Goal: Task Accomplishment & Management: Manage account settings

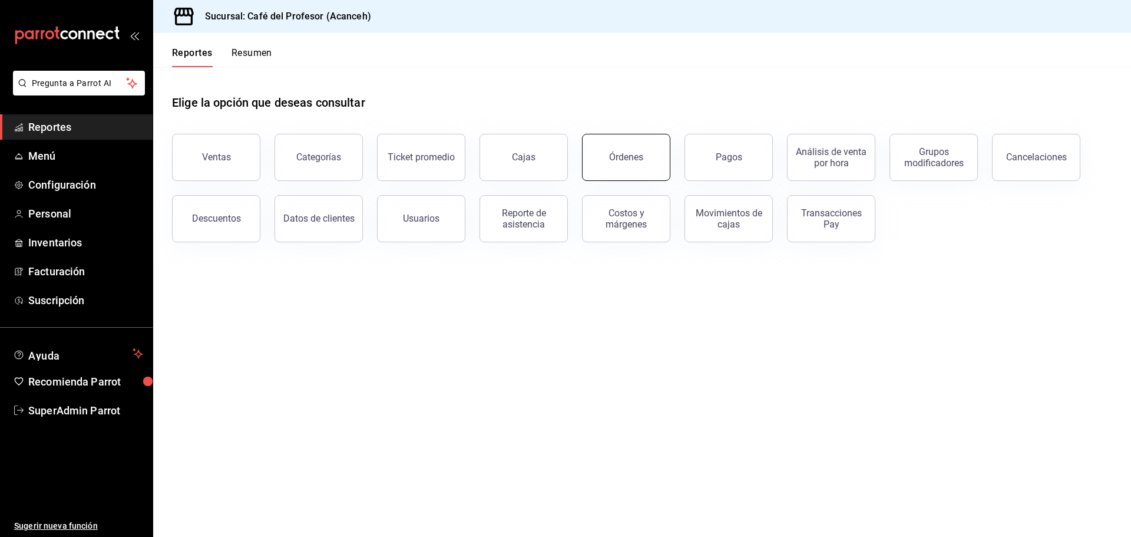
click at [610, 169] on button "Órdenes" at bounding box center [626, 157] width 88 height 47
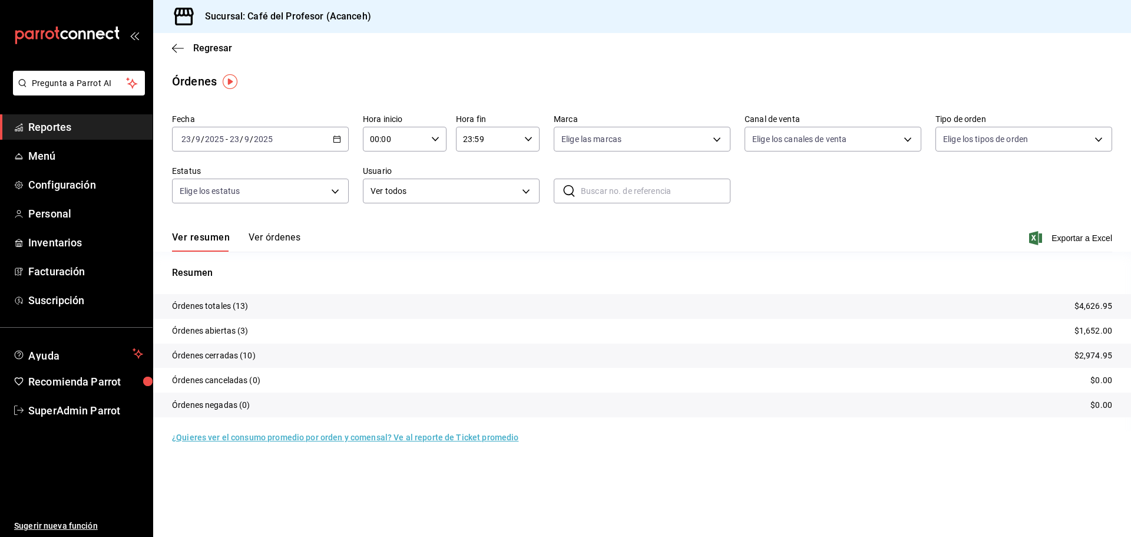
click at [275, 232] on button "Ver órdenes" at bounding box center [275, 242] width 52 height 20
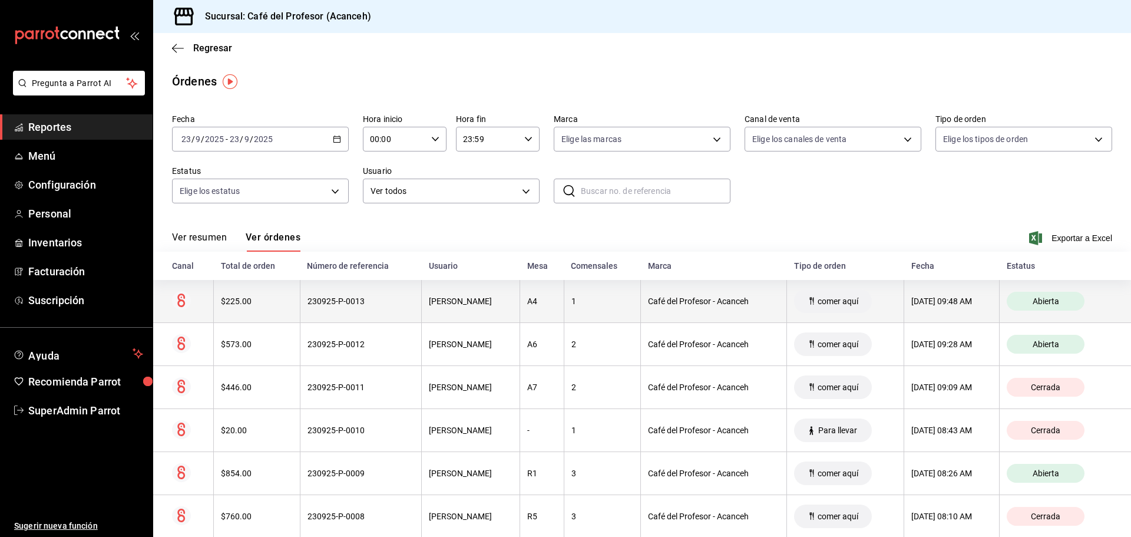
click at [325, 304] on div "230925-P-0013" at bounding box center [361, 300] width 107 height 9
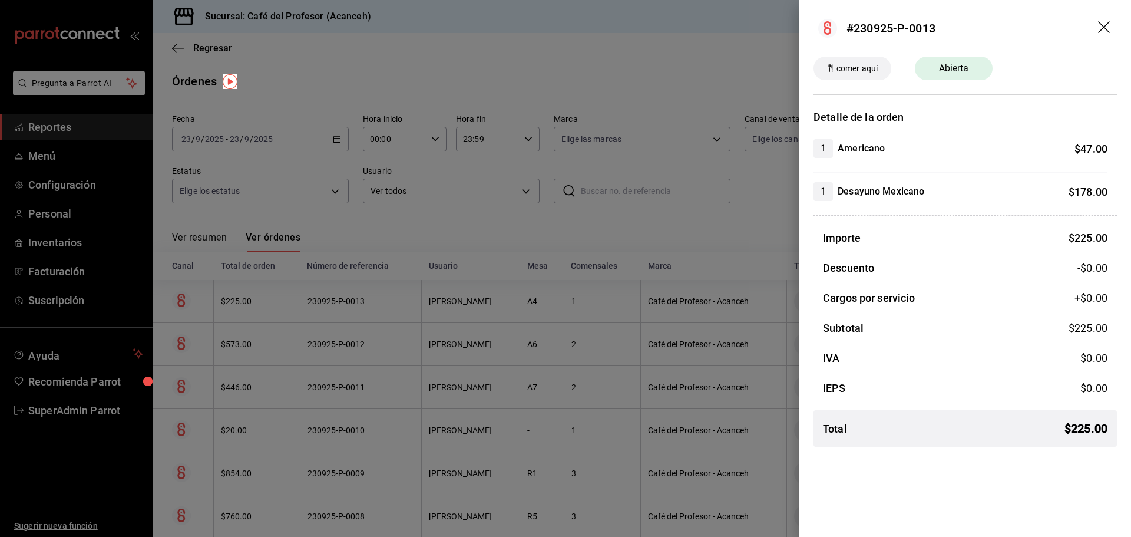
click at [961, 68] on span "Abierta" at bounding box center [954, 68] width 44 height 14
click at [1107, 24] on icon "drag" at bounding box center [1104, 27] width 12 height 12
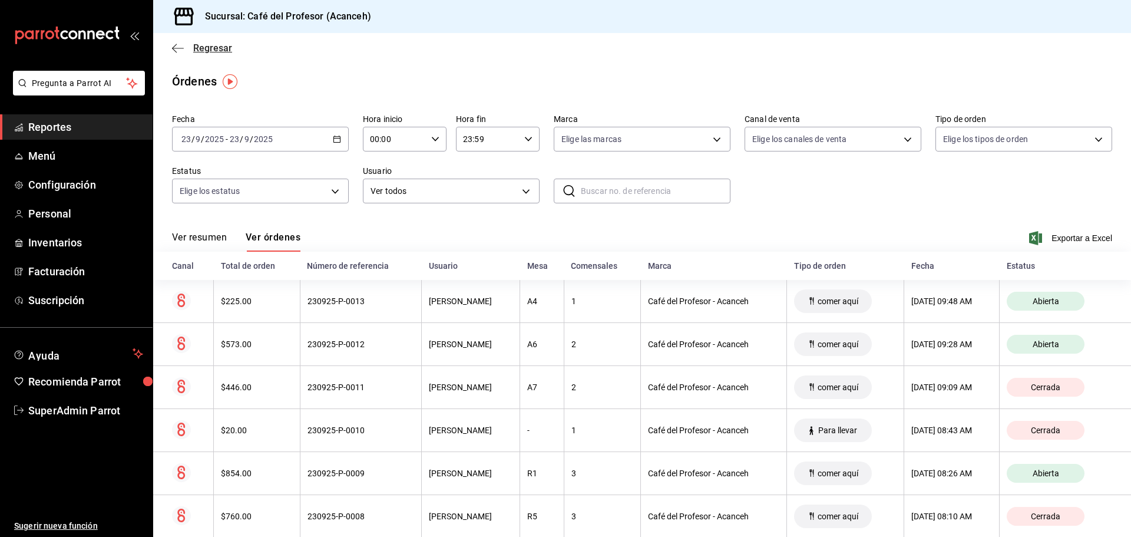
click at [174, 45] on icon "button" at bounding box center [178, 48] width 12 height 11
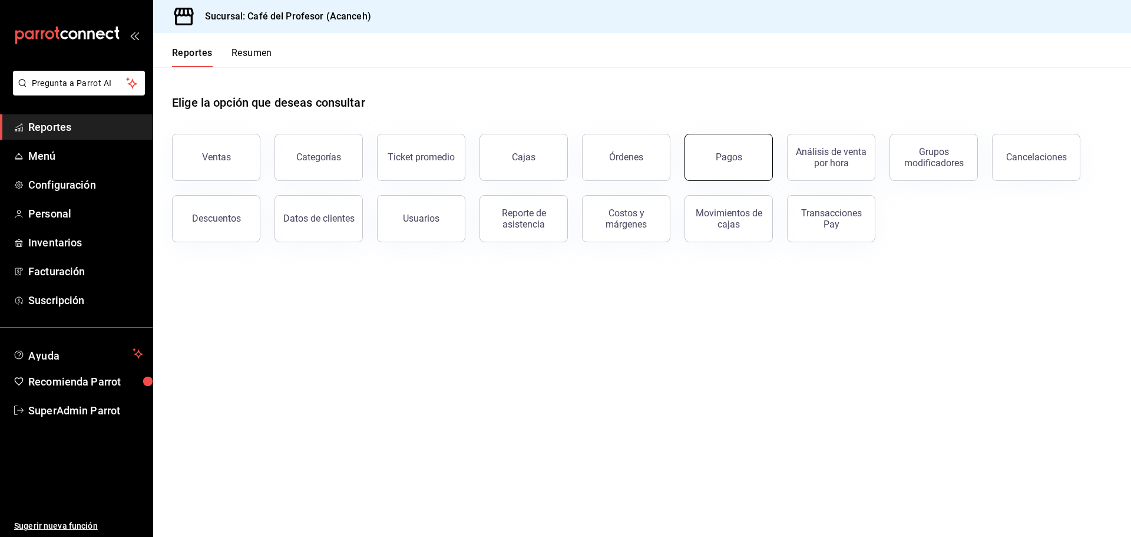
click at [714, 160] on button "Pagos" at bounding box center [729, 157] width 88 height 47
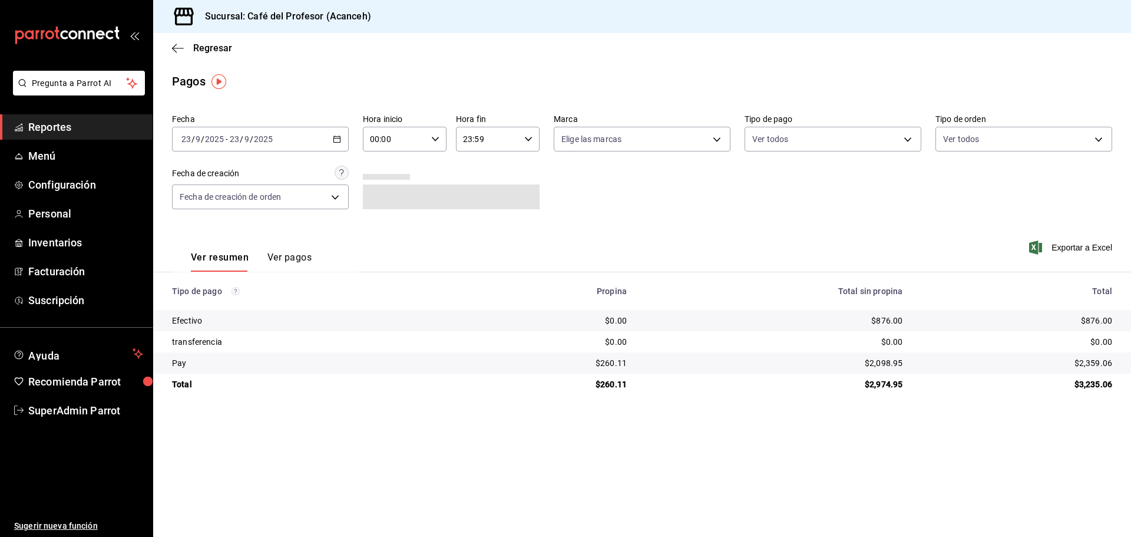
click at [292, 261] on button "Ver pagos" at bounding box center [290, 262] width 44 height 20
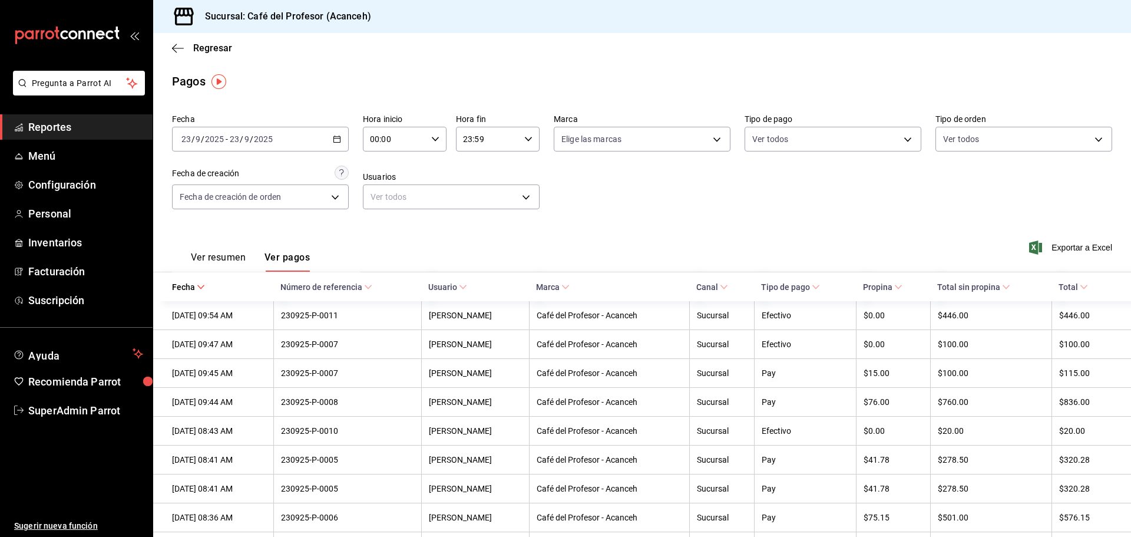
click at [204, 256] on button "Ver resumen" at bounding box center [218, 262] width 55 height 20
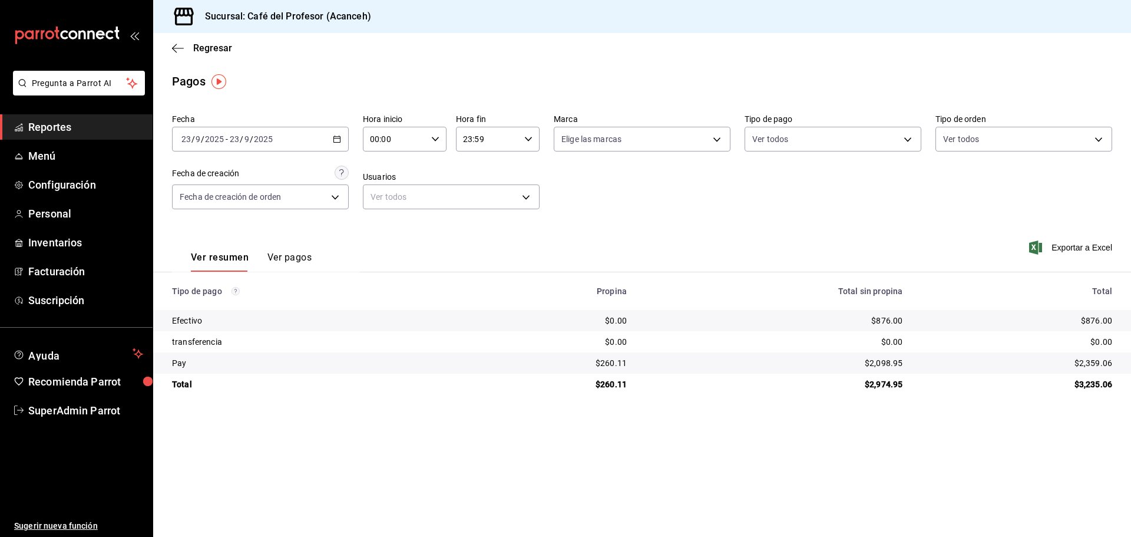
click at [286, 254] on button "Ver pagos" at bounding box center [290, 262] width 44 height 20
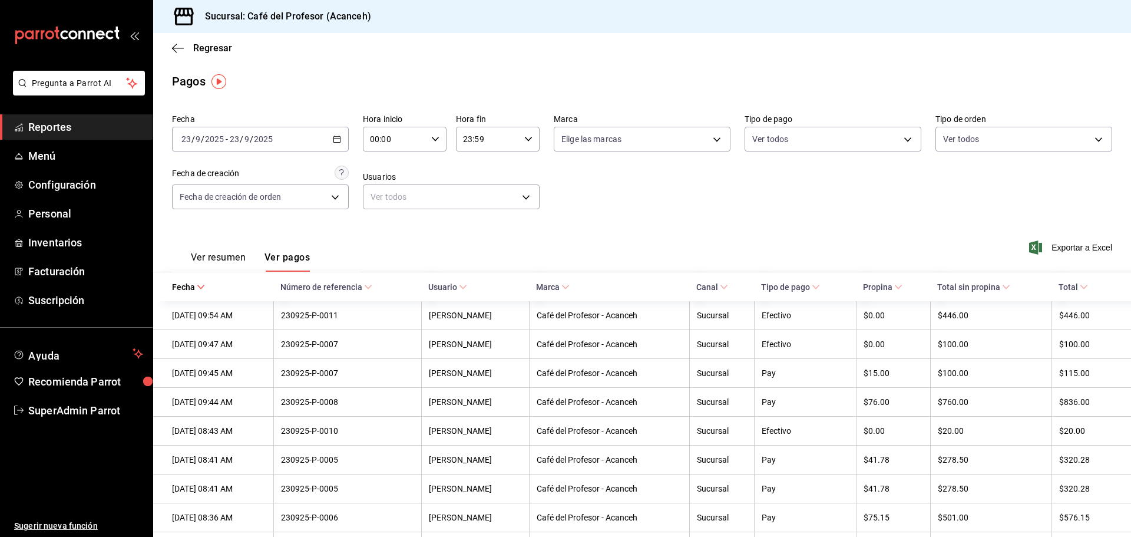
click at [338, 140] on icon "button" at bounding box center [337, 139] width 8 height 8
click at [202, 306] on span "Rango de fechas" at bounding box center [227, 307] width 91 height 12
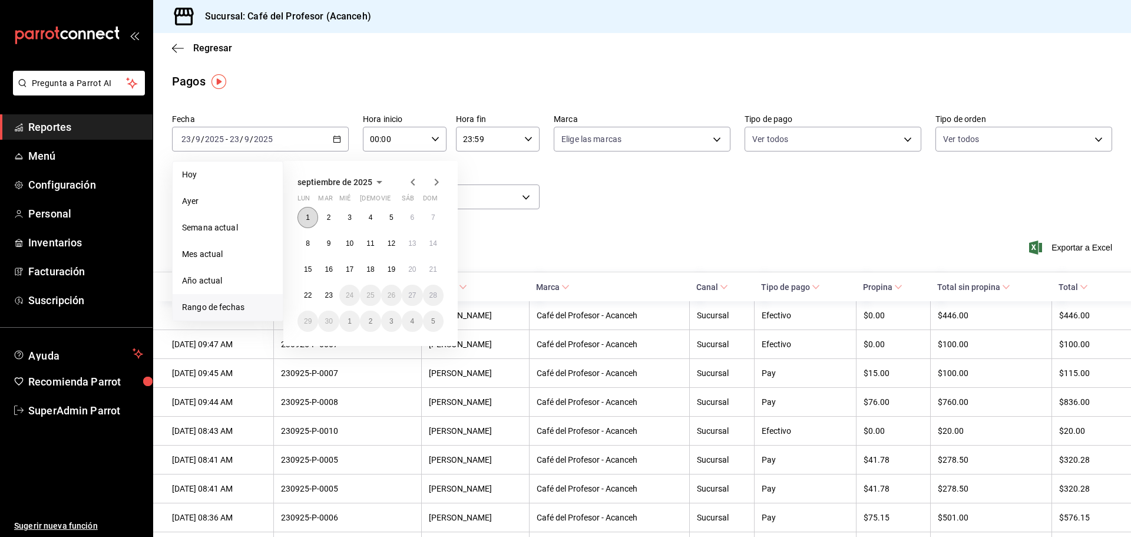
click at [307, 214] on abbr "1" at bounding box center [308, 217] width 4 height 8
click at [306, 292] on abbr "22" at bounding box center [308, 295] width 8 height 8
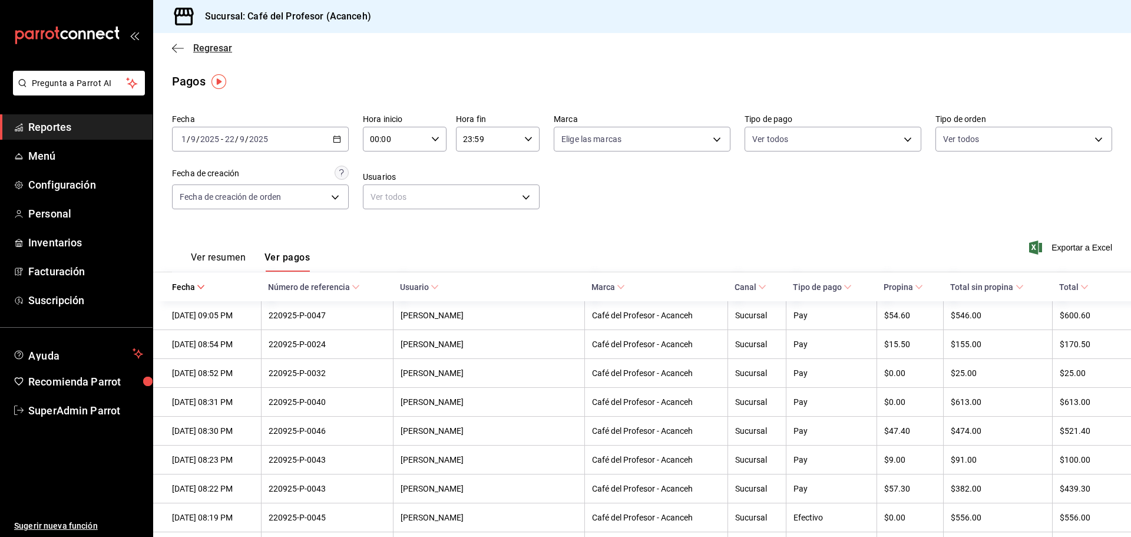
click at [173, 50] on icon "button" at bounding box center [178, 48] width 12 height 11
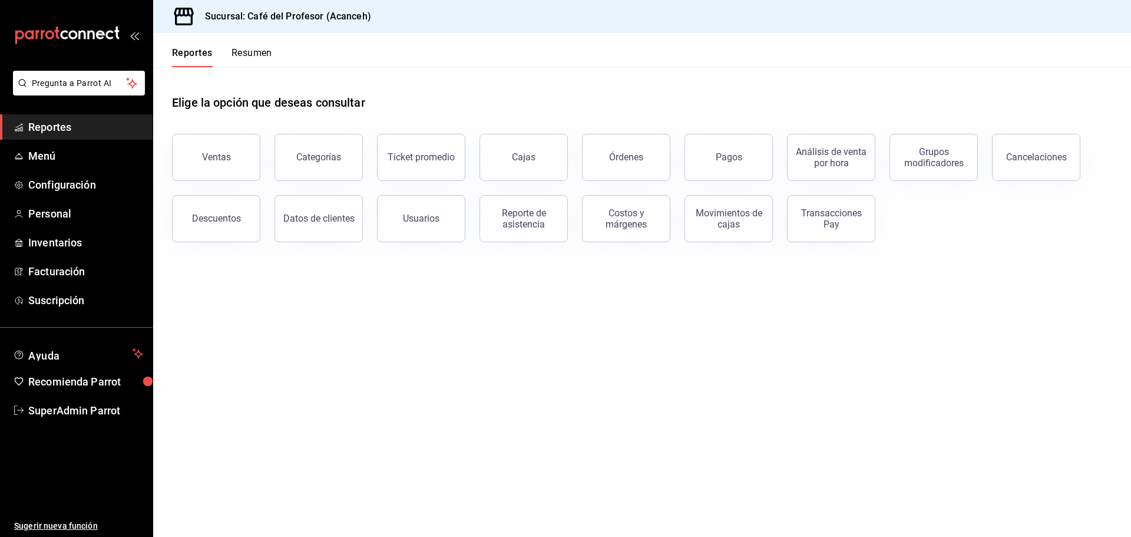
drag, startPoint x: 1047, startPoint y: 163, endPoint x: 1047, endPoint y: 169, distance: 5.9
click at [1047, 169] on button "Cancelaciones" at bounding box center [1036, 157] width 88 height 47
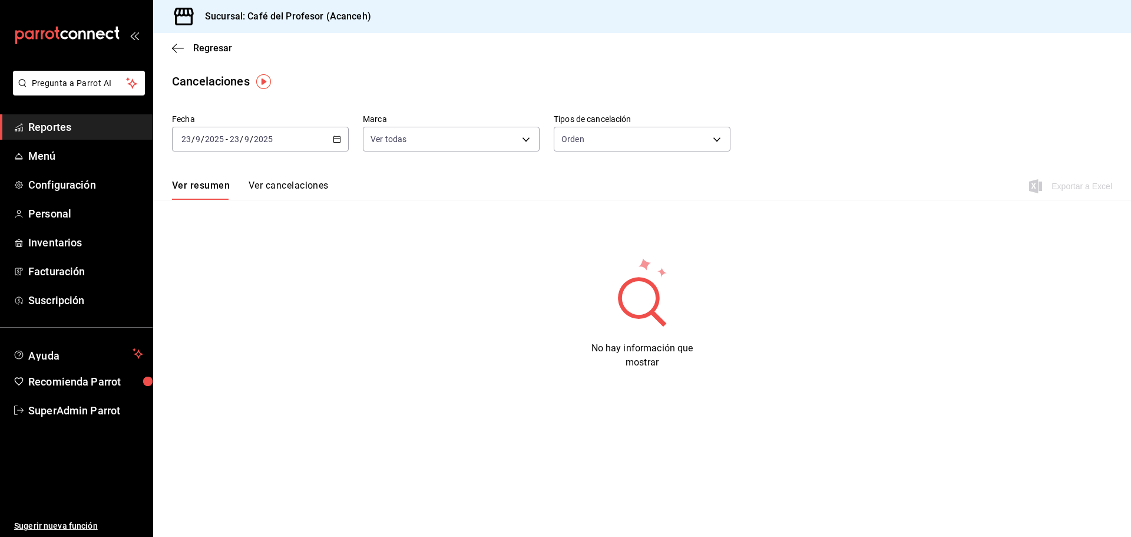
click at [316, 182] on button "Ver cancelaciones" at bounding box center [289, 190] width 80 height 20
click at [333, 138] on icon "button" at bounding box center [337, 139] width 8 height 8
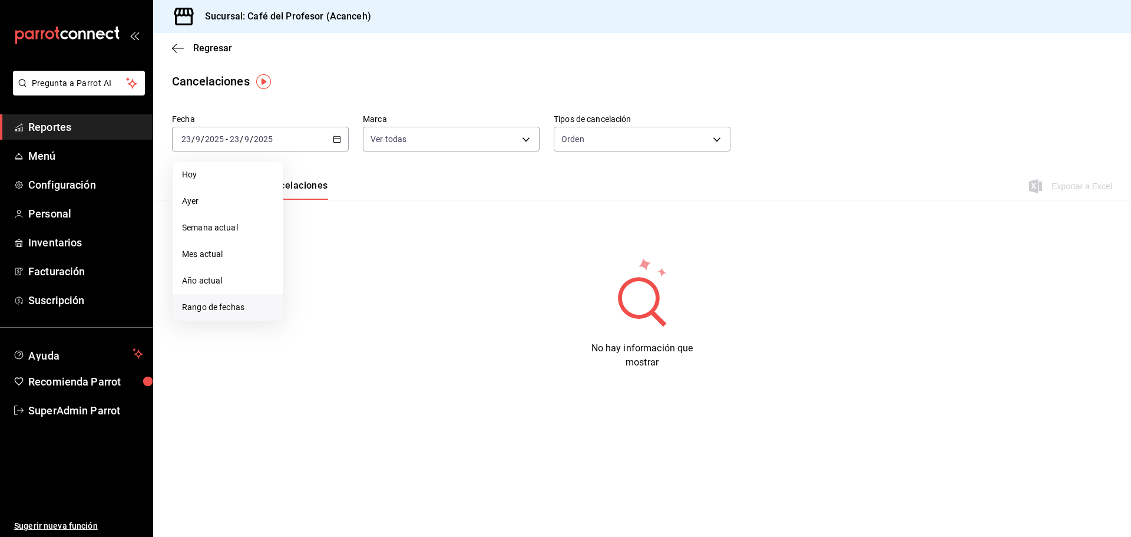
click at [202, 305] on span "Rango de fechas" at bounding box center [227, 307] width 91 height 12
click at [309, 215] on abbr "1" at bounding box center [308, 217] width 4 height 8
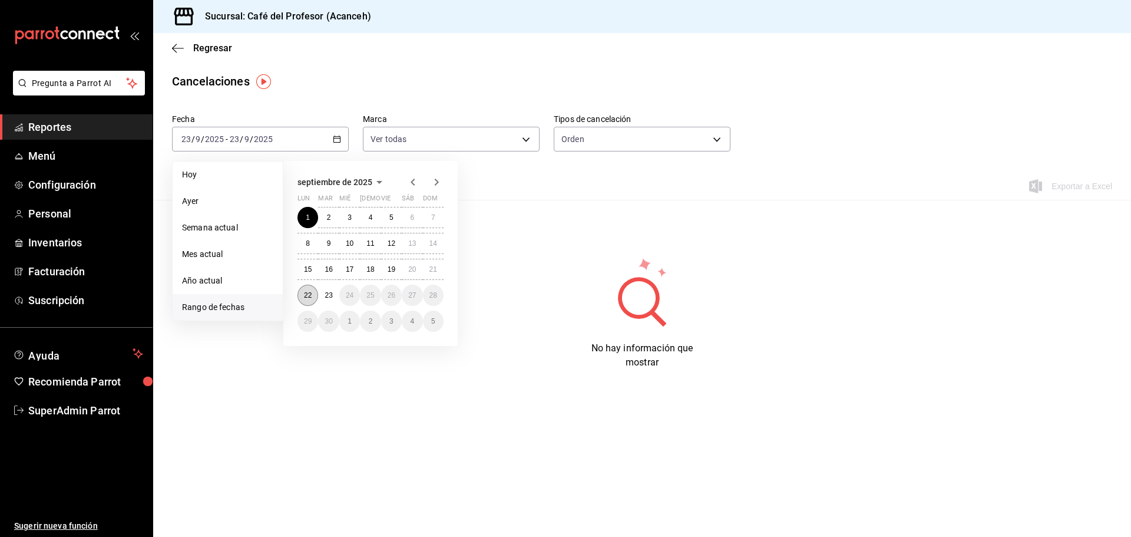
click at [308, 293] on abbr "22" at bounding box center [308, 295] width 8 height 8
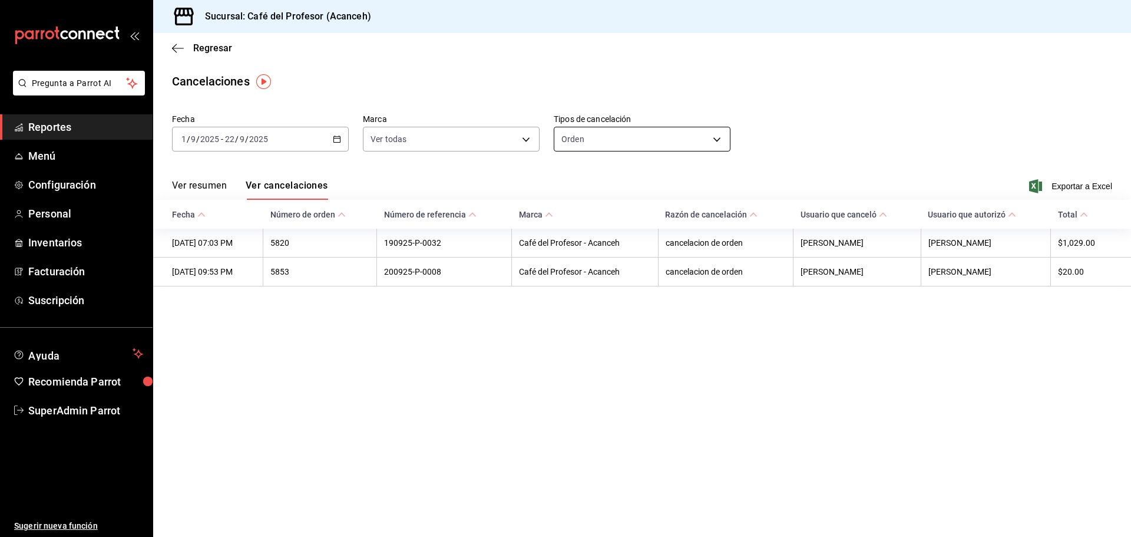
click at [720, 138] on body "Pregunta a Parrot AI Reportes Menú Configuración Personal Inventarios Facturaci…" at bounding box center [565, 268] width 1131 height 537
click at [586, 214] on li "Pago" at bounding box center [643, 214] width 176 height 19
type input "ORDER_PAYMENT"
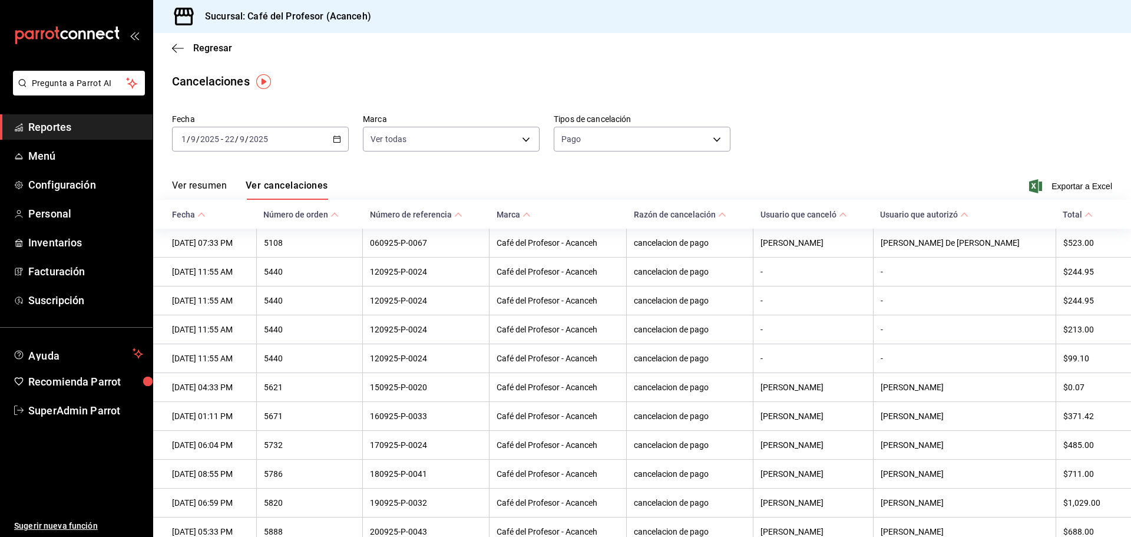
click at [37, 127] on span "Reportes" at bounding box center [85, 127] width 115 height 16
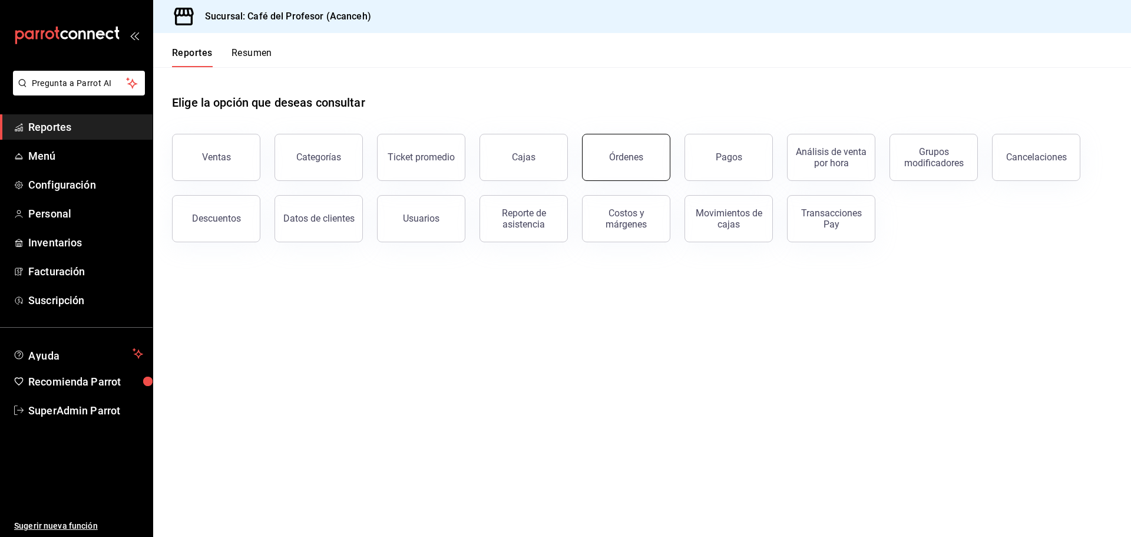
click at [615, 166] on button "Órdenes" at bounding box center [626, 157] width 88 height 47
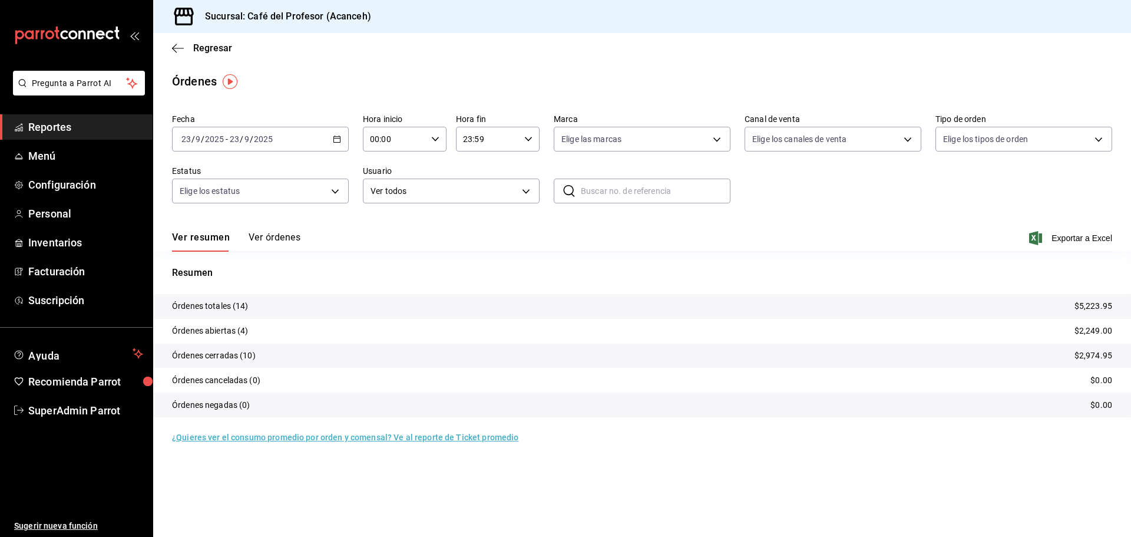
click at [595, 176] on div "Fecha [DATE] [DATE] - [DATE] [DATE] Hora inicio 00:00 Hora inicio Hora fin 23:5…" at bounding box center [642, 163] width 941 height 108
click at [595, 188] on input "text" at bounding box center [656, 191] width 150 height 24
type input "060925-P-0067"
click at [260, 241] on button "Ver órdenes" at bounding box center [275, 242] width 52 height 20
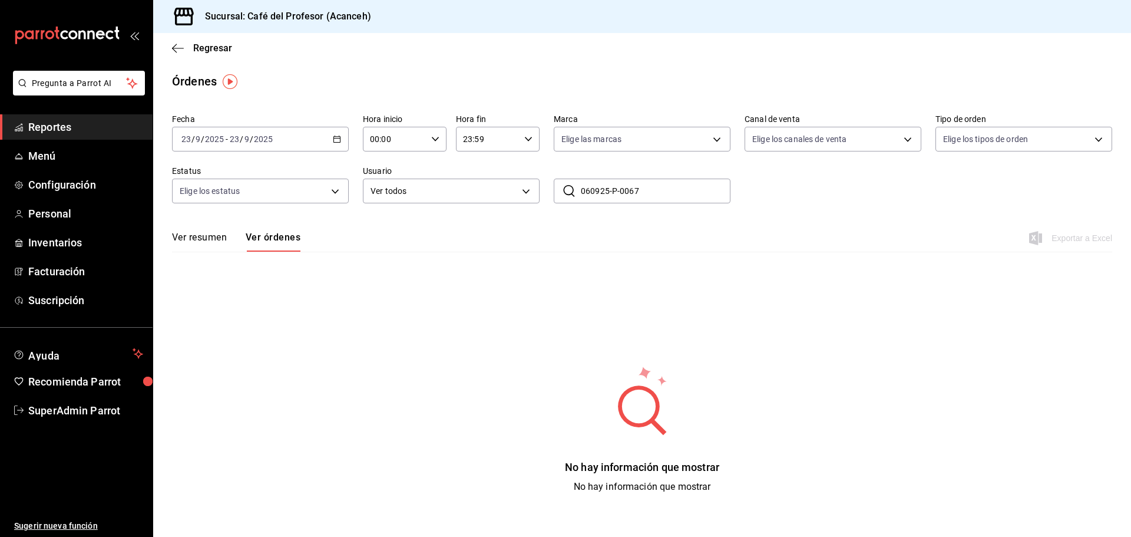
click at [664, 195] on input "060925-P-0067" at bounding box center [656, 191] width 150 height 24
click at [334, 135] on icon "button" at bounding box center [337, 139] width 8 height 8
click at [215, 282] on span "Año actual" at bounding box center [227, 281] width 91 height 12
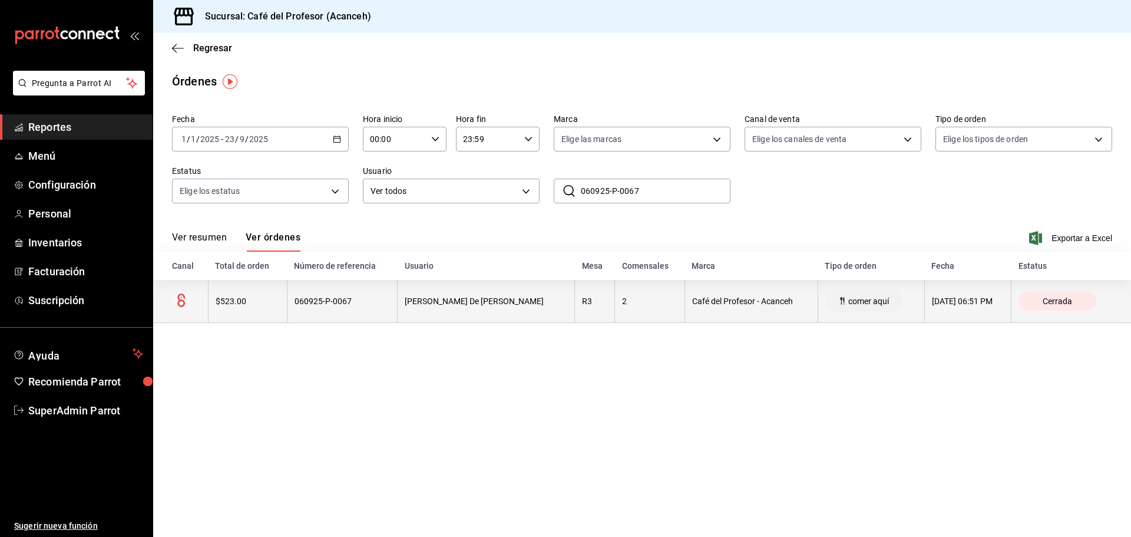
click at [342, 308] on th "060925-P-0067" at bounding box center [342, 301] width 111 height 43
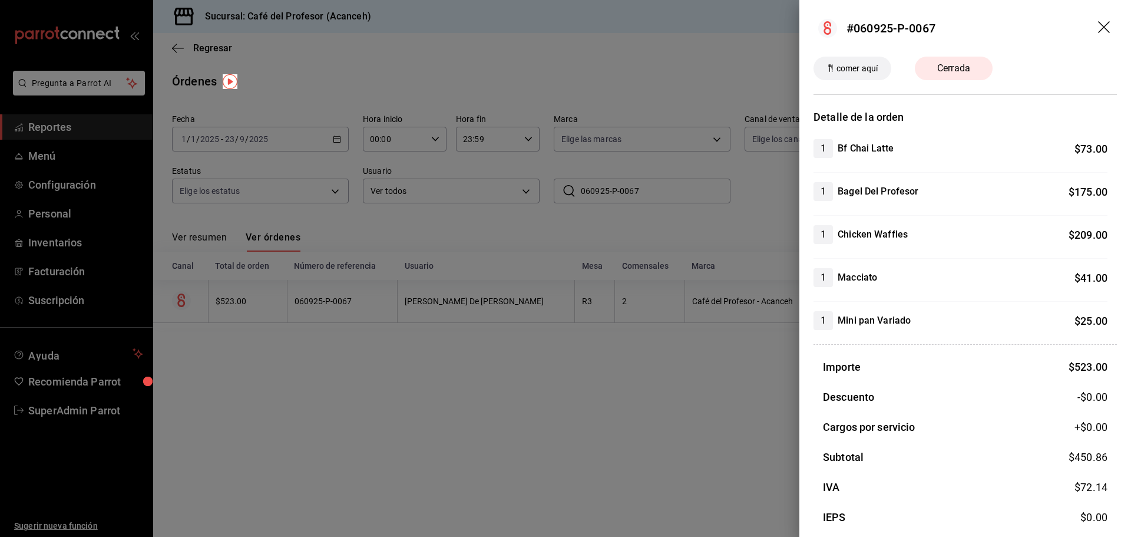
click at [510, 391] on div at bounding box center [565, 268] width 1131 height 537
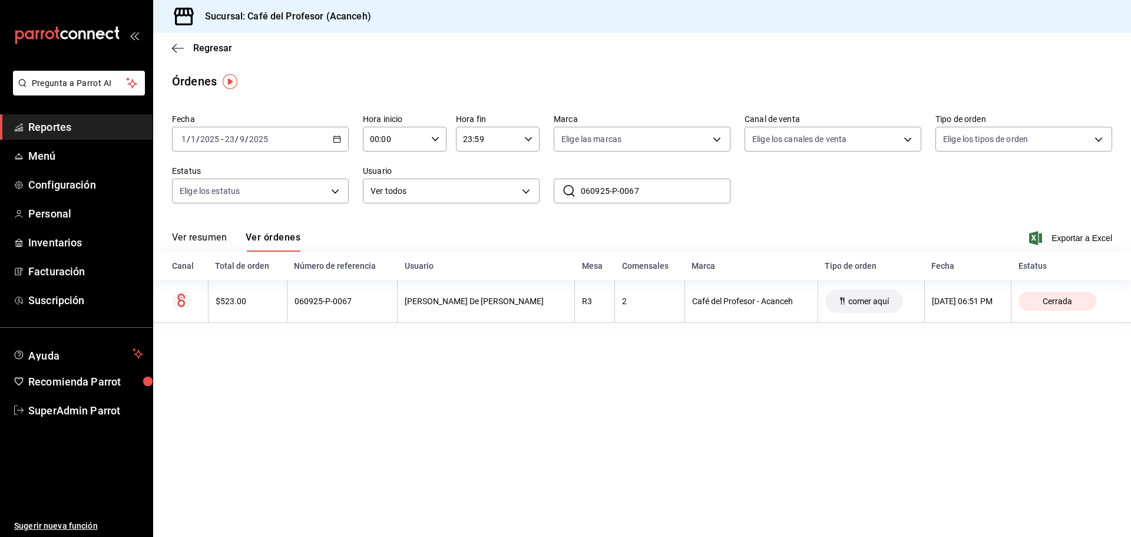
click at [99, 125] on span "Reportes" at bounding box center [85, 127] width 115 height 16
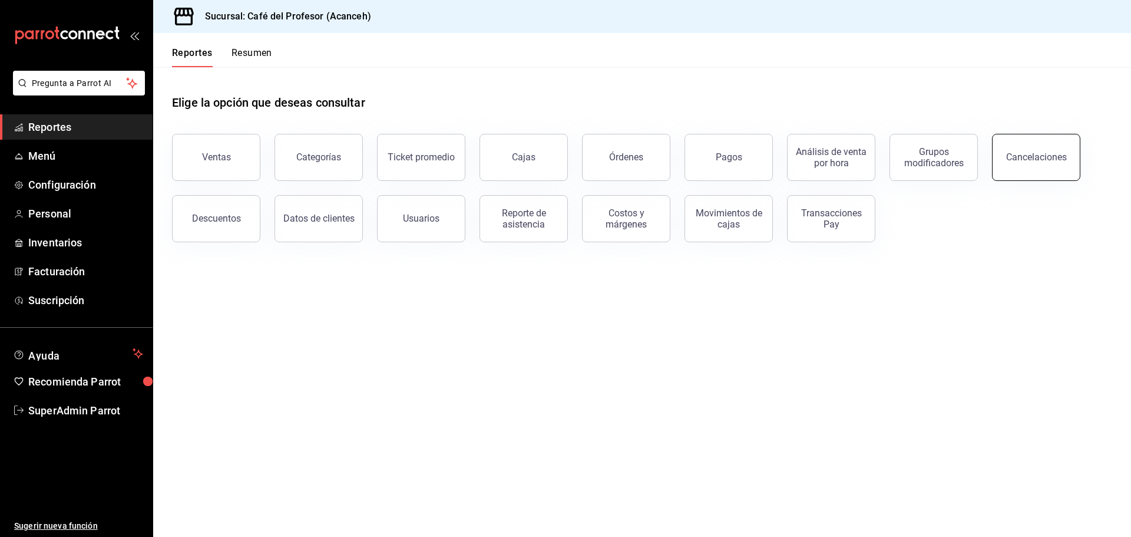
click at [1041, 164] on button "Cancelaciones" at bounding box center [1036, 157] width 88 height 47
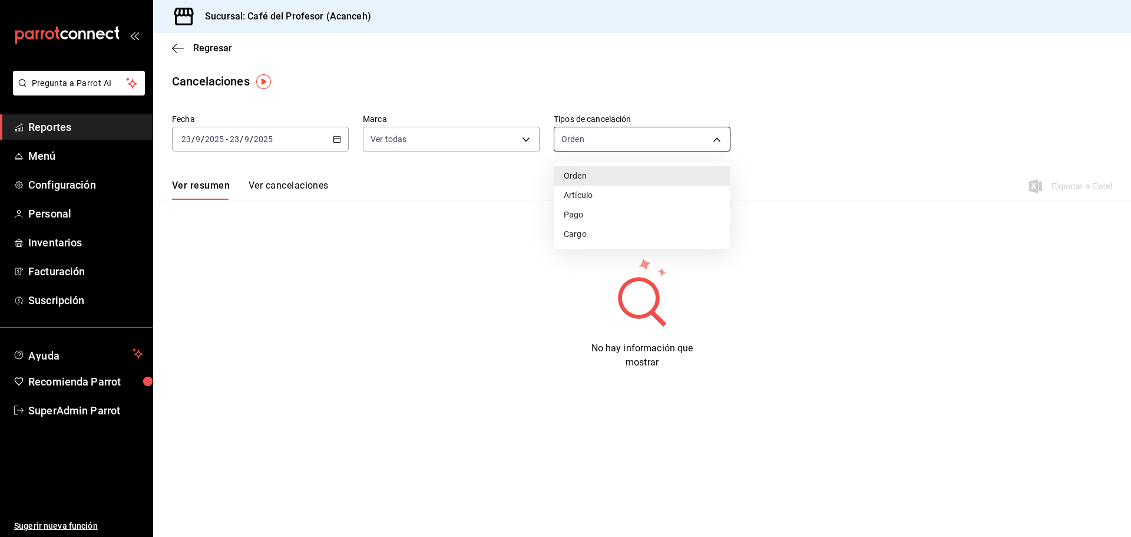
click at [712, 139] on body "Pregunta a Parrot AI Reportes Menú Configuración Personal Inventarios Facturaci…" at bounding box center [565, 268] width 1131 height 537
click at [586, 217] on li "Pago" at bounding box center [643, 214] width 176 height 19
type input "ORDER_PAYMENT"
click at [334, 141] on \(Stroke\) "button" at bounding box center [337, 139] width 7 height 6
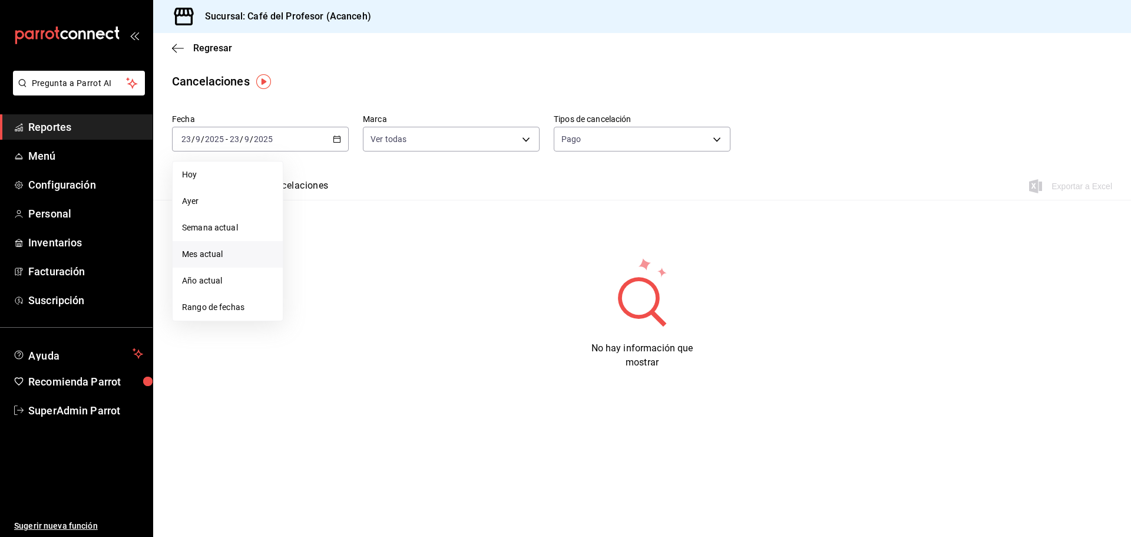
click at [220, 252] on span "Mes actual" at bounding box center [227, 254] width 91 height 12
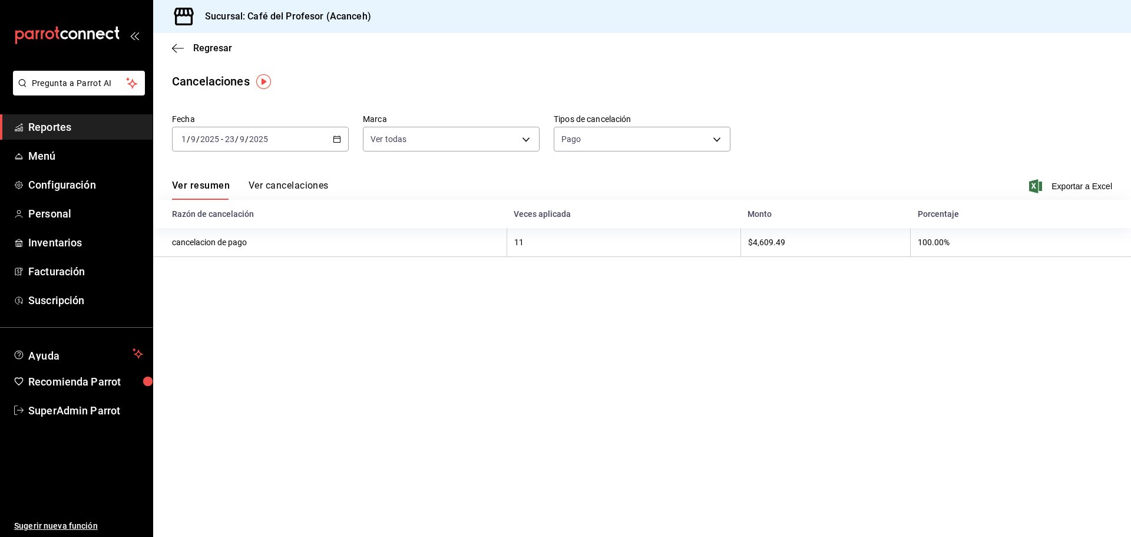
click at [303, 178] on div "Ver resumen Ver cancelaciones Exportar a Excel" at bounding box center [642, 183] width 978 height 34
click at [301, 182] on button "Ver cancelaciones" at bounding box center [289, 190] width 80 height 20
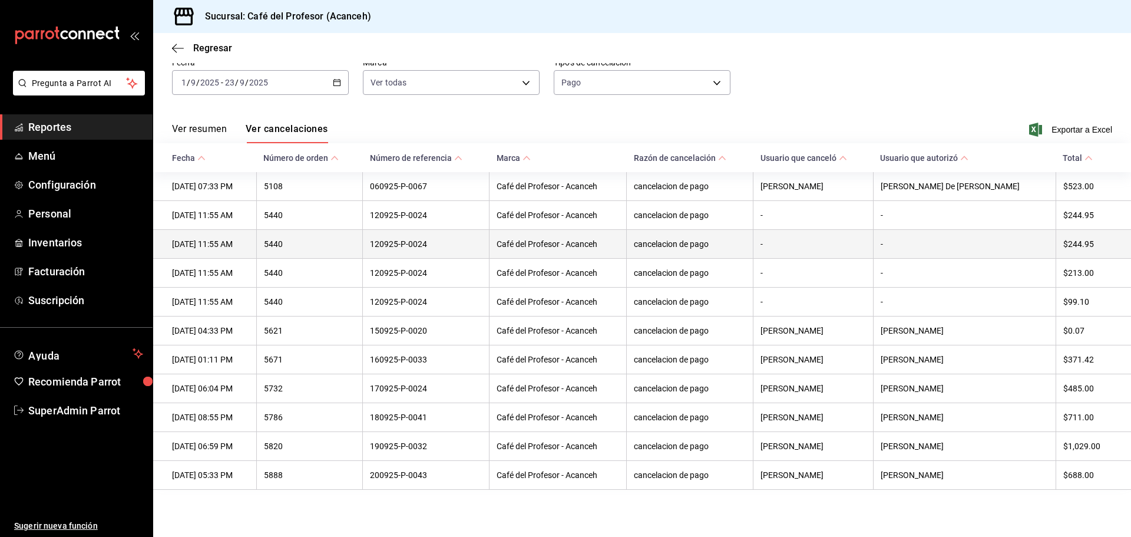
scroll to position [64, 0]
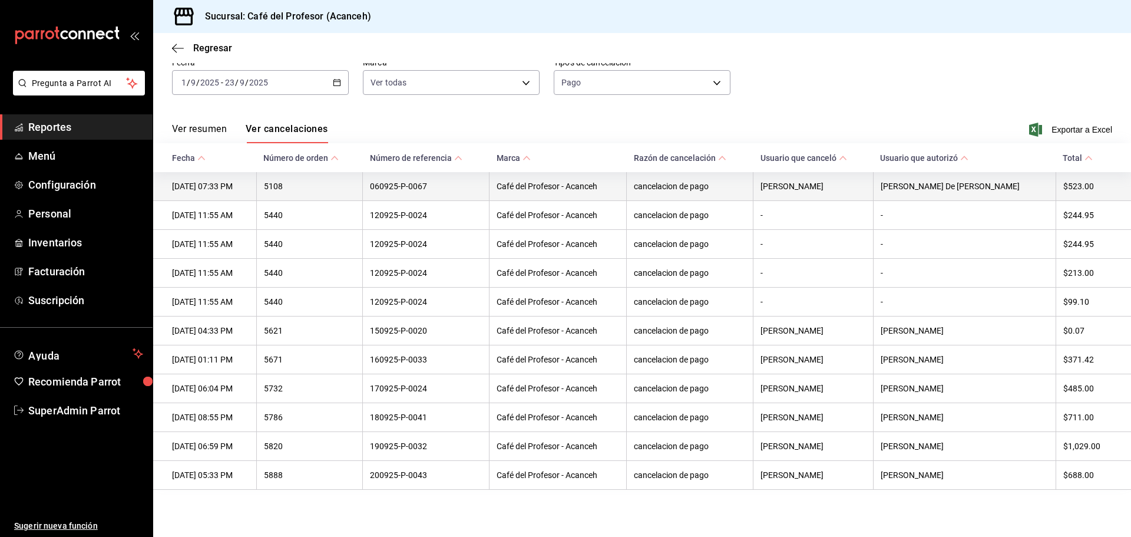
click at [438, 176] on th "060925-P-0067" at bounding box center [426, 186] width 127 height 29
click at [197, 179] on th "[DATE] 07:33 PM" at bounding box center [204, 186] width 103 height 29
click at [412, 179] on th "060925-P-0067" at bounding box center [426, 186] width 127 height 29
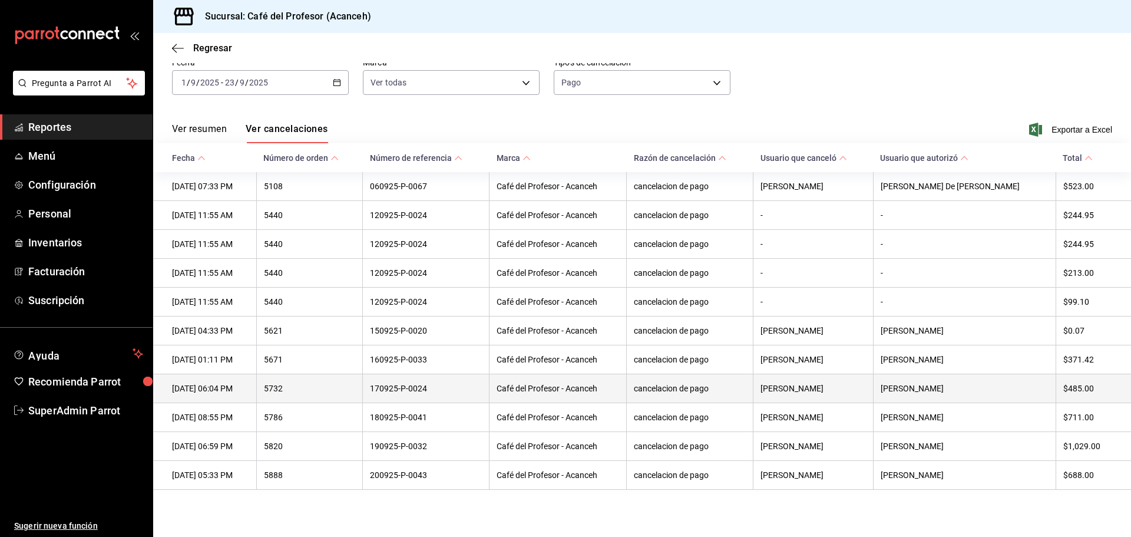
click at [532, 391] on th "Café del Profesor - Acanceh" at bounding box center [558, 388] width 137 height 29
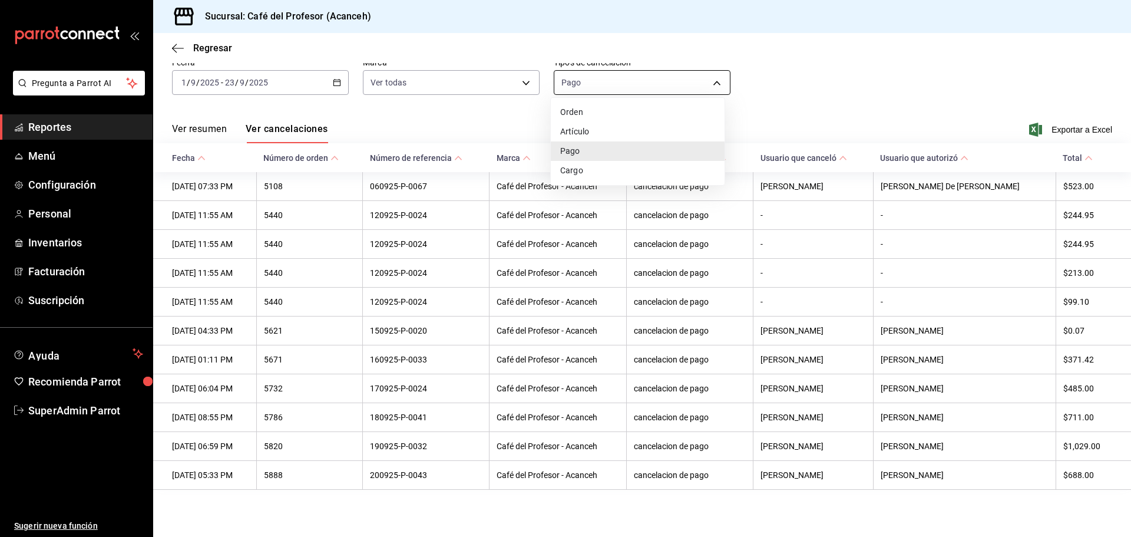
click at [715, 76] on body "Pregunta a Parrot AI Reportes Menú Configuración Personal Inventarios Facturaci…" at bounding box center [565, 268] width 1131 height 537
click at [768, 78] on div at bounding box center [565, 268] width 1131 height 537
click at [173, 44] on icon "button" at bounding box center [178, 48] width 12 height 11
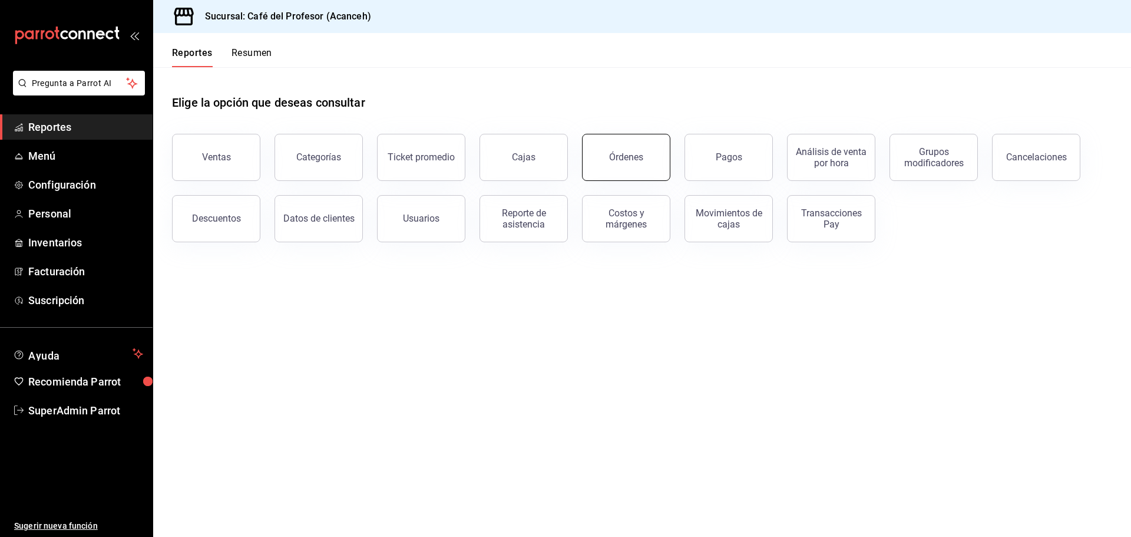
click at [603, 163] on button "Órdenes" at bounding box center [626, 157] width 88 height 47
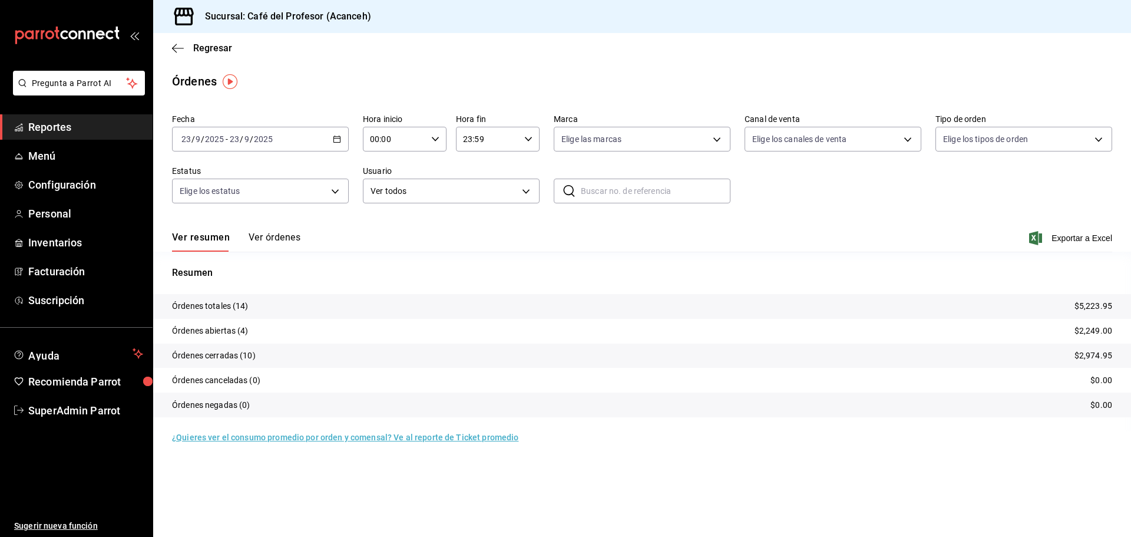
click at [601, 186] on input "text" at bounding box center [656, 191] width 150 height 24
type input "5108"
click at [269, 232] on button "Ver órdenes" at bounding box center [275, 242] width 52 height 20
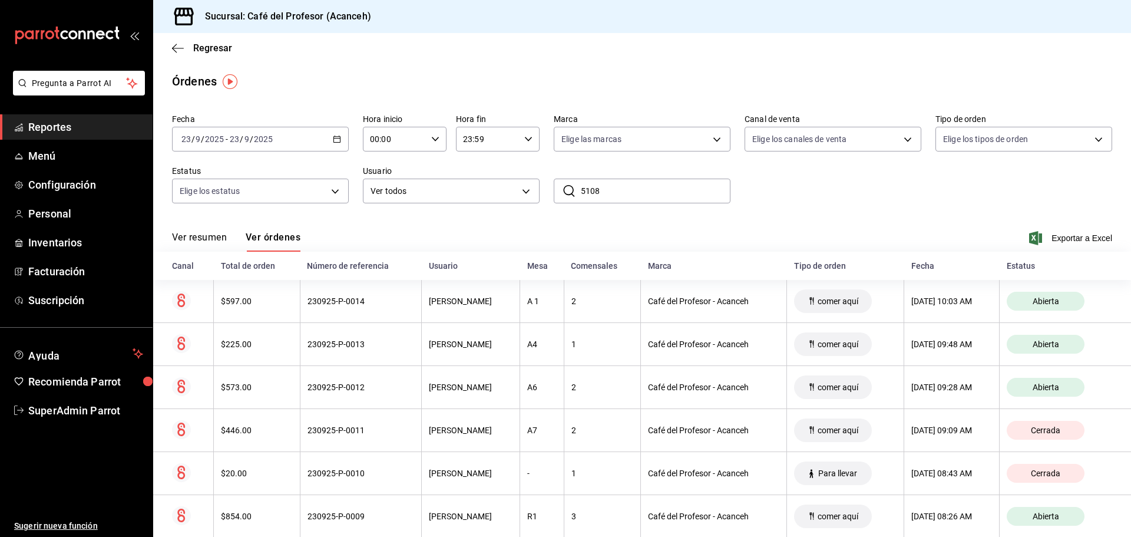
click at [625, 189] on input "5108" at bounding box center [656, 191] width 150 height 24
click at [176, 50] on icon "button" at bounding box center [178, 48] width 12 height 11
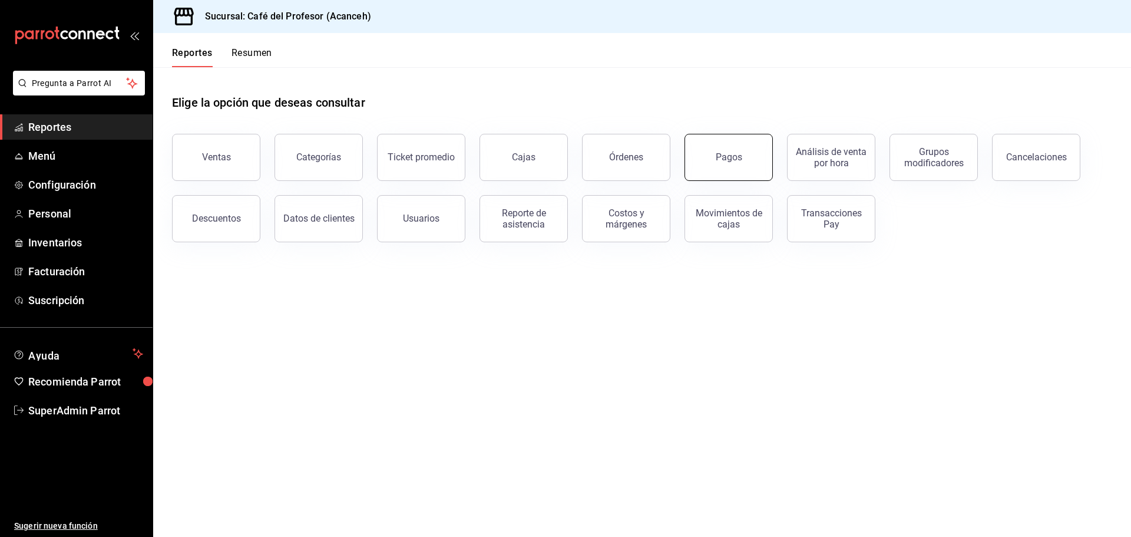
click at [724, 151] on button "Pagos" at bounding box center [729, 157] width 88 height 47
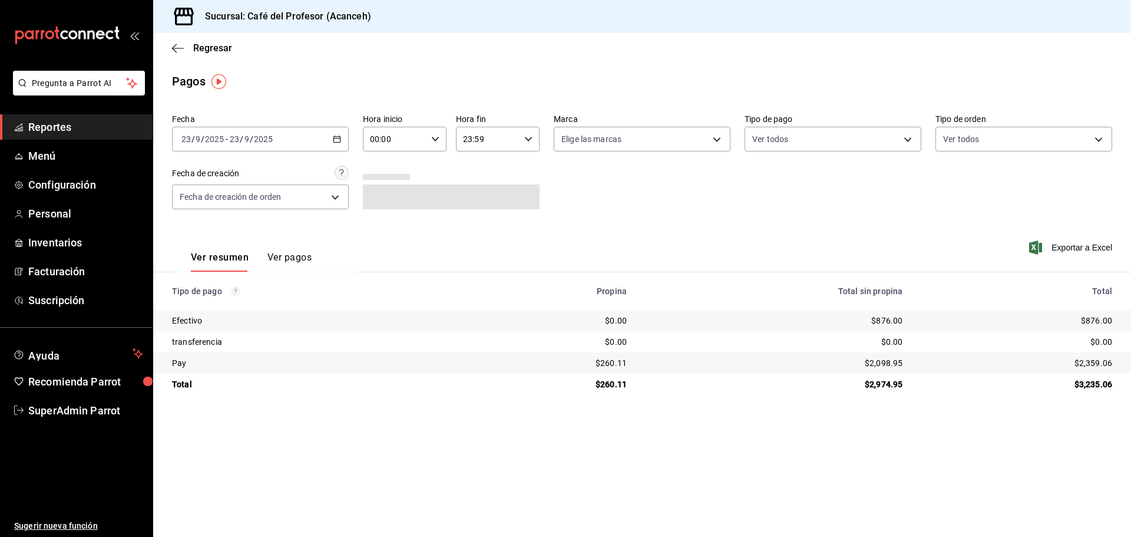
click at [302, 140] on div "[DATE] [DATE] - [DATE] [DATE]" at bounding box center [260, 139] width 177 height 25
click at [236, 250] on span "Mes actual" at bounding box center [227, 254] width 91 height 12
click at [436, 195] on span at bounding box center [451, 196] width 177 height 25
click at [272, 257] on button "Ver pagos" at bounding box center [290, 262] width 44 height 20
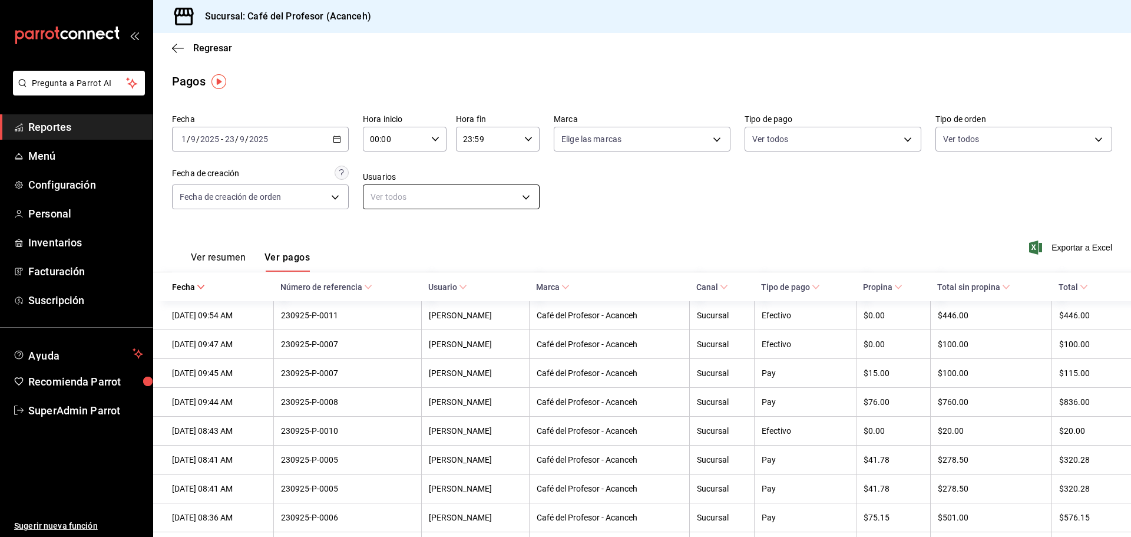
click at [430, 190] on body "Pregunta a Parrot AI Reportes Menú Configuración Personal Inventarios Facturaci…" at bounding box center [565, 268] width 1131 height 537
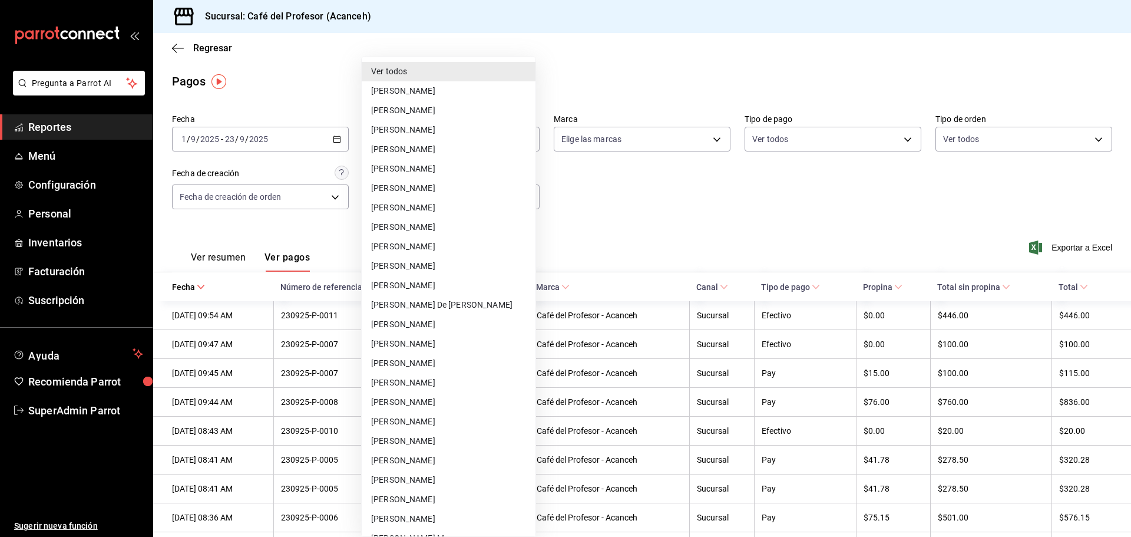
click at [619, 195] on div at bounding box center [565, 268] width 1131 height 537
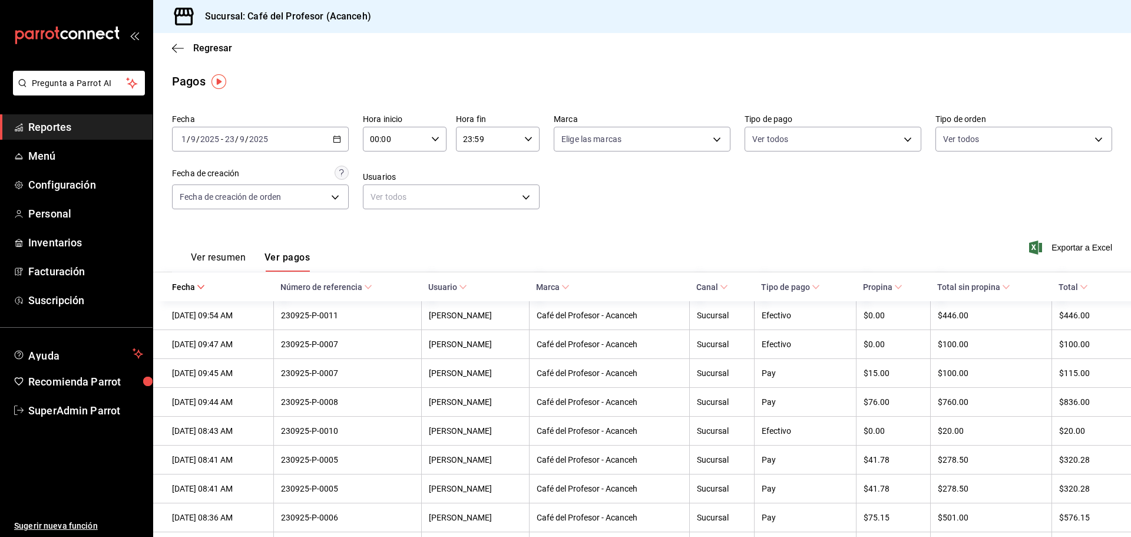
click at [336, 135] on icon "button" at bounding box center [337, 139] width 8 height 8
click at [216, 303] on span "Rango de fechas" at bounding box center [227, 307] width 91 height 12
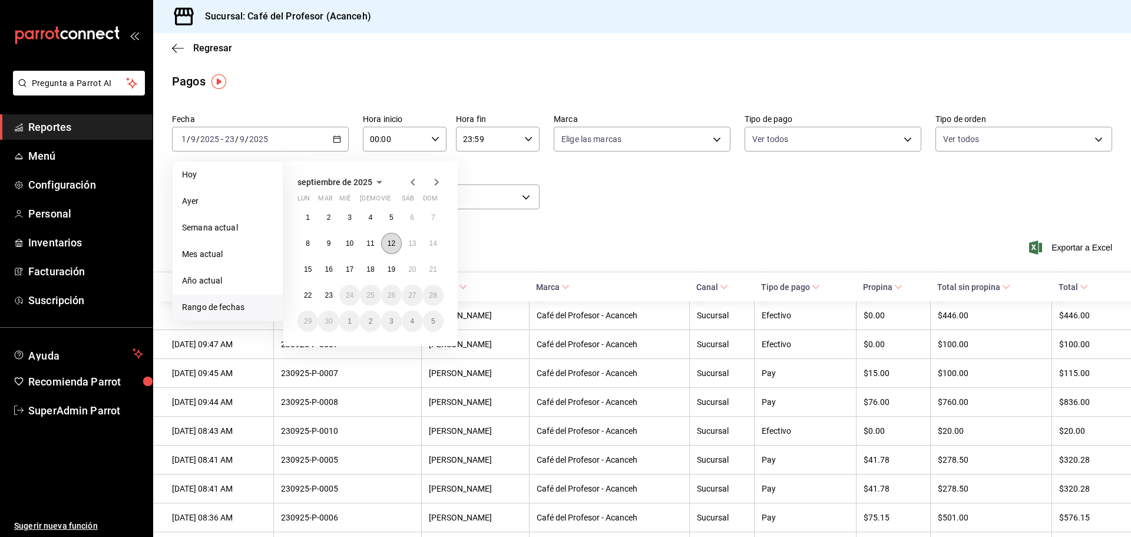
click at [385, 242] on button "12" at bounding box center [391, 243] width 21 height 21
click at [388, 242] on abbr "12" at bounding box center [392, 243] width 8 height 8
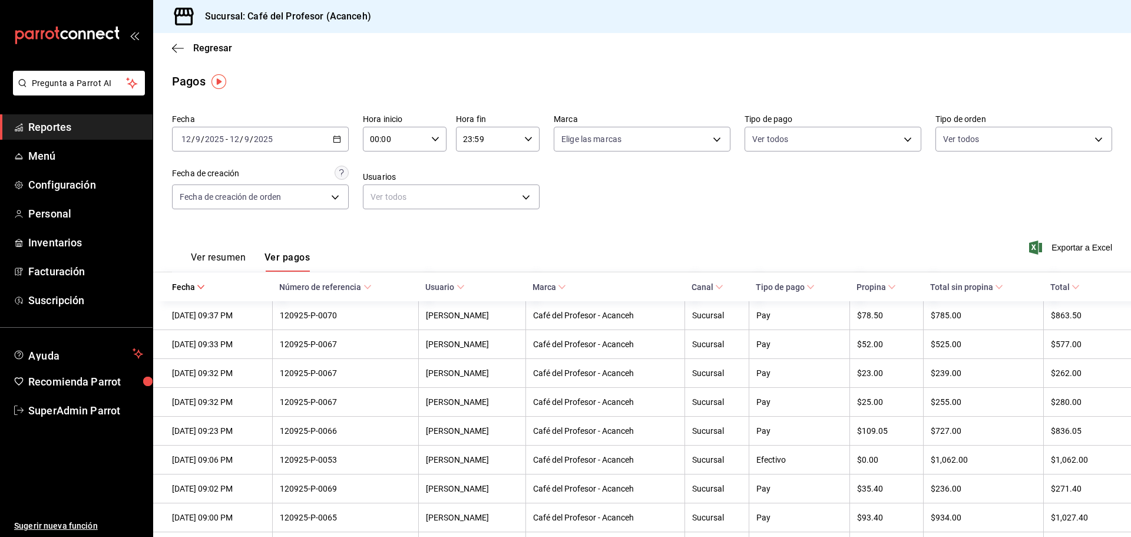
click at [83, 124] on span "Reportes" at bounding box center [85, 127] width 115 height 16
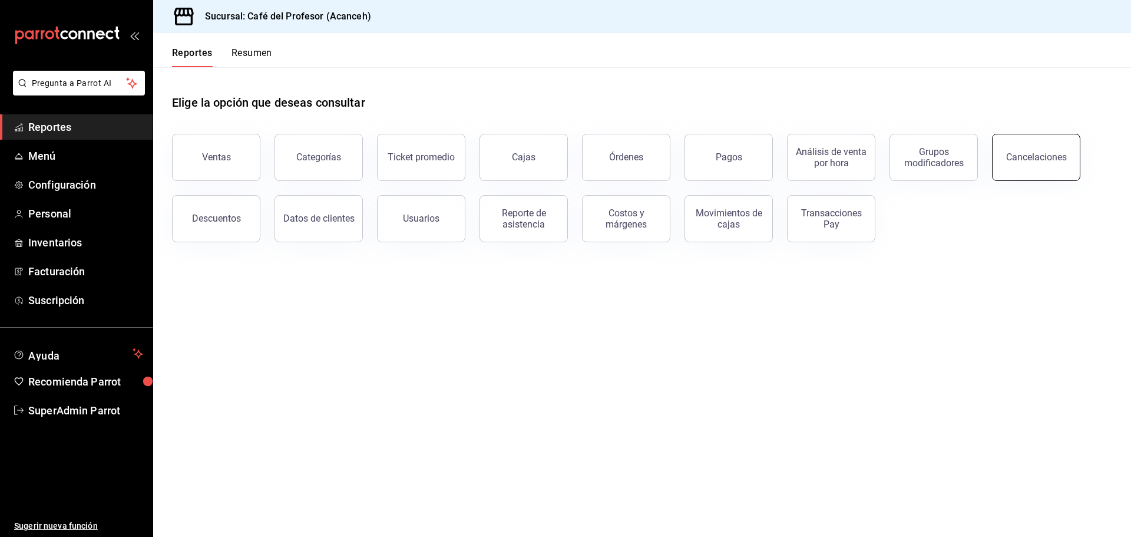
click at [1041, 174] on button "Cancelaciones" at bounding box center [1036, 157] width 88 height 47
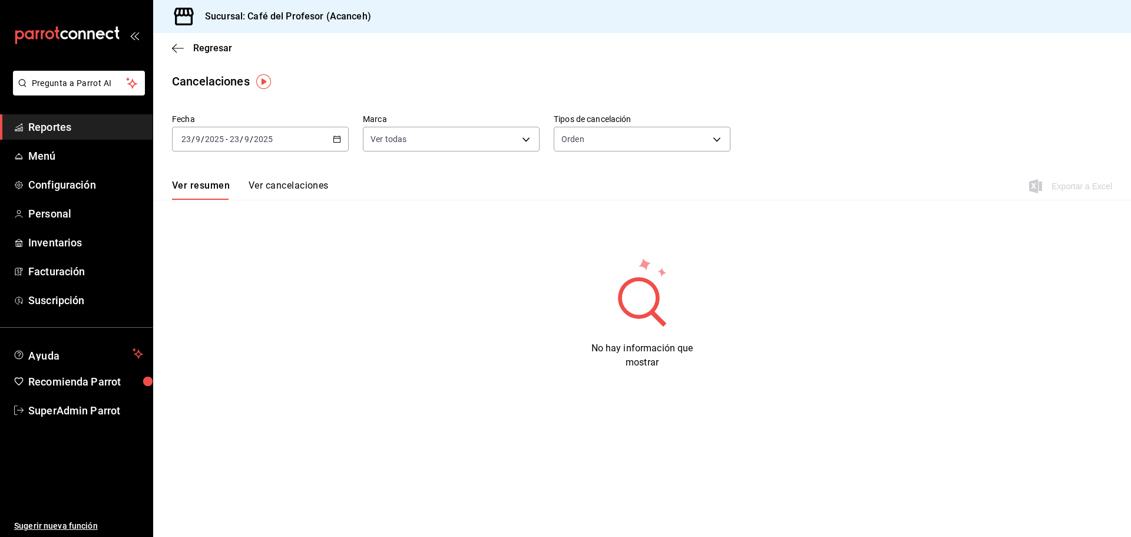
click at [271, 190] on button "Ver cancelaciones" at bounding box center [289, 190] width 80 height 20
click at [720, 136] on body "Pregunta a Parrot AI Reportes Menú Configuración Personal Inventarios Facturaci…" at bounding box center [565, 268] width 1131 height 537
click at [177, 45] on div at bounding box center [565, 268] width 1131 height 537
click at [177, 45] on icon "button" at bounding box center [178, 48] width 12 height 11
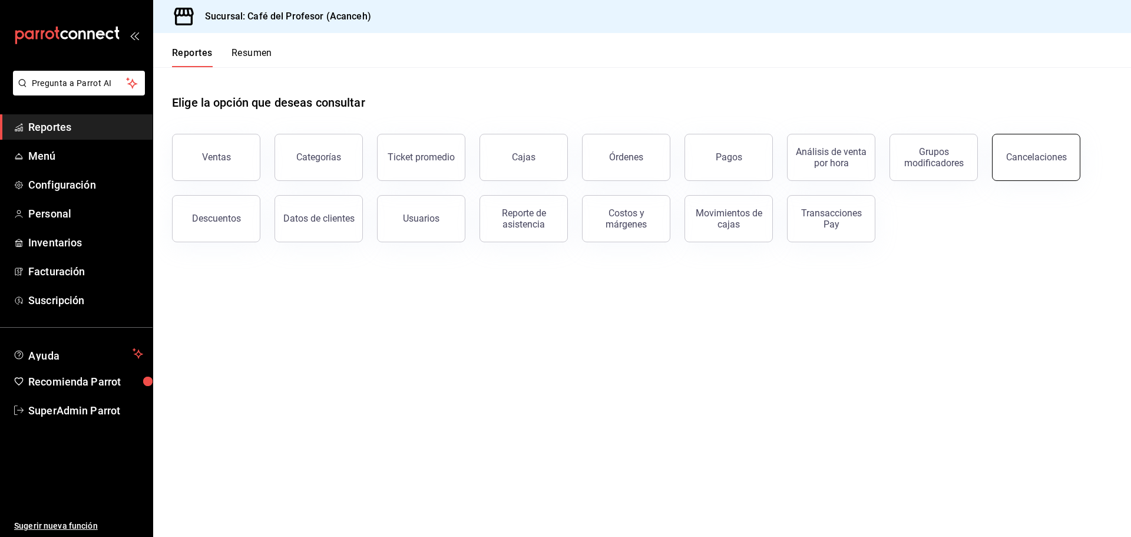
click at [1035, 166] on button "Cancelaciones" at bounding box center [1036, 157] width 88 height 47
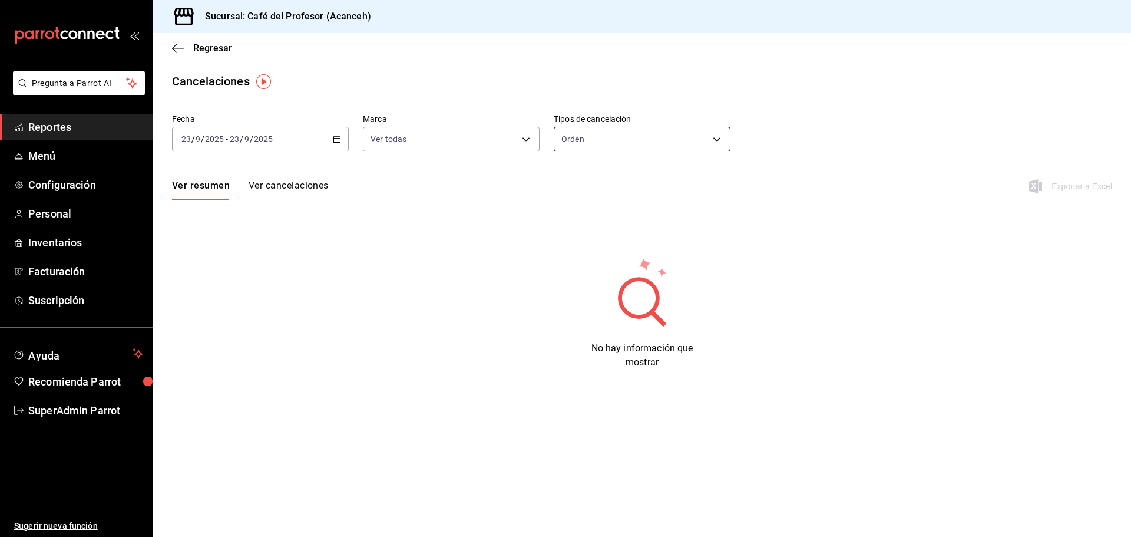
click at [715, 137] on body "Pregunta a Parrot AI Reportes Menú Configuración Personal Inventarios Facturaci…" at bounding box center [565, 268] width 1131 height 537
click at [589, 230] on li "Cargo" at bounding box center [643, 234] width 176 height 19
click at [335, 141] on icon "button" at bounding box center [337, 139] width 8 height 8
click at [215, 257] on span "Mes actual" at bounding box center [227, 254] width 91 height 12
click at [723, 135] on body "Pregunta a Parrot AI Reportes Menú Configuración Personal Inventarios Facturaci…" at bounding box center [565, 268] width 1131 height 537
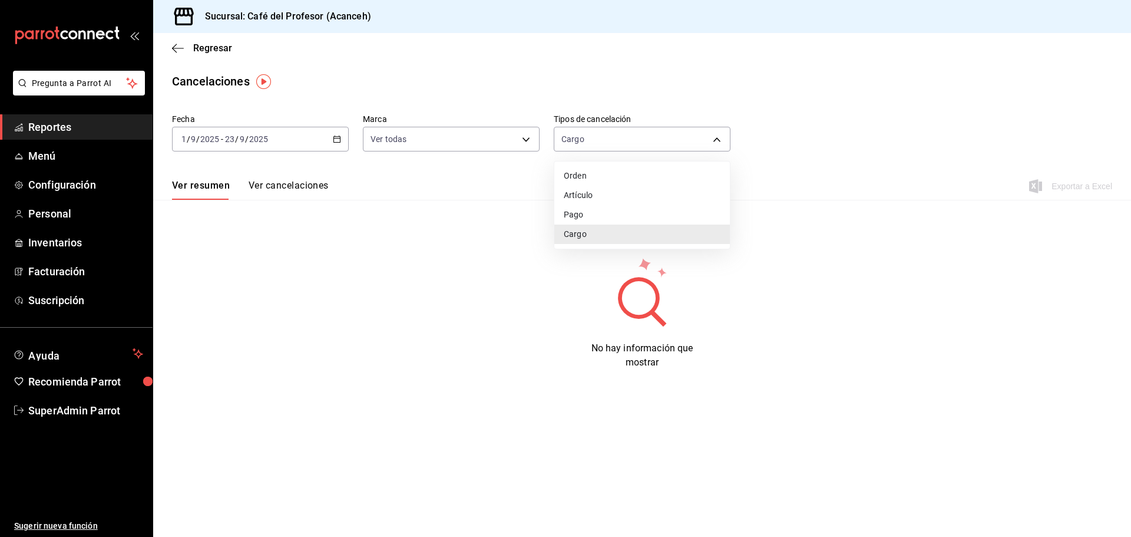
click at [599, 188] on li "Artículo" at bounding box center [643, 195] width 176 height 19
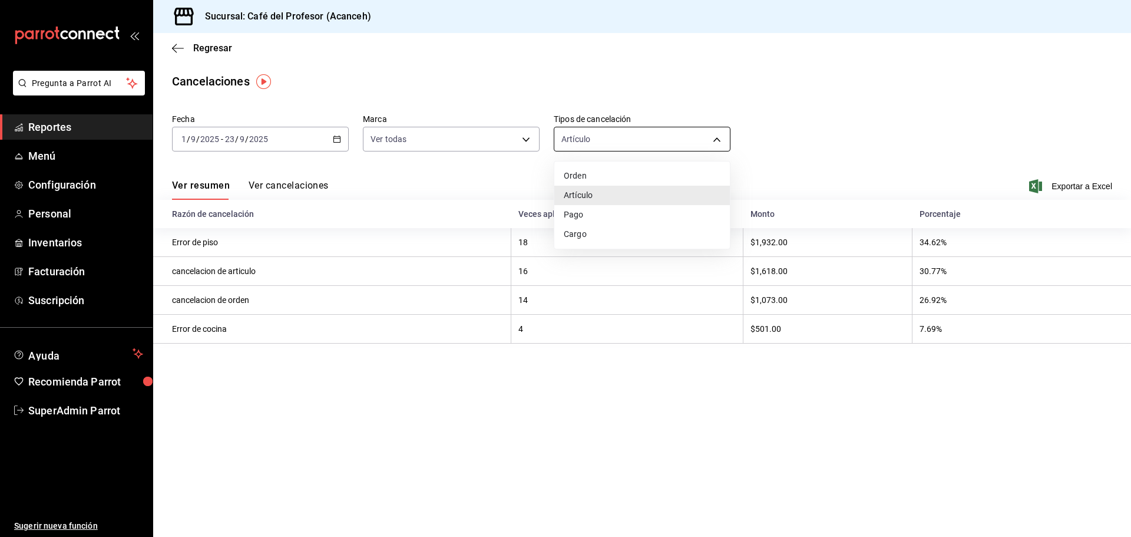
click at [718, 135] on body "Pregunta a Parrot AI Reportes Menú Configuración Personal Inventarios Facturaci…" at bounding box center [565, 268] width 1131 height 537
click at [601, 210] on li "Pago" at bounding box center [643, 214] width 176 height 19
type input "ORDER_PAYMENT"
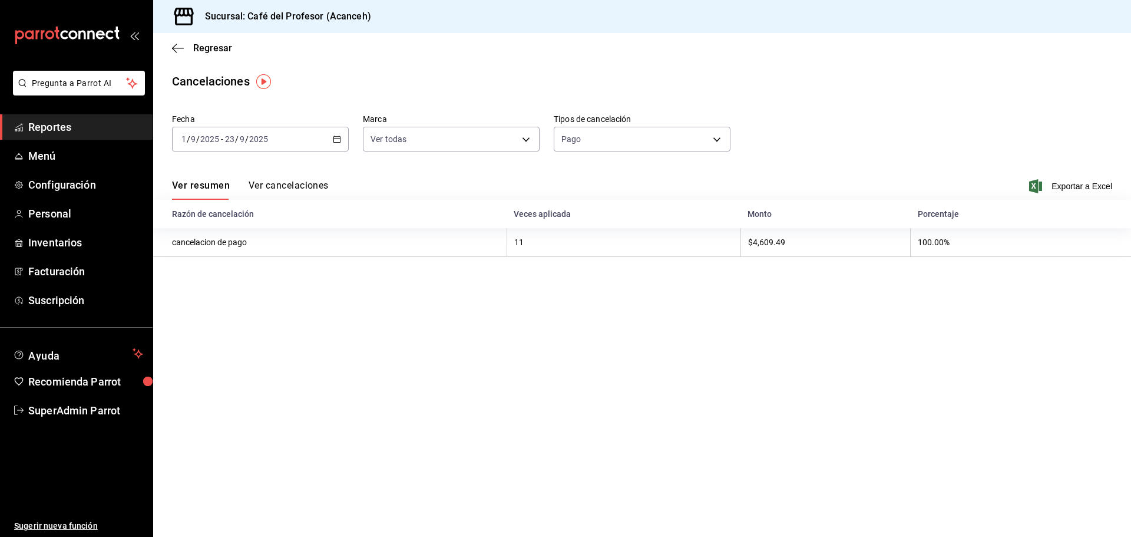
click at [295, 183] on button "Ver cancelaciones" at bounding box center [289, 190] width 80 height 20
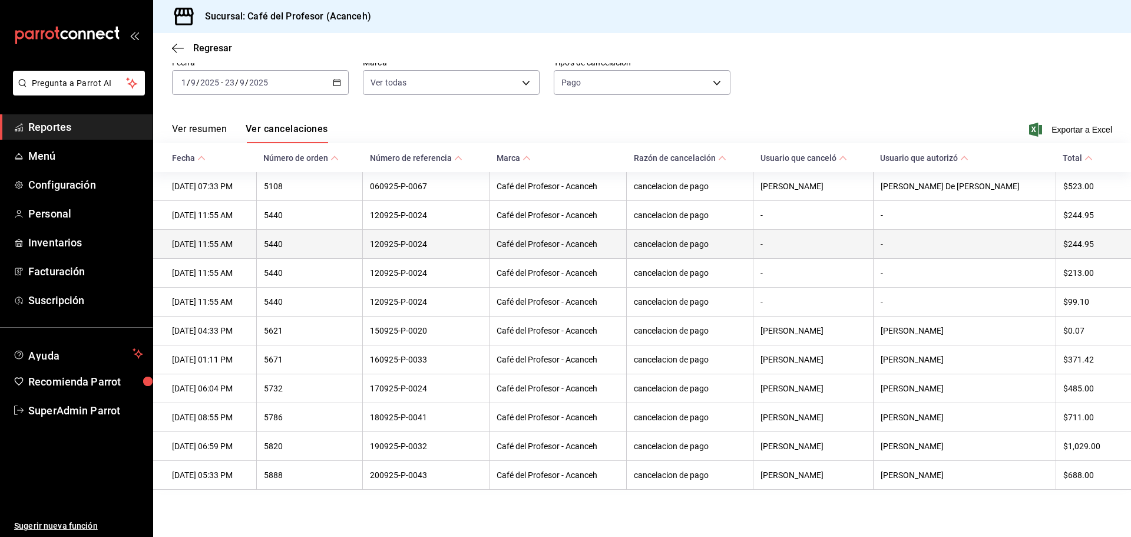
scroll to position [64, 0]
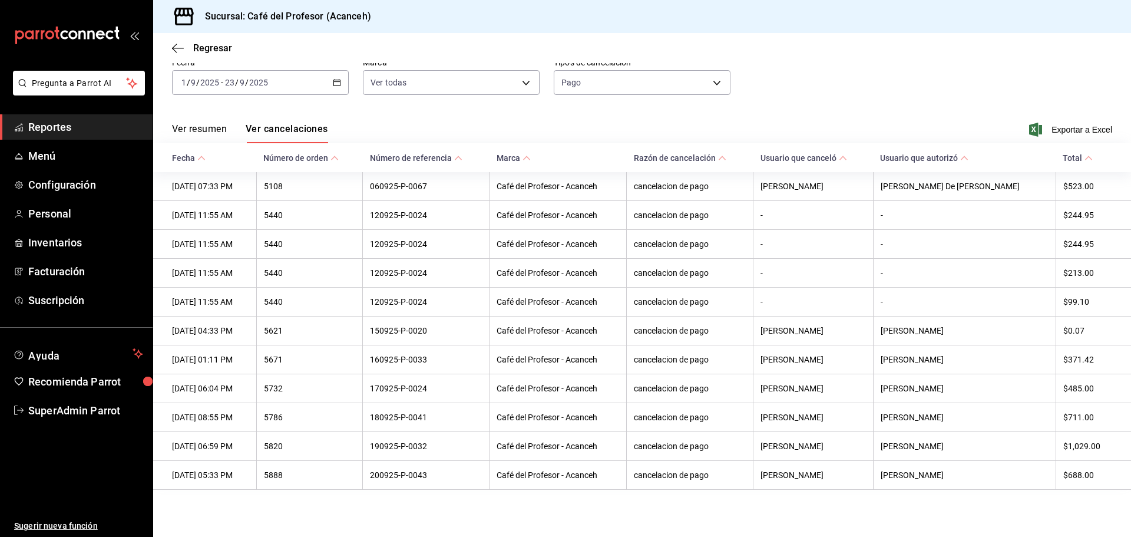
click at [968, 156] on \(Stroke\) at bounding box center [964, 158] width 7 height 4
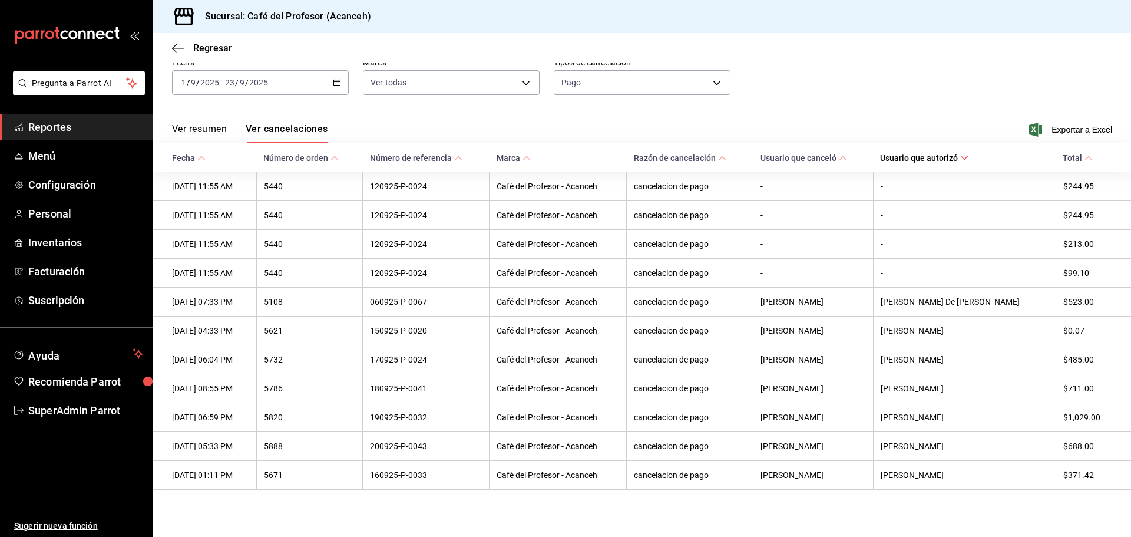
click at [969, 153] on span "Usuario que autorizó" at bounding box center [924, 157] width 88 height 9
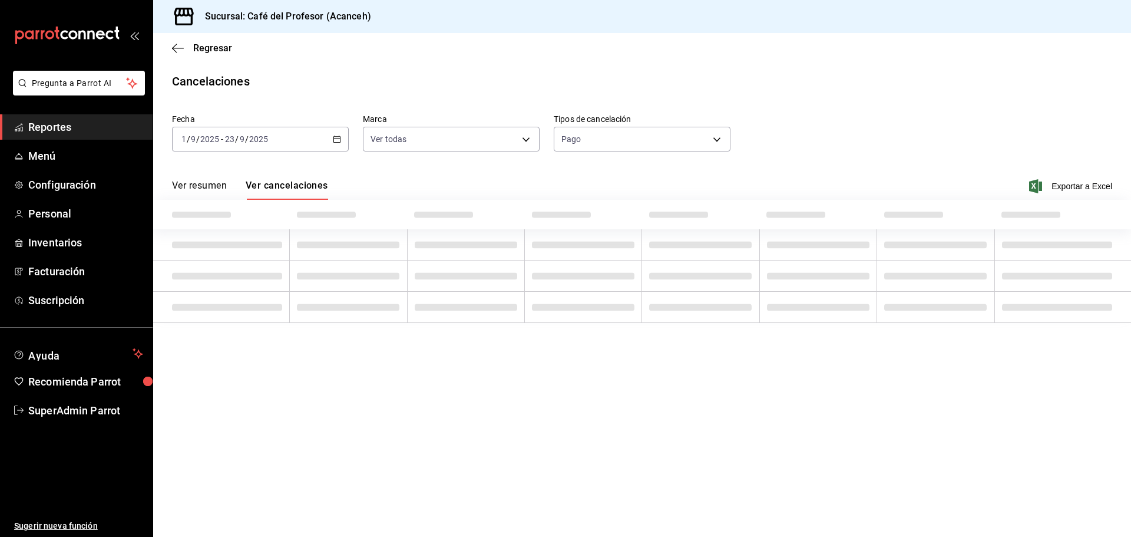
scroll to position [0, 0]
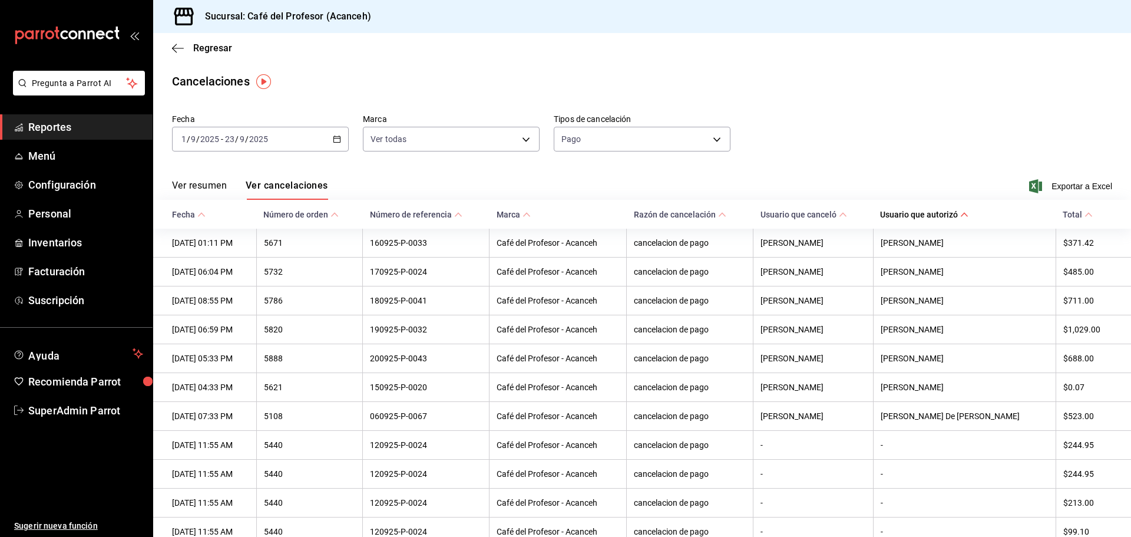
click at [462, 214] on \(Stroke\) at bounding box center [458, 215] width 7 height 4
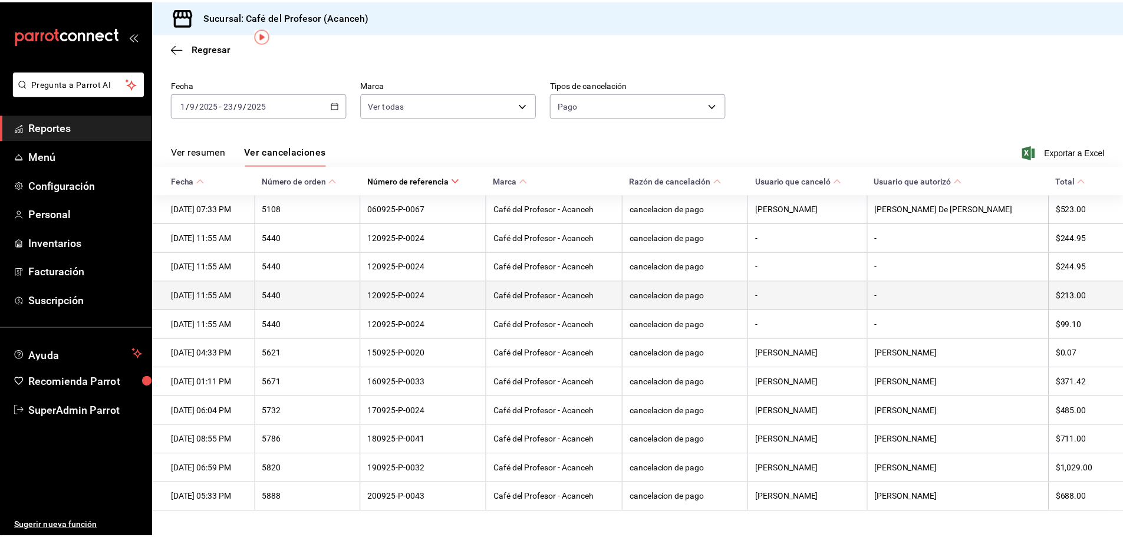
scroll to position [64, 0]
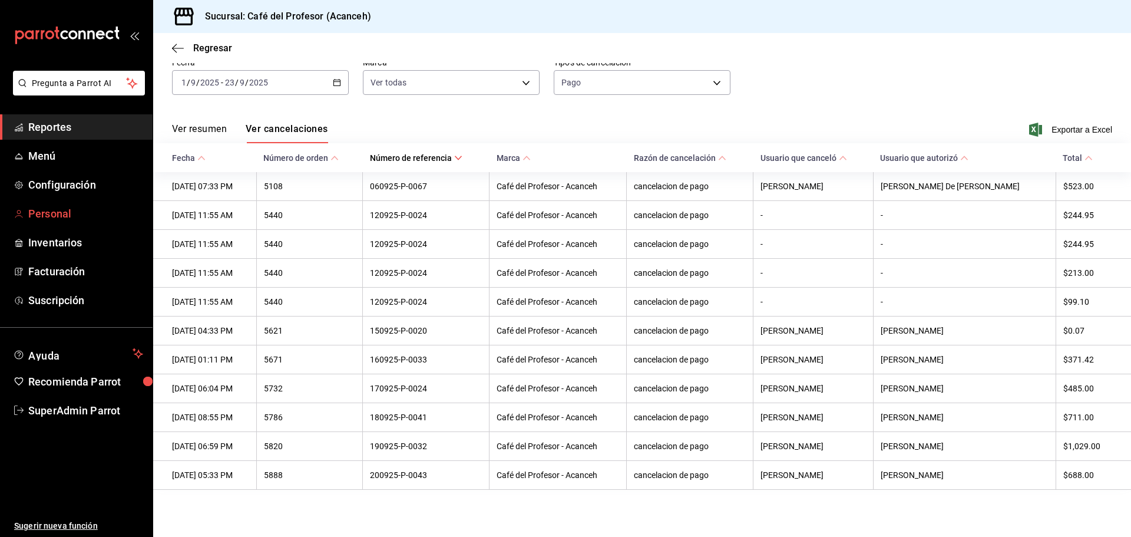
click at [57, 219] on span "Personal" at bounding box center [85, 214] width 115 height 16
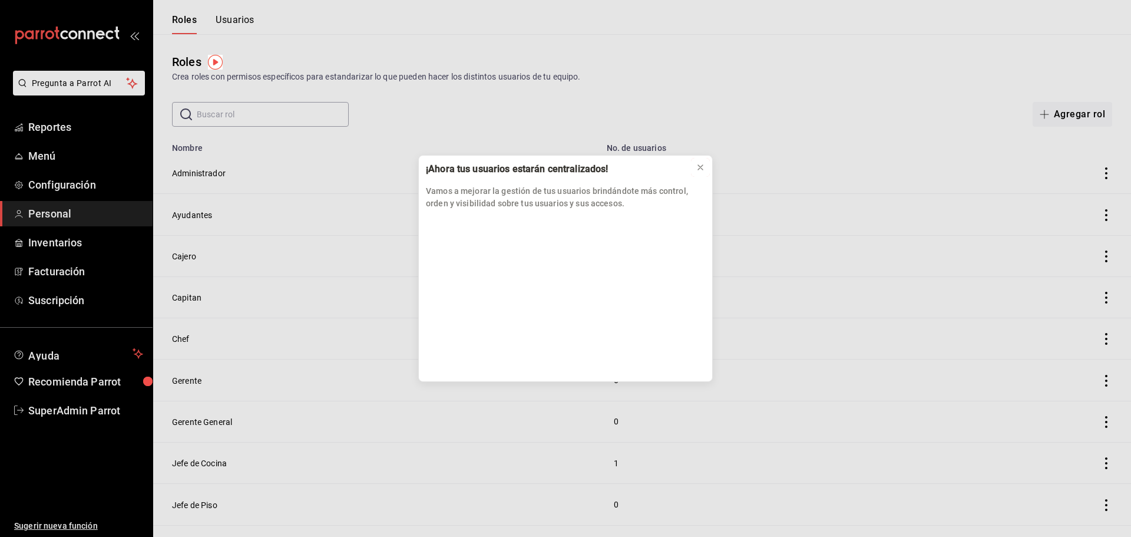
click at [701, 171] on icon at bounding box center [700, 167] width 9 height 9
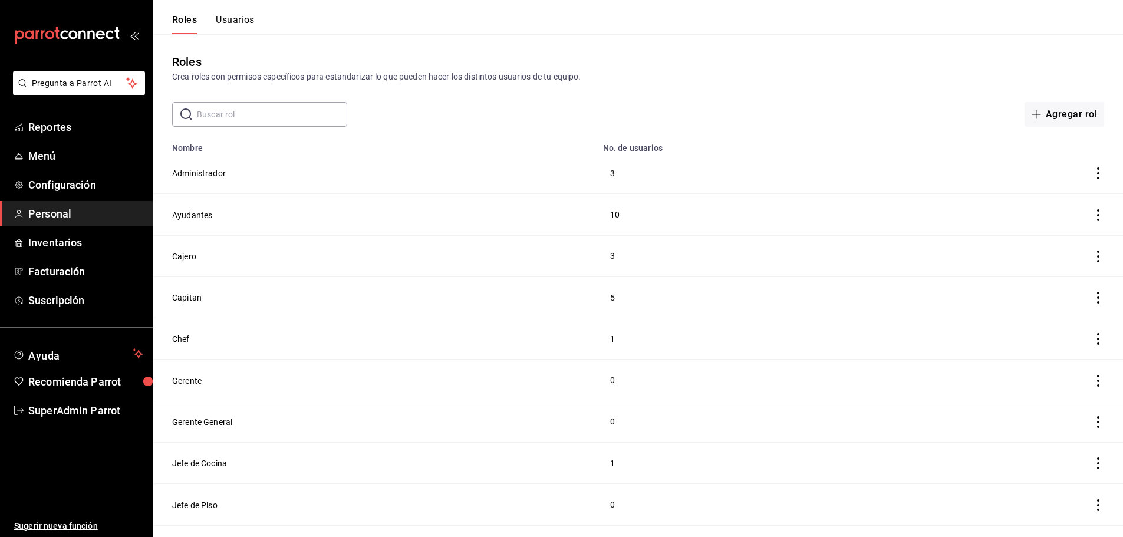
scroll to position [147, 0]
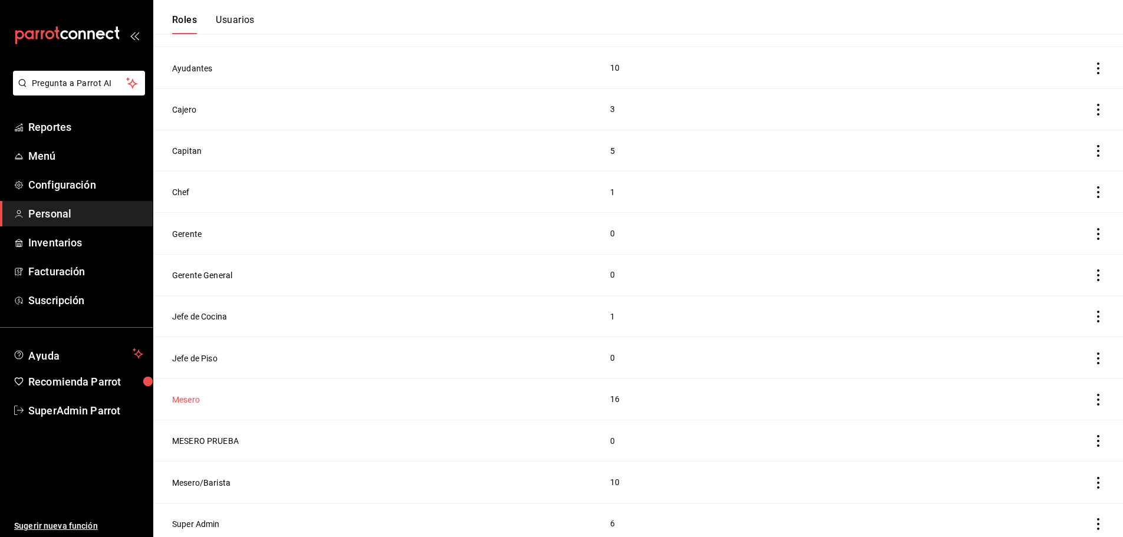
click at [184, 395] on button "Mesero" at bounding box center [186, 400] width 28 height 12
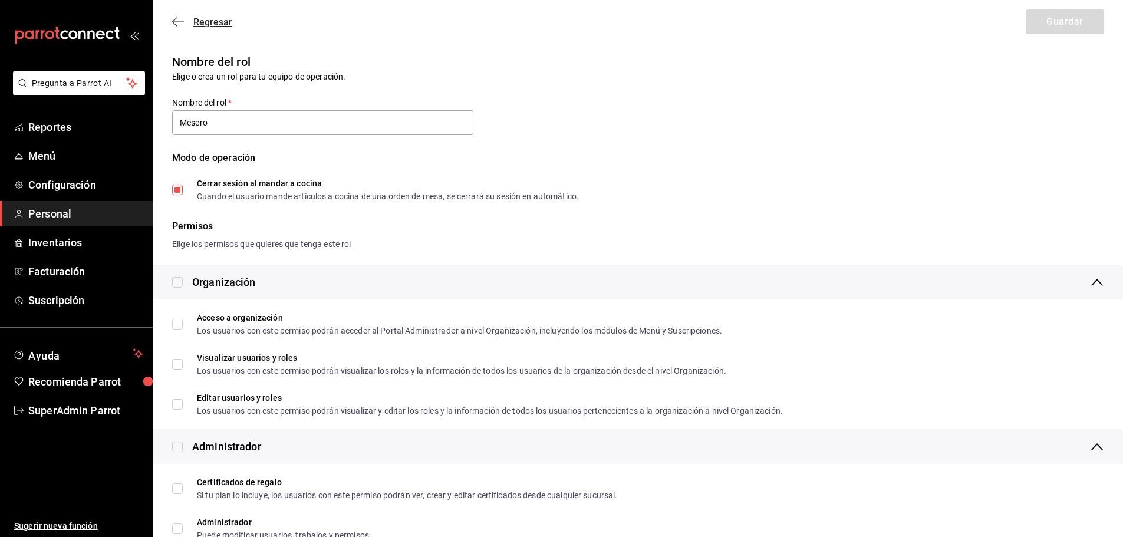
click at [176, 18] on icon "button" at bounding box center [178, 22] width 12 height 11
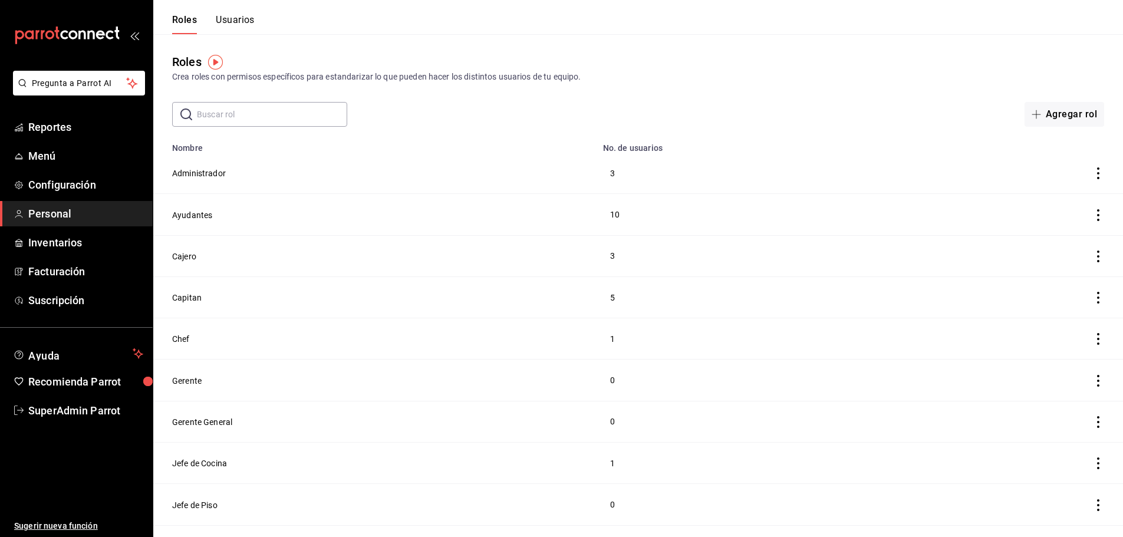
click at [238, 19] on button "Usuarios" at bounding box center [235, 24] width 39 height 20
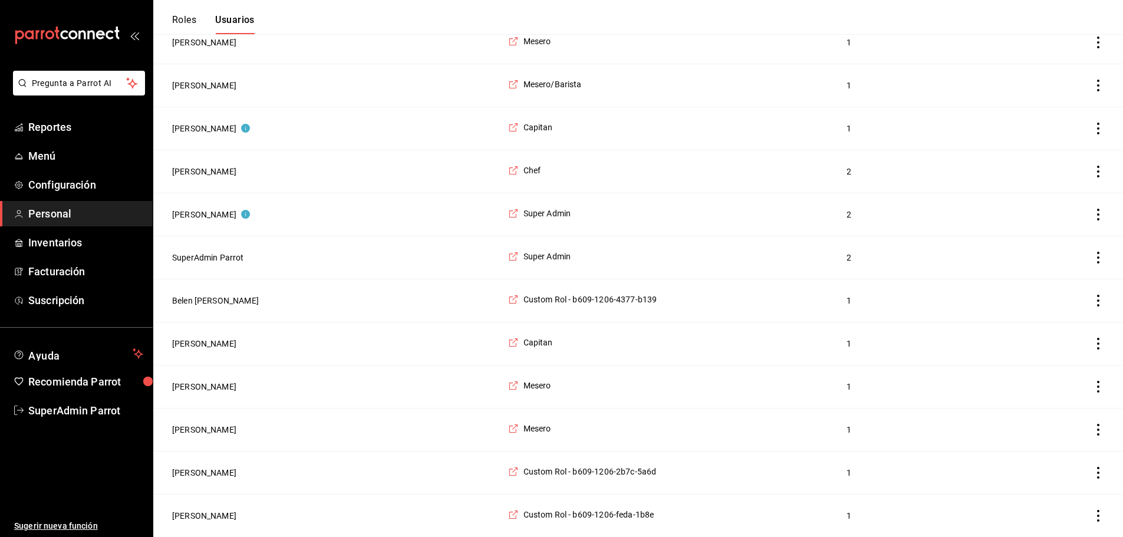
scroll to position [1813, 0]
click at [197, 123] on button "[PERSON_NAME]" at bounding box center [211, 129] width 78 height 12
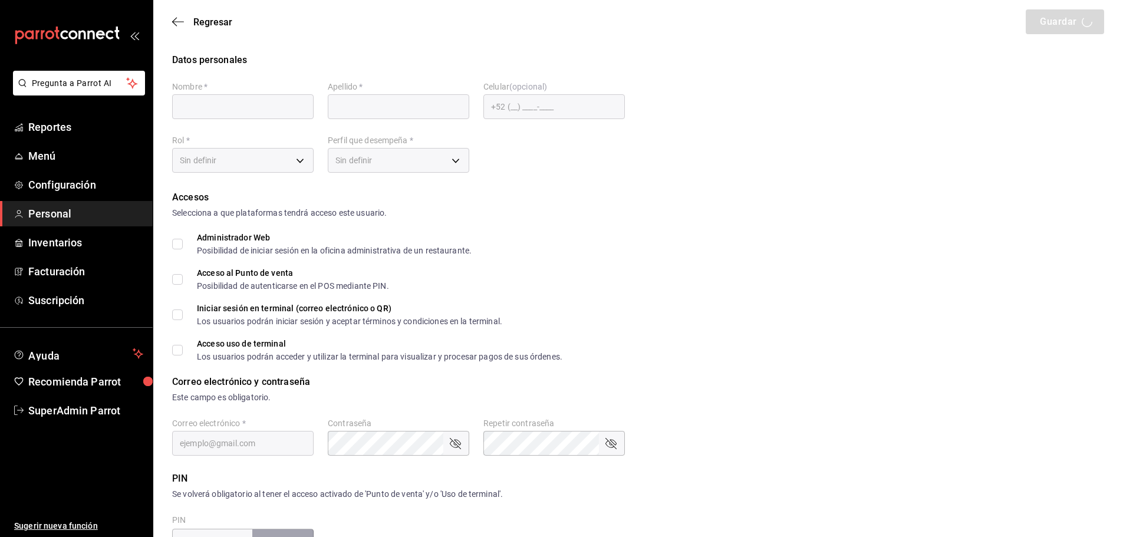
type input "[PERSON_NAME]"
checkbox input "true"
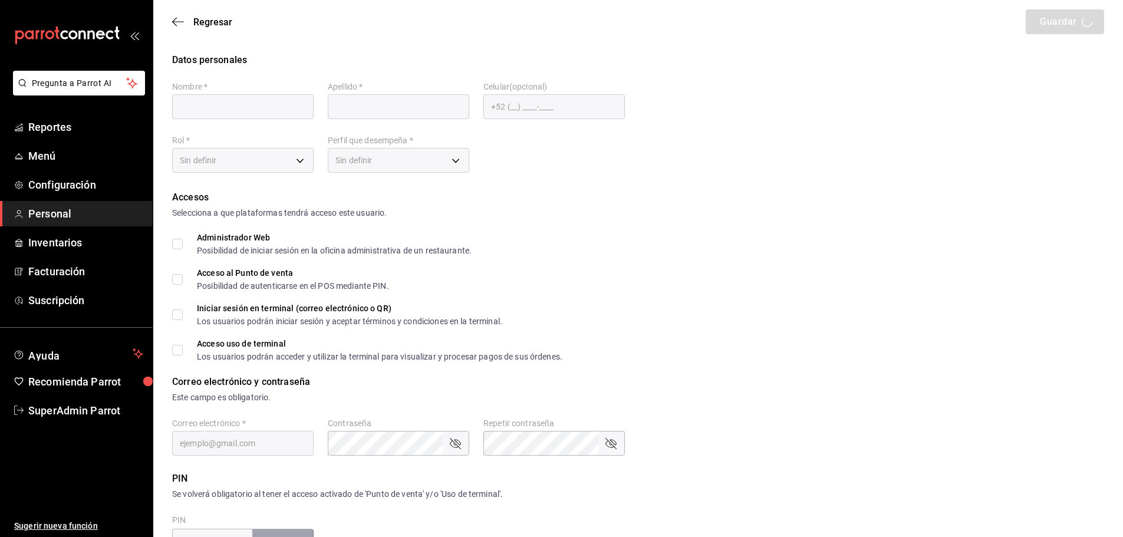
checkbox input "true"
type input "[EMAIL_ADDRESS][DOMAIN_NAME]"
type input "41809"
checkbox input "true"
type input "[PHONE_NUMBER]"
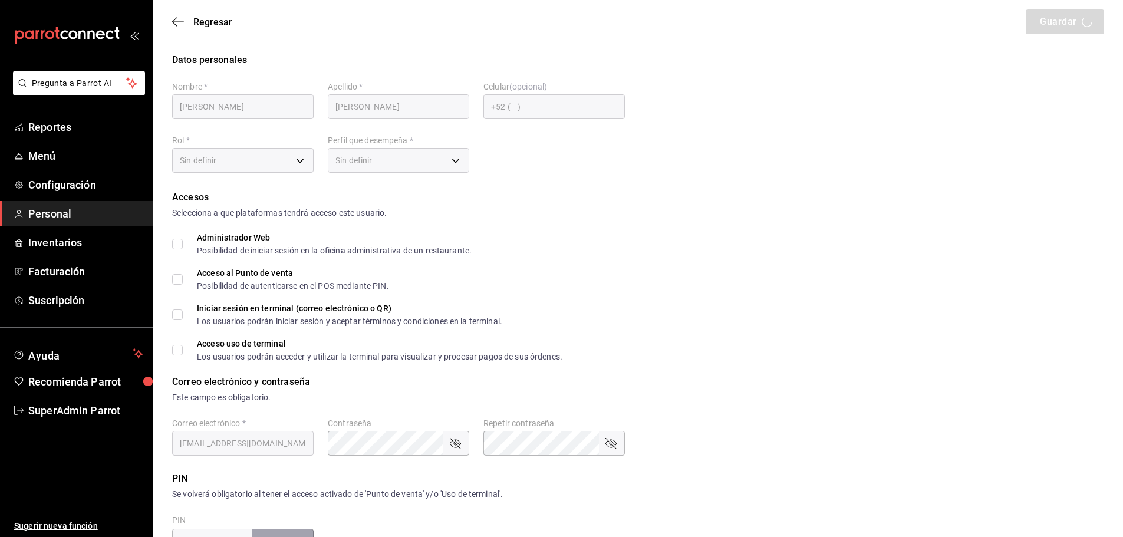
type input "91e438e9-b0da-4763-a122-36a59e2edcd7"
type input "UNDEFINED"
checkbox input "true"
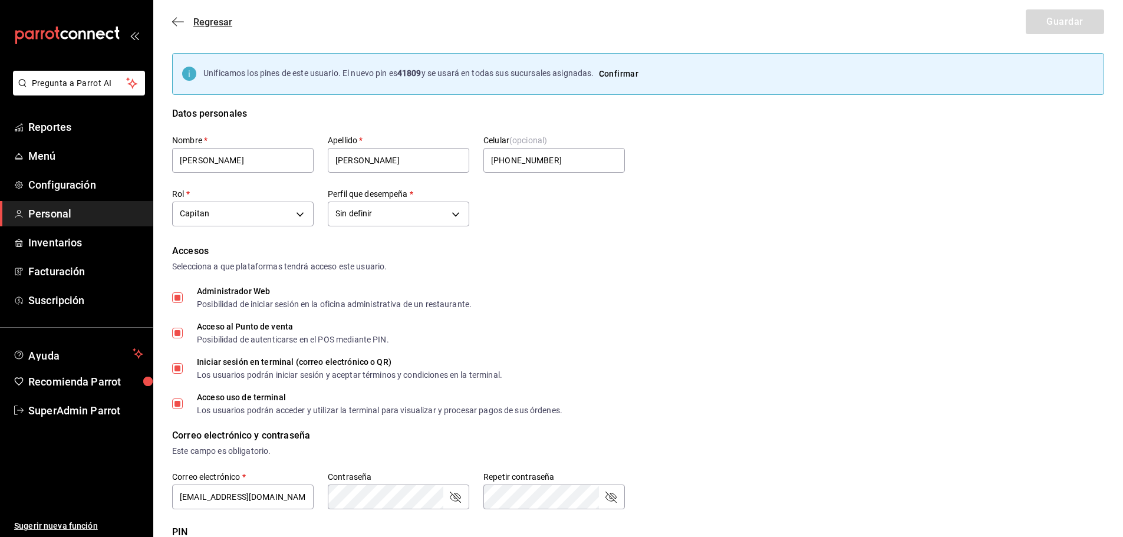
click at [174, 21] on icon "button" at bounding box center [178, 22] width 12 height 11
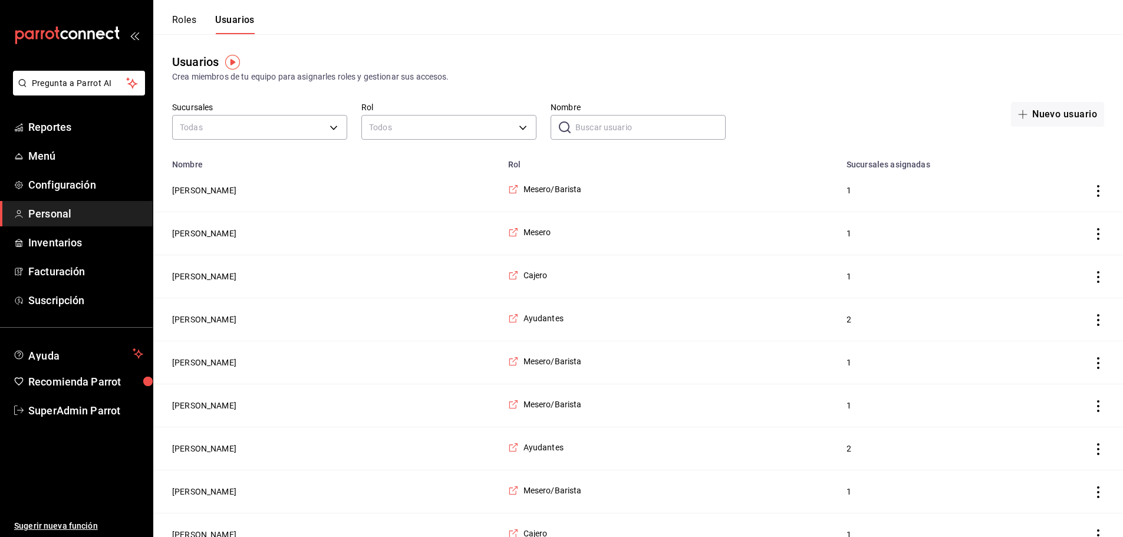
click at [611, 129] on input "Nombre" at bounding box center [650, 128] width 150 height 24
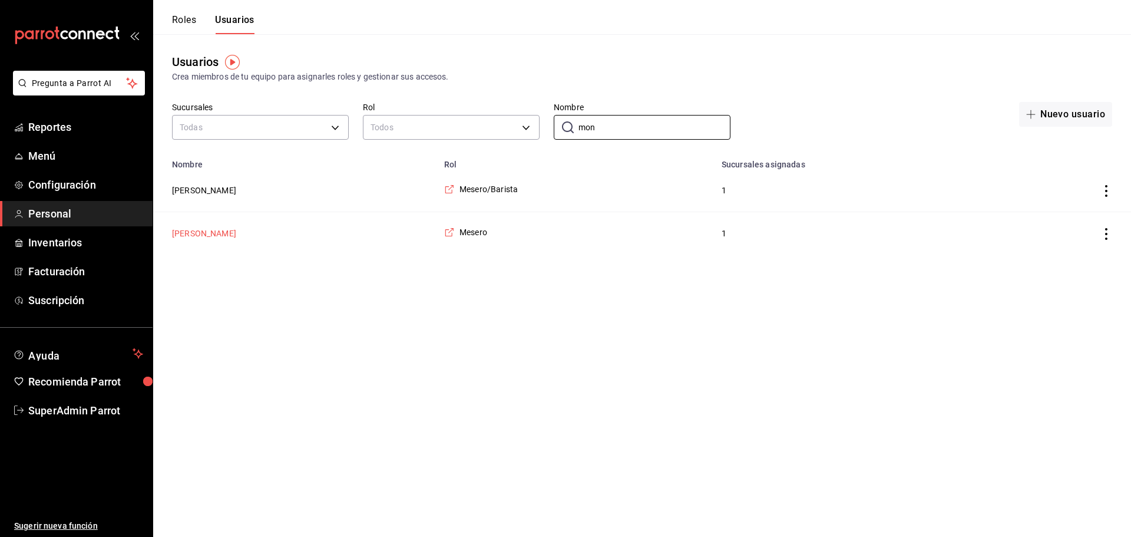
type input "mon"
click at [215, 233] on button "[PERSON_NAME]" at bounding box center [204, 233] width 64 height 12
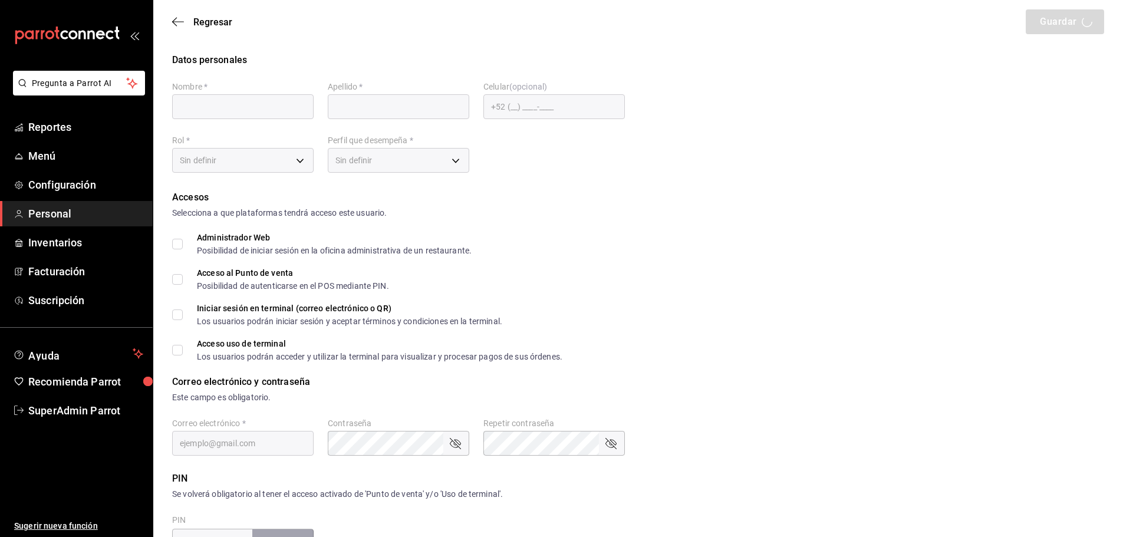
type input "Montserrat"
type input "[PERSON_NAME]"
checkbox input "true"
type input "[EMAIL_ADDRESS][DOMAIN_NAME]"
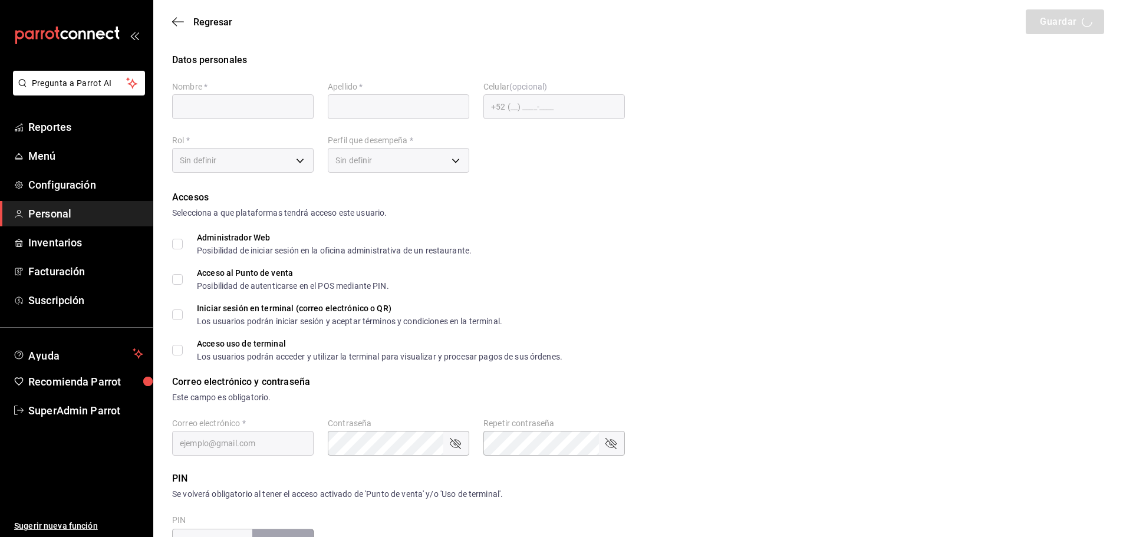
type input "730698"
type input "[PHONE_NUMBER]"
type input "1a76cd6b-98a7-4025-b815-3a88f11c6c47"
type input "WAITER"
checkbox input "true"
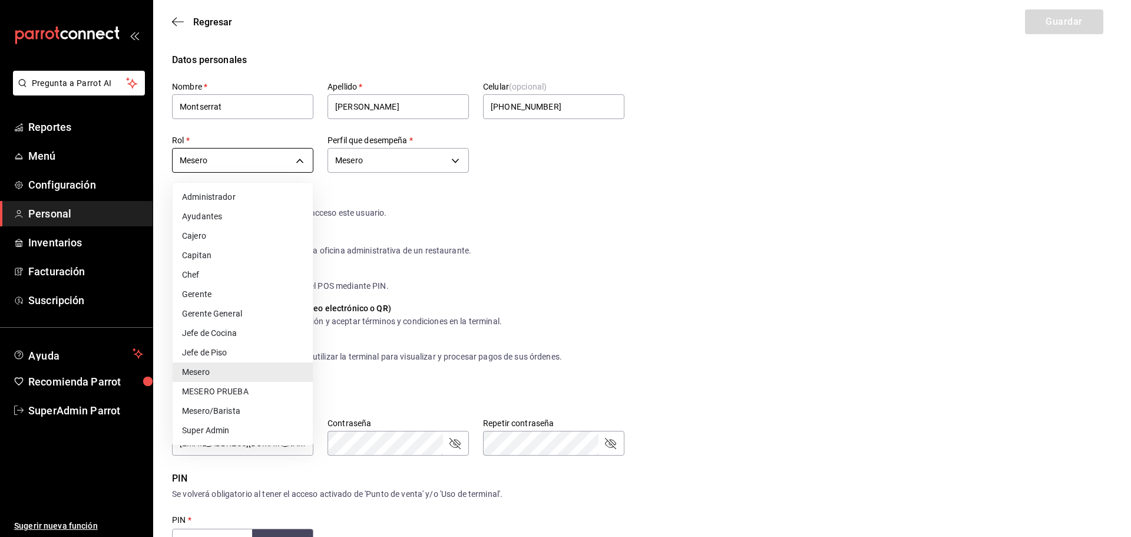
click at [303, 158] on body "Pregunta a Parrot AI Reportes Menú Configuración Personal Inventarios Facturaci…" at bounding box center [565, 430] width 1131 height 860
click at [303, 158] on div at bounding box center [565, 268] width 1131 height 537
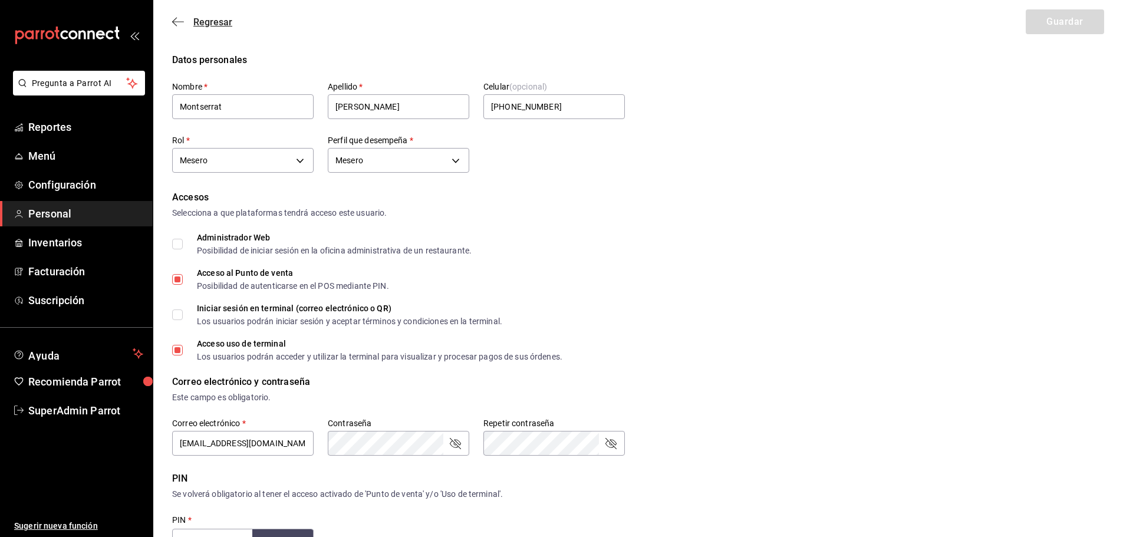
click at [173, 23] on icon "button" at bounding box center [174, 22] width 5 height 9
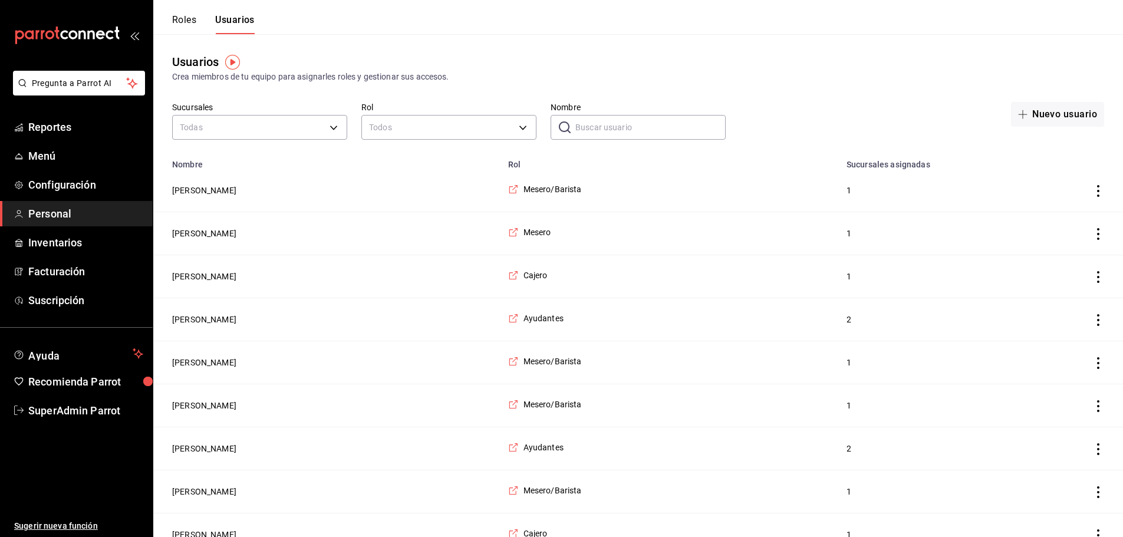
click at [187, 19] on button "Roles" at bounding box center [184, 24] width 24 height 20
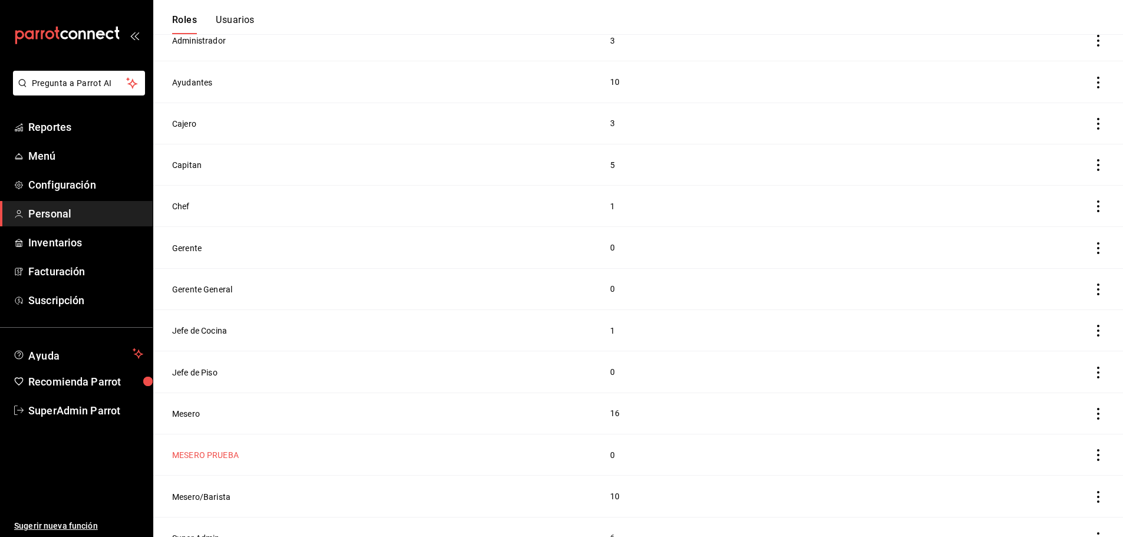
scroll to position [147, 0]
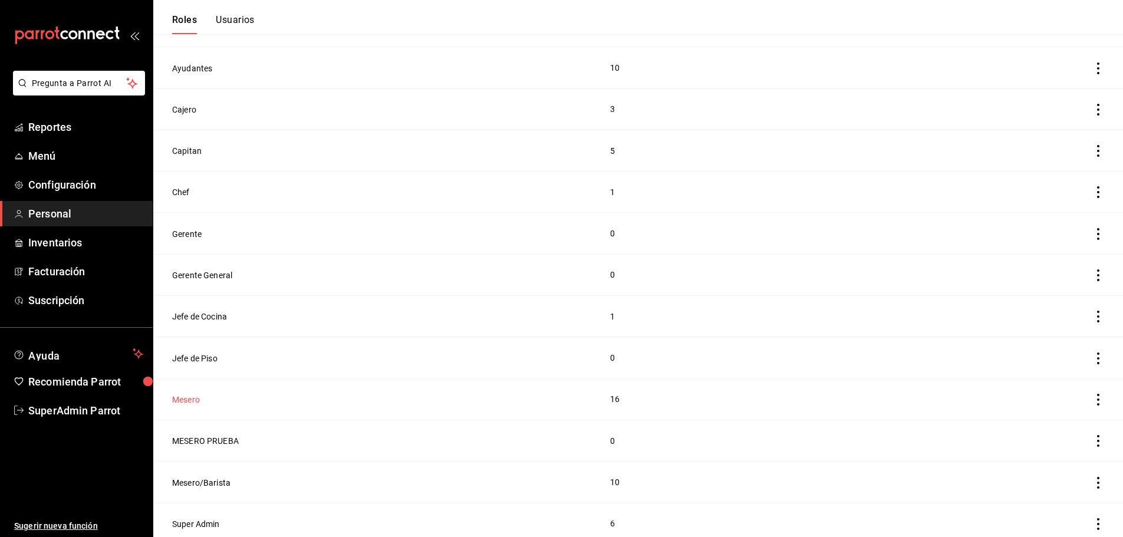
click at [193, 394] on button "Mesero" at bounding box center [186, 400] width 28 height 12
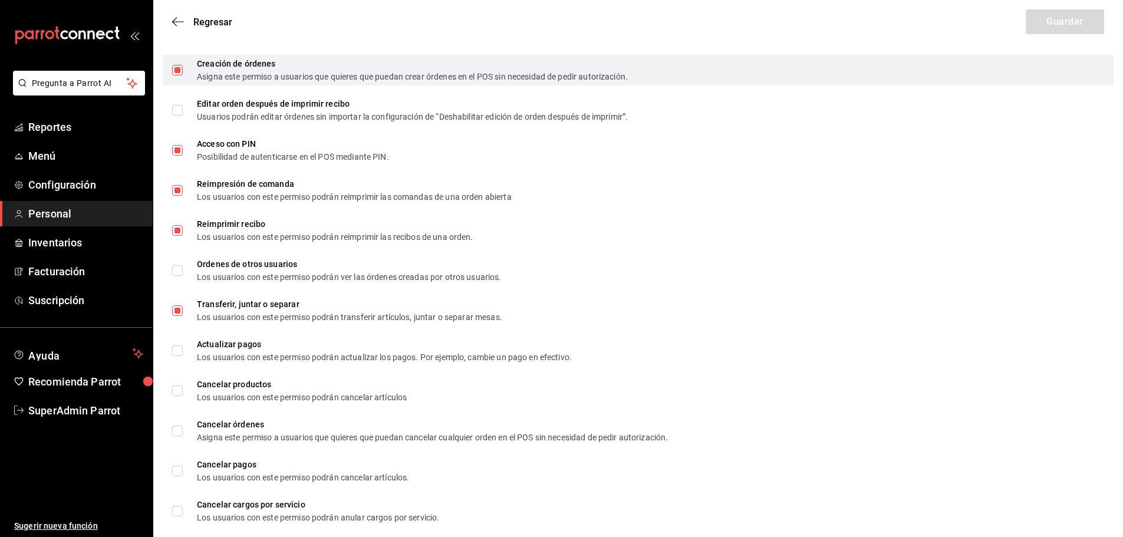
scroll to position [1935, 0]
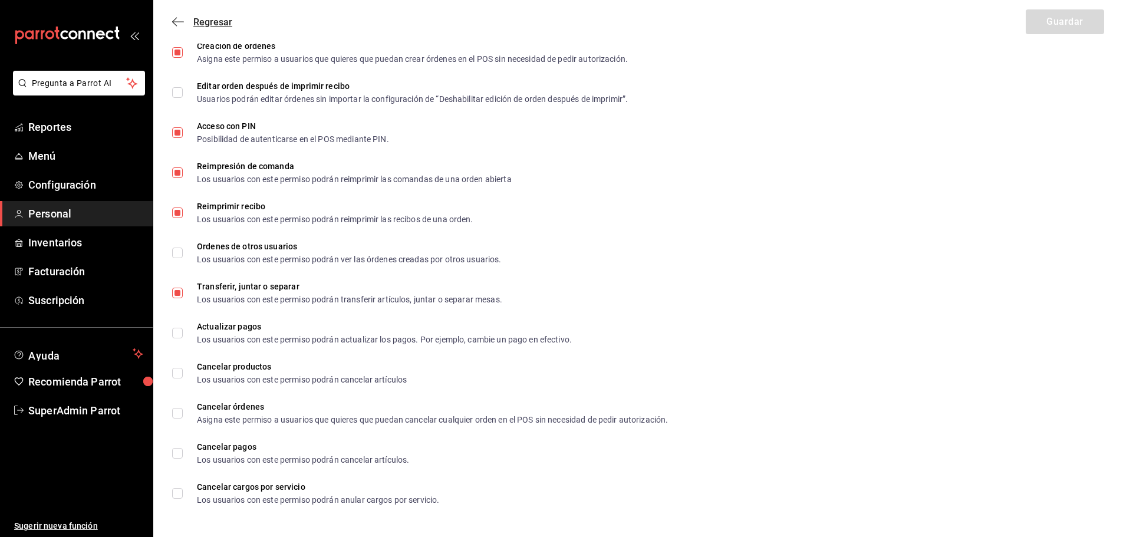
click at [179, 25] on icon "button" at bounding box center [178, 22] width 12 height 11
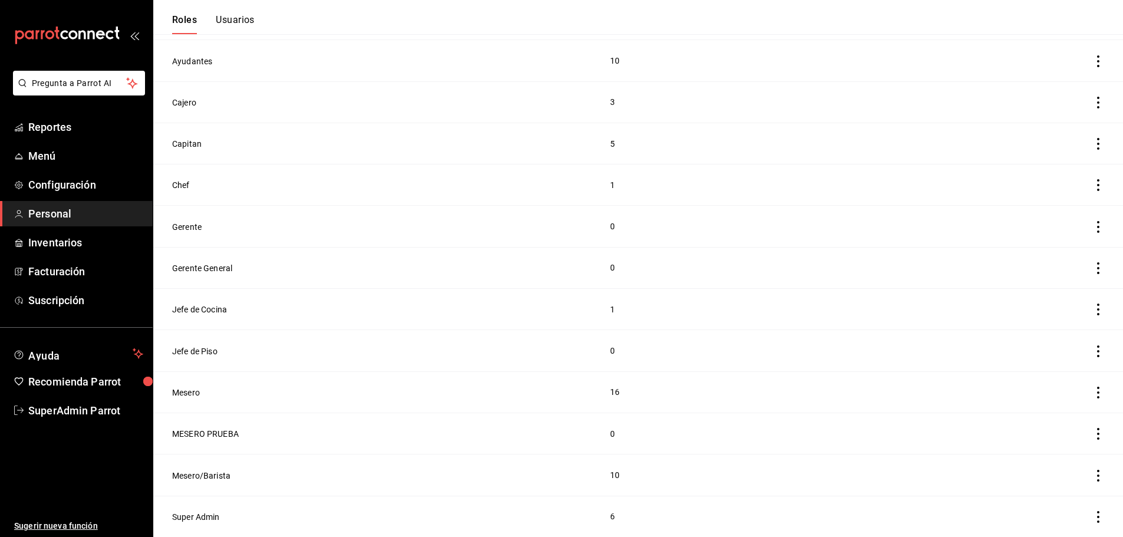
scroll to position [147, 0]
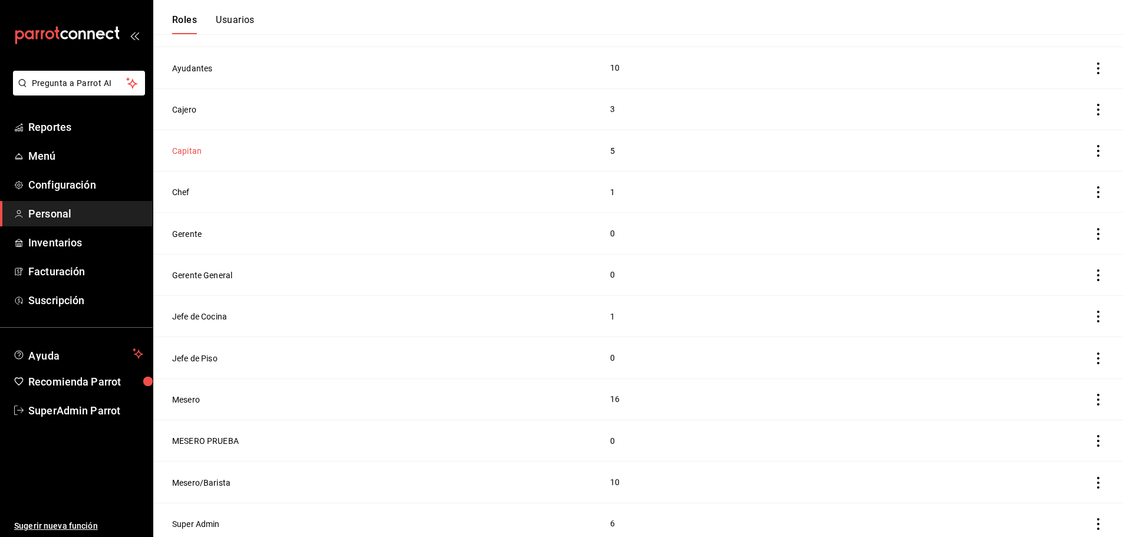
click at [185, 150] on button "Capitan" at bounding box center [186, 151] width 29 height 12
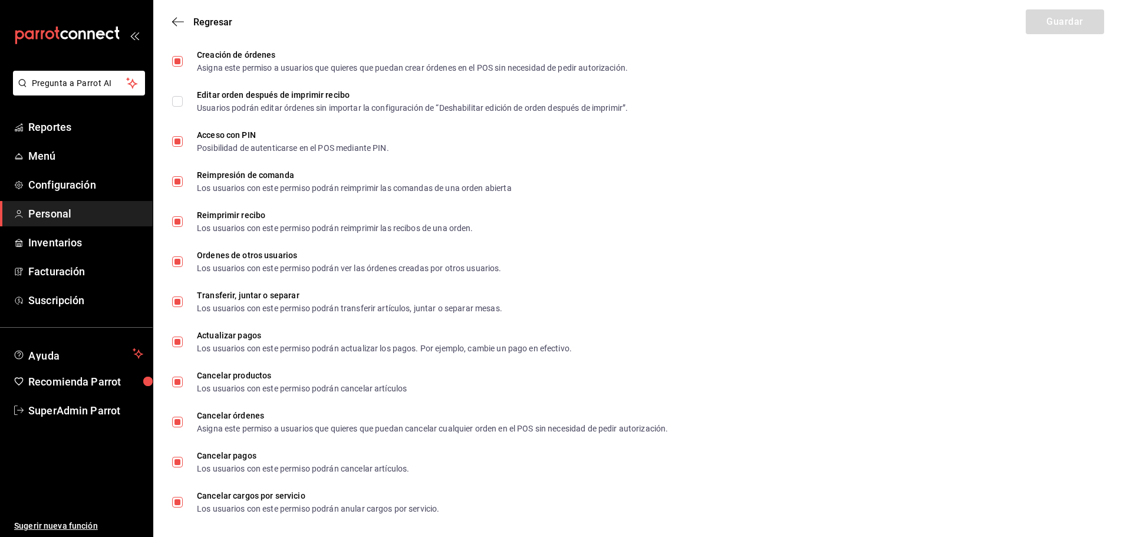
scroll to position [1935, 0]
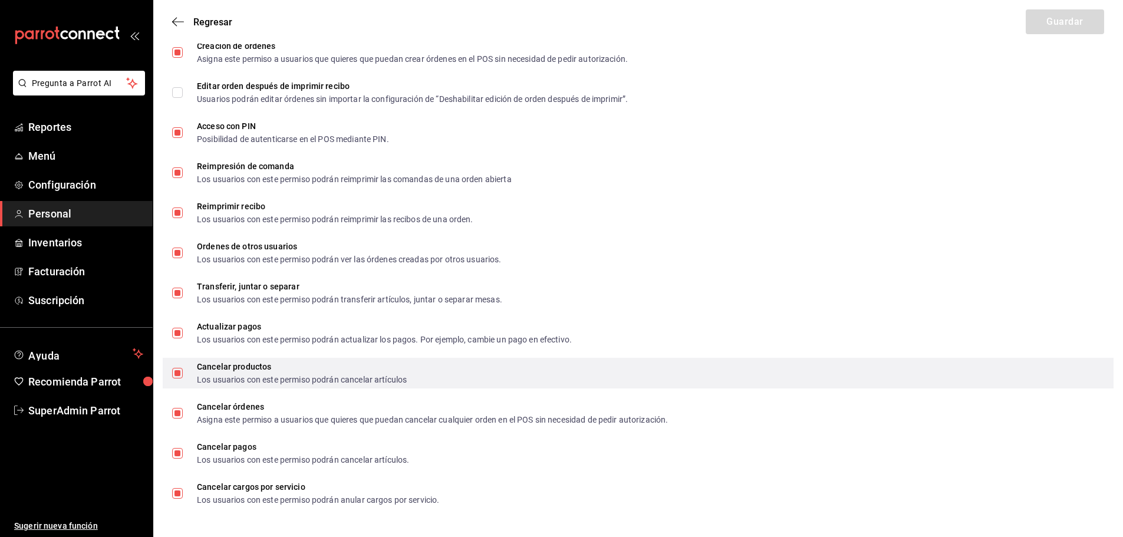
click at [180, 377] on input "Cancelar productos Los usuarios con este permiso podrán cancelar artículos" at bounding box center [177, 373] width 11 height 11
checkbox input "false"
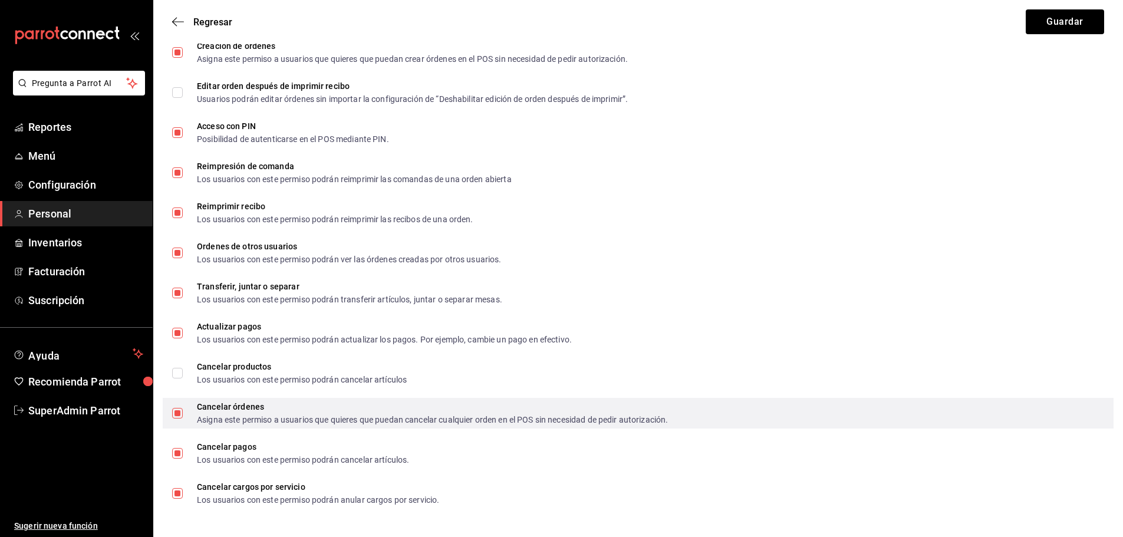
click at [177, 417] on input "Cancelar órdenes Asigna este permiso a usuarios que quieres que puedan cancelar…" at bounding box center [177, 413] width 11 height 11
checkbox input "false"
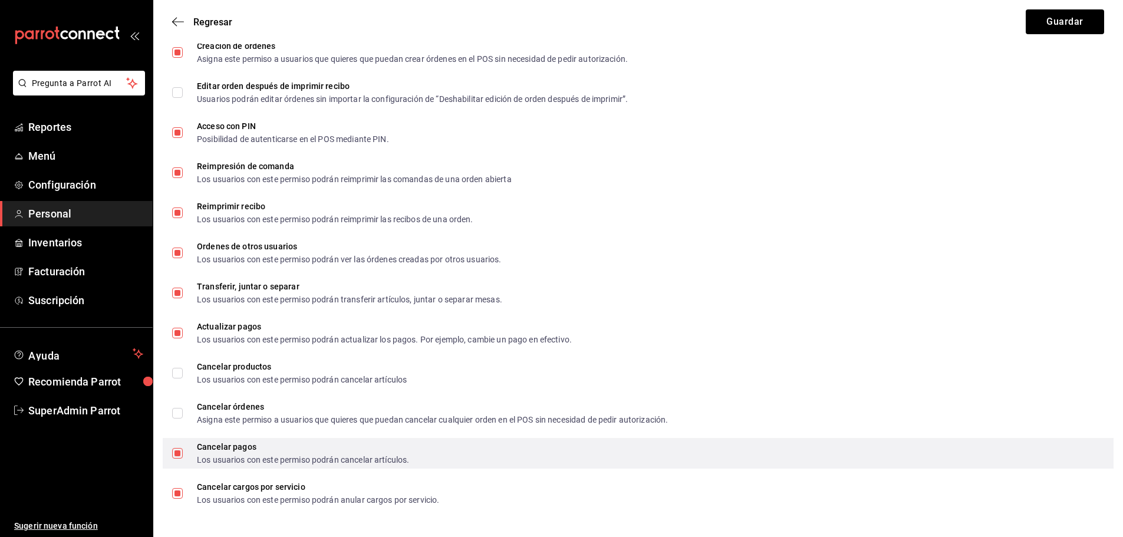
click at [176, 455] on input "Cancelar pagos Los usuarios con este permiso podrán cancelar artículos." at bounding box center [177, 453] width 11 height 11
checkbox input "false"
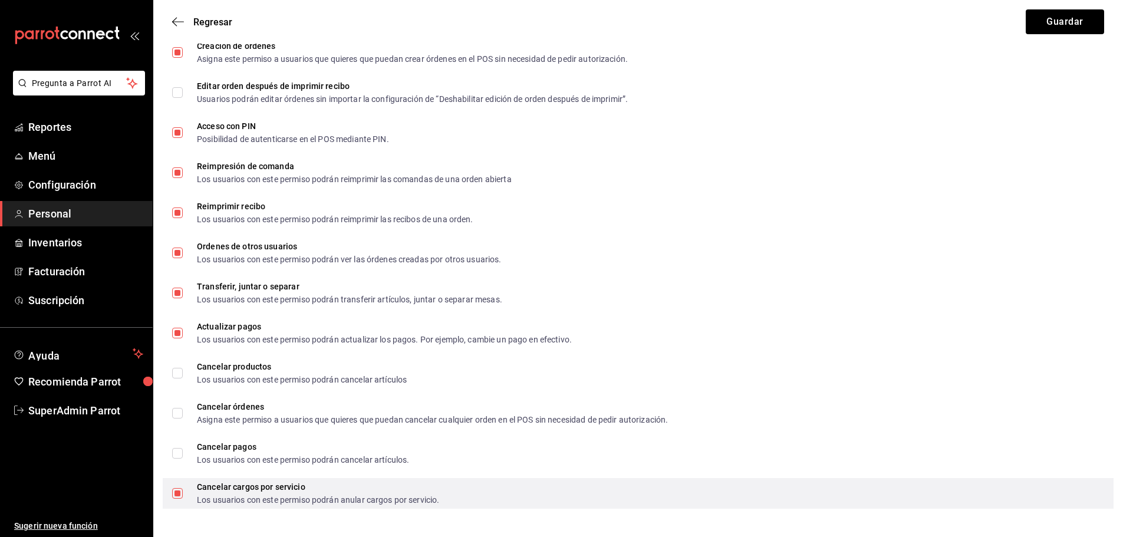
click at [178, 494] on input "Cancelar cargos por servicio Los usuarios con este permiso podrán anular cargos…" at bounding box center [177, 493] width 11 height 11
checkbox input "false"
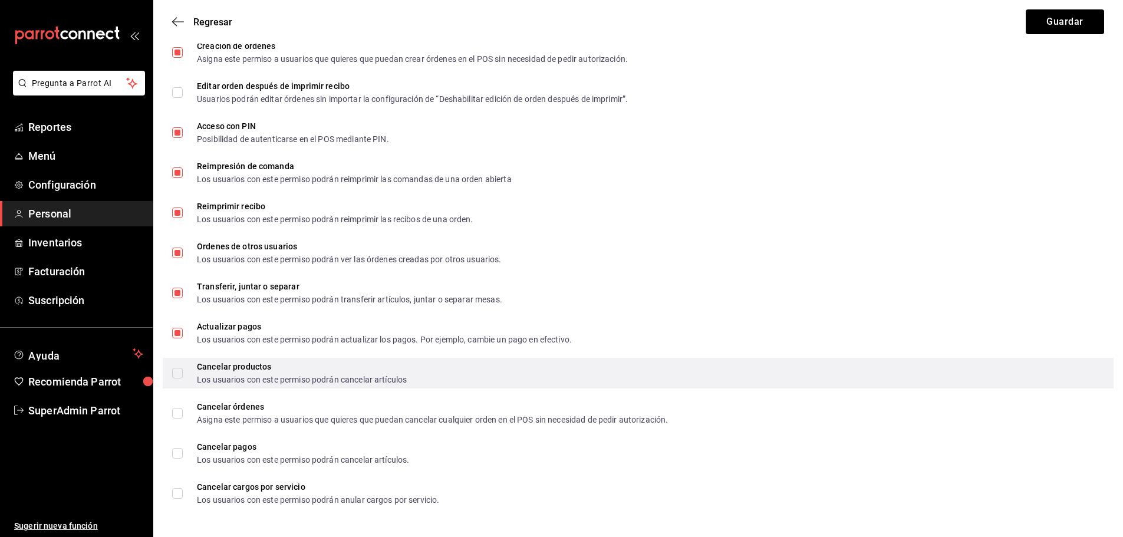
scroll to position [1876, 0]
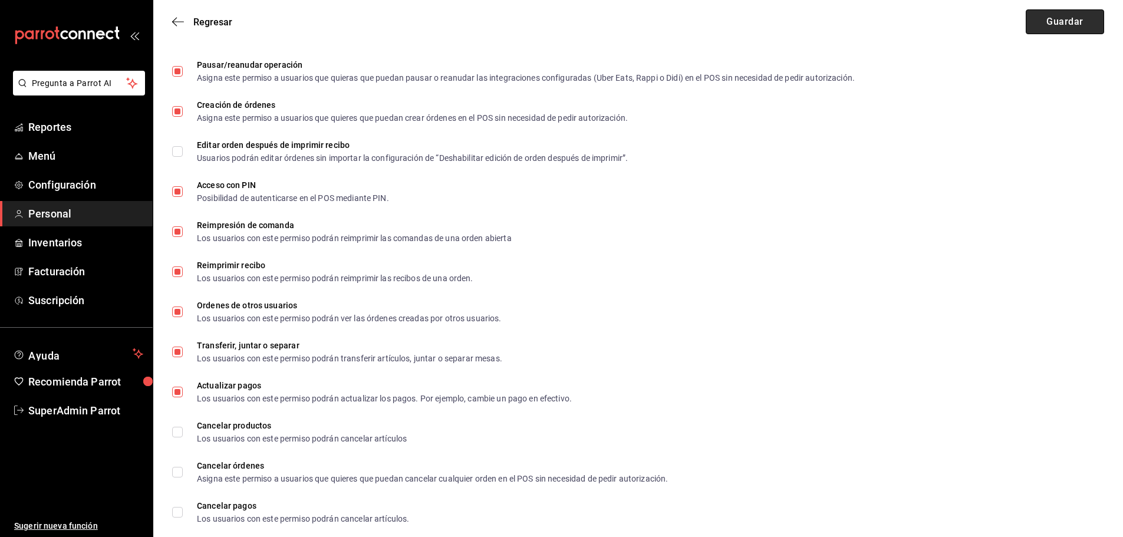
click at [1047, 21] on button "Guardar" at bounding box center [1064, 21] width 78 height 25
checkbox input "true"
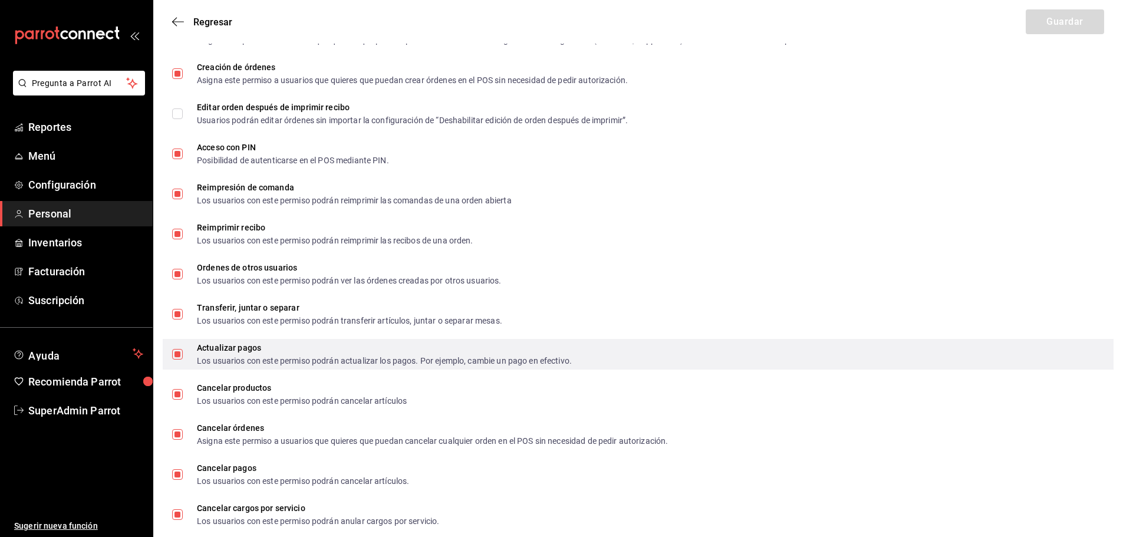
scroll to position [1935, 0]
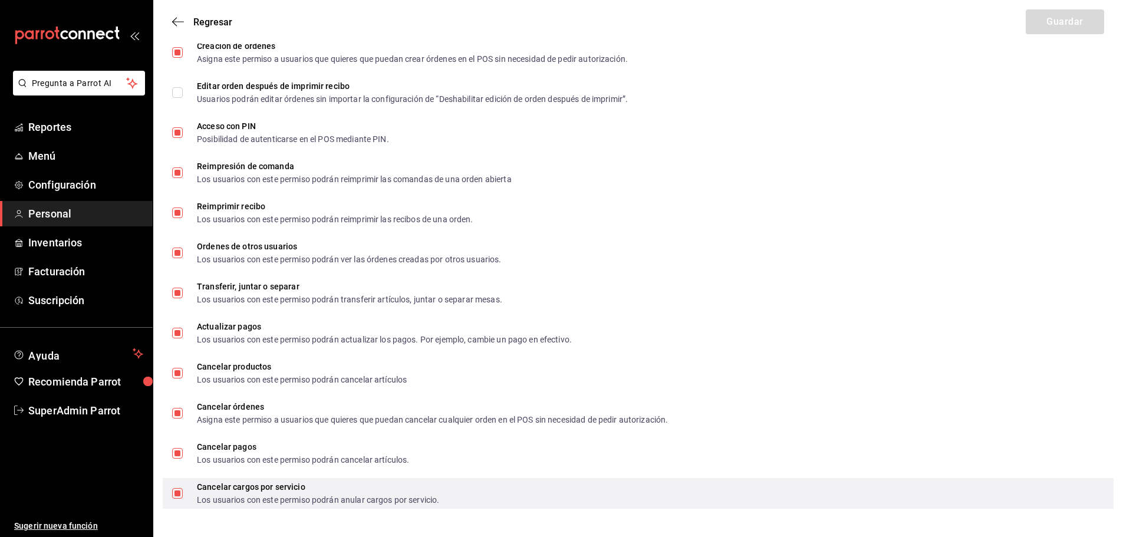
click at [179, 494] on input "Cancelar cargos por servicio Los usuarios con este permiso podrán anular cargos…" at bounding box center [177, 493] width 11 height 11
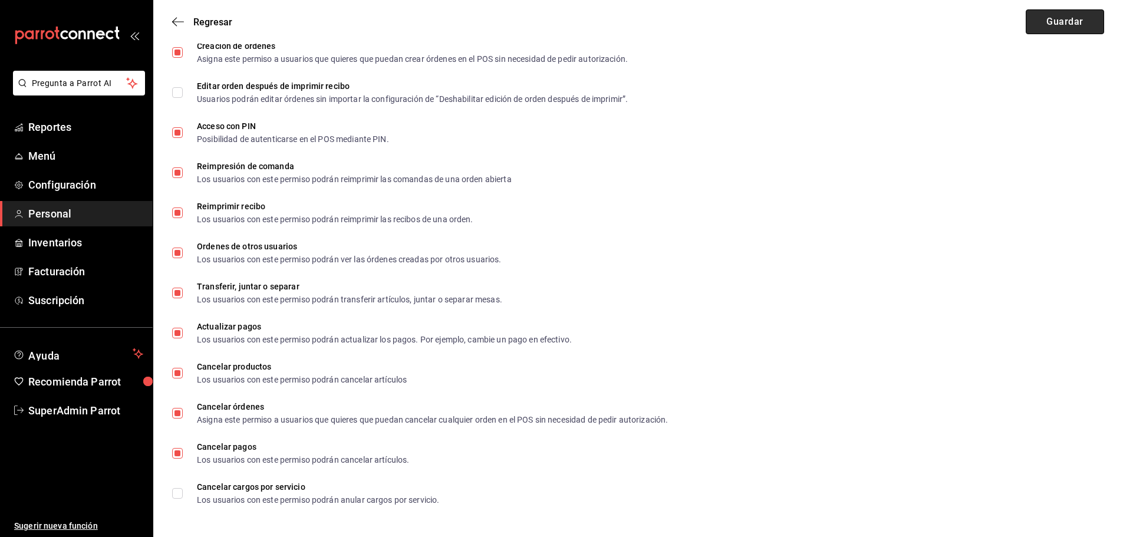
click at [1059, 23] on button "Guardar" at bounding box center [1064, 21] width 78 height 25
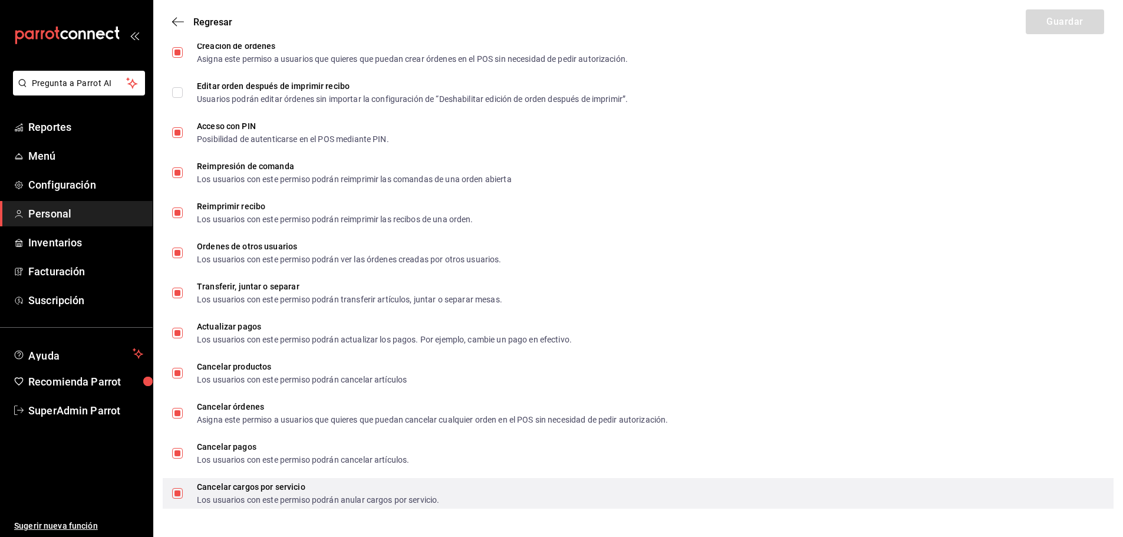
click at [176, 494] on input "Cancelar cargos por servicio Los usuarios con este permiso podrán anular cargos…" at bounding box center [177, 493] width 11 height 11
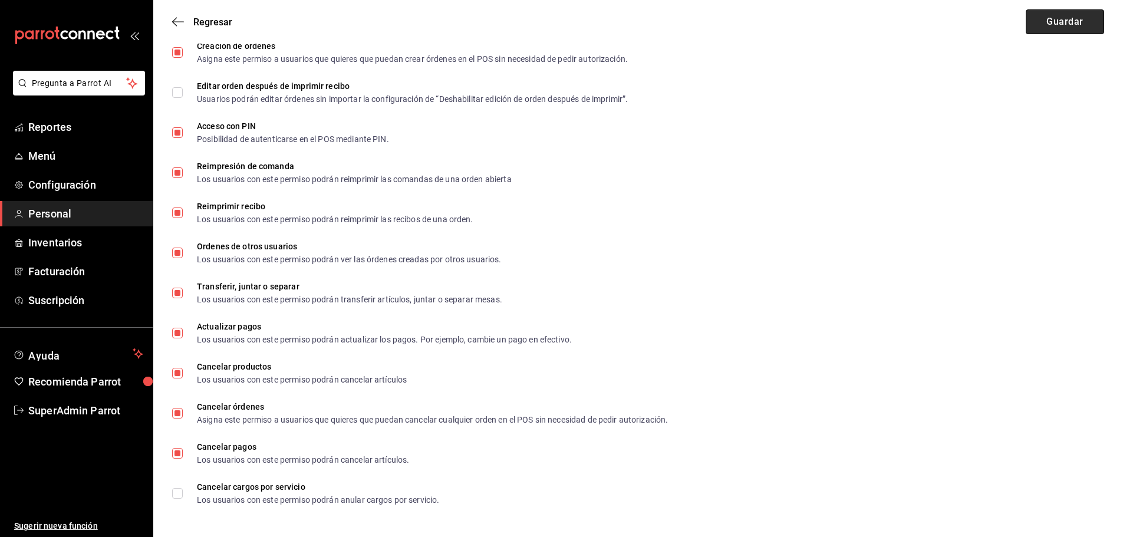
click at [1066, 15] on button "Guardar" at bounding box center [1064, 21] width 78 height 25
checkbox input "true"
click at [175, 18] on icon "button" at bounding box center [178, 22] width 12 height 11
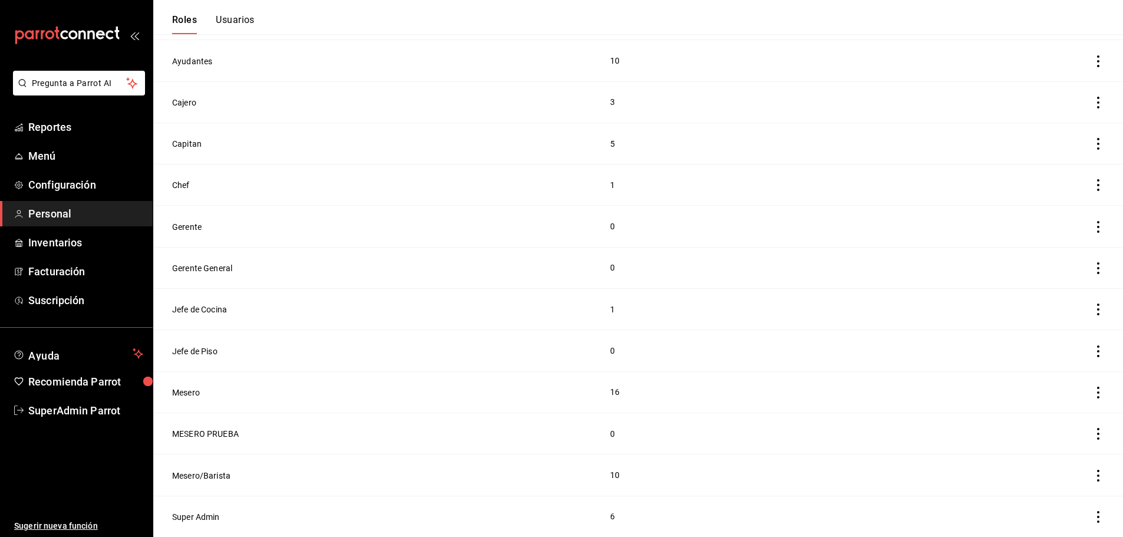
scroll to position [147, 0]
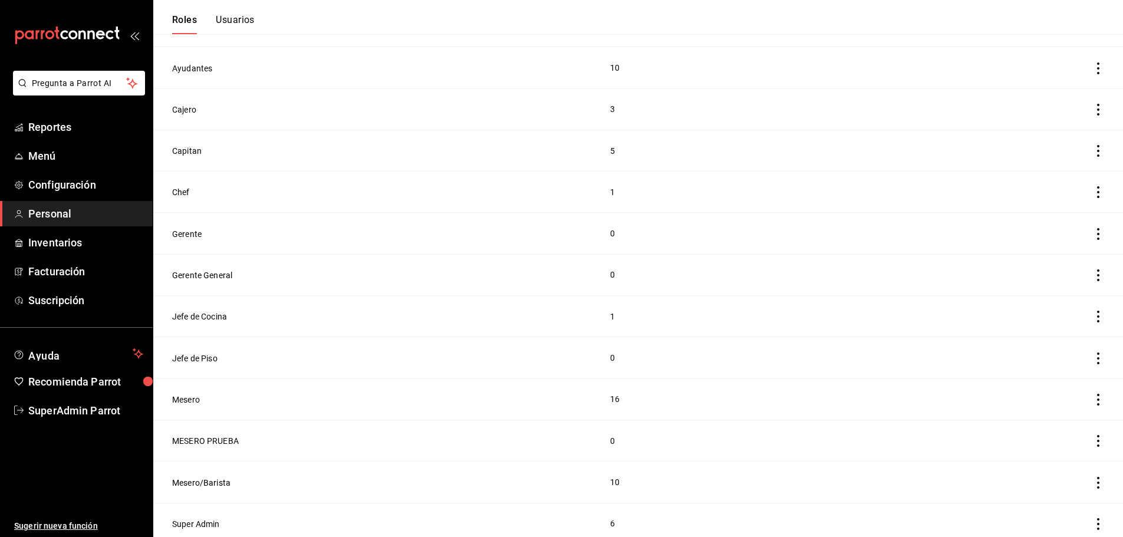
click at [235, 16] on button "Usuarios" at bounding box center [235, 24] width 39 height 20
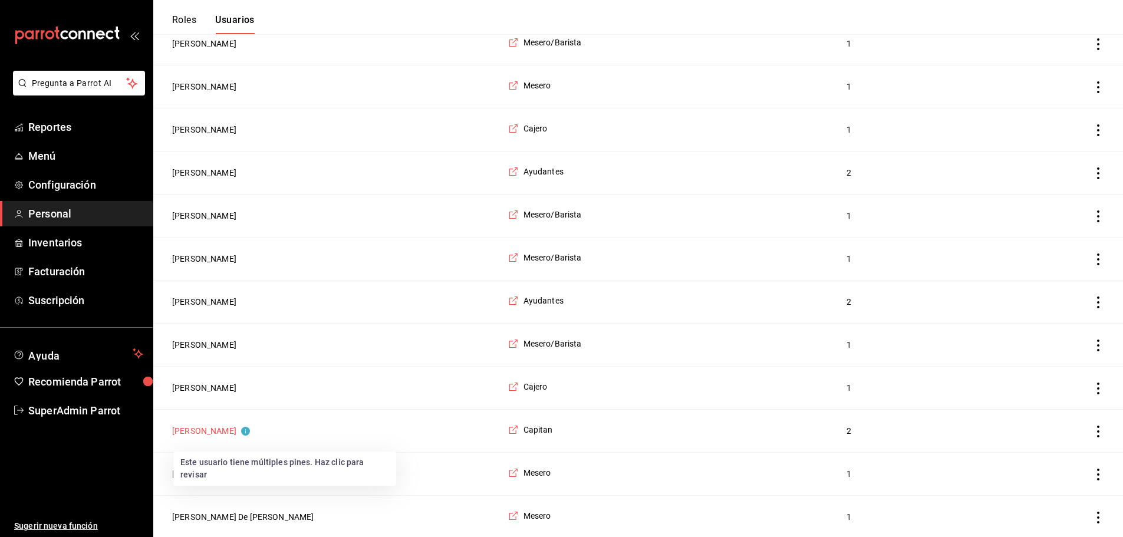
click at [196, 434] on button "[PERSON_NAME]" at bounding box center [211, 431] width 78 height 12
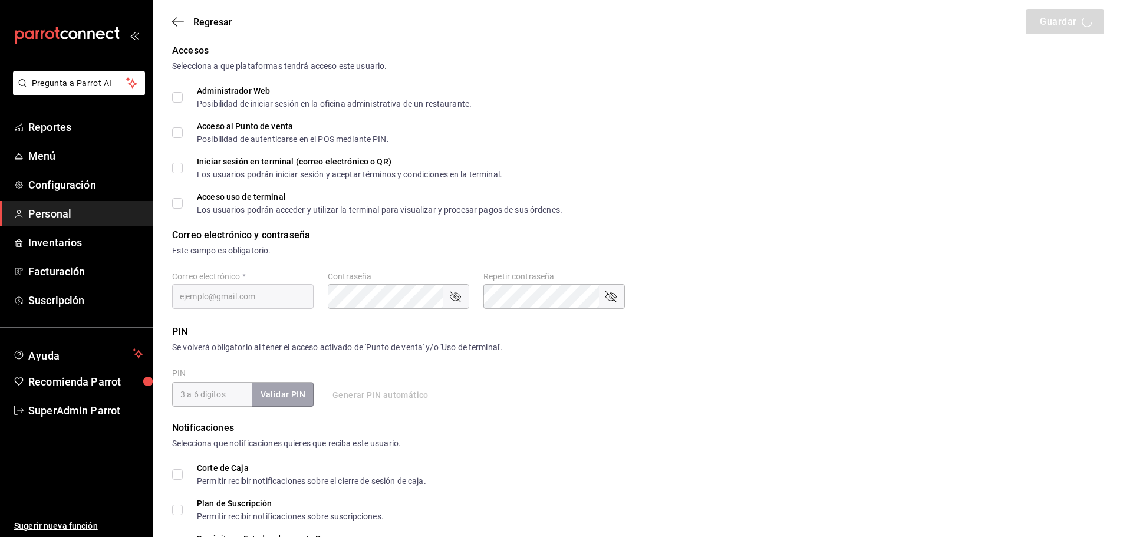
type input "Yeray"
type input "[PERSON_NAME]"
checkbox input "true"
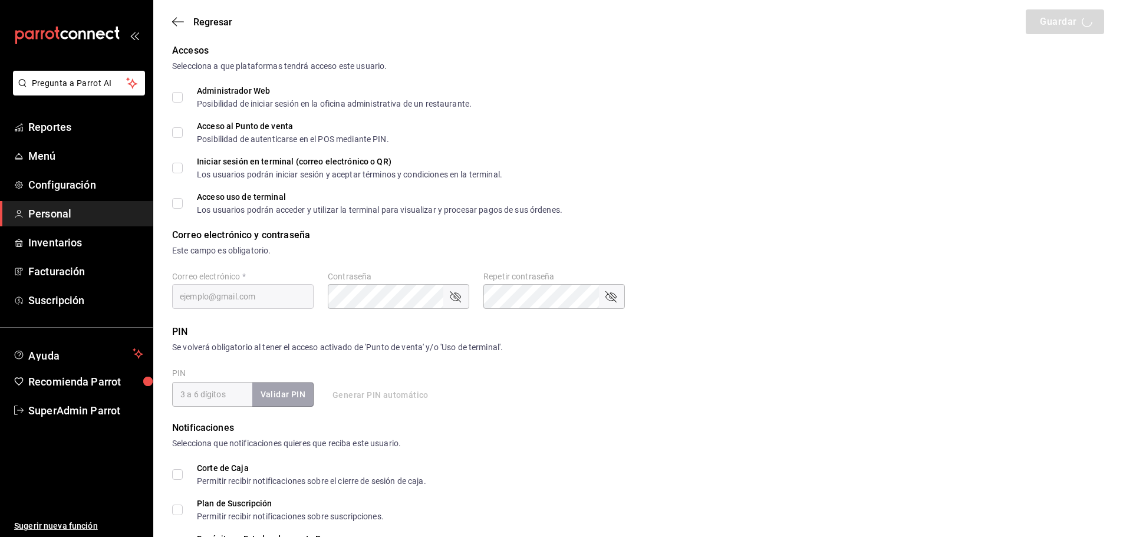
checkbox input "true"
type input "[EMAIL_ADDRESS][DOMAIN_NAME]"
type input "74140"
checkbox input "true"
type input "91e438e9-b0da-4763-a122-36a59e2edcd7"
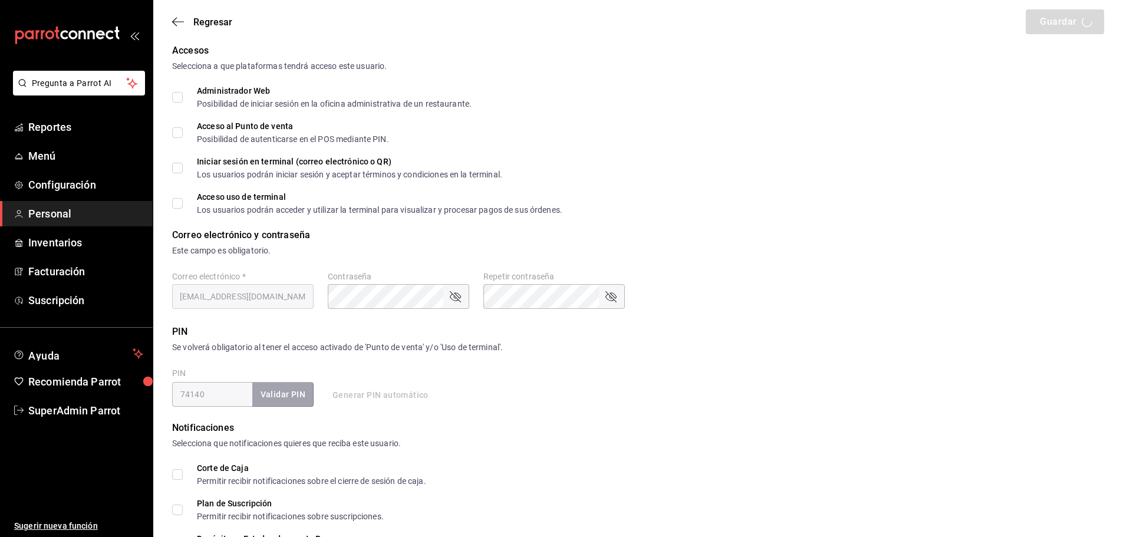
type input "WAITER"
checkbox input "true"
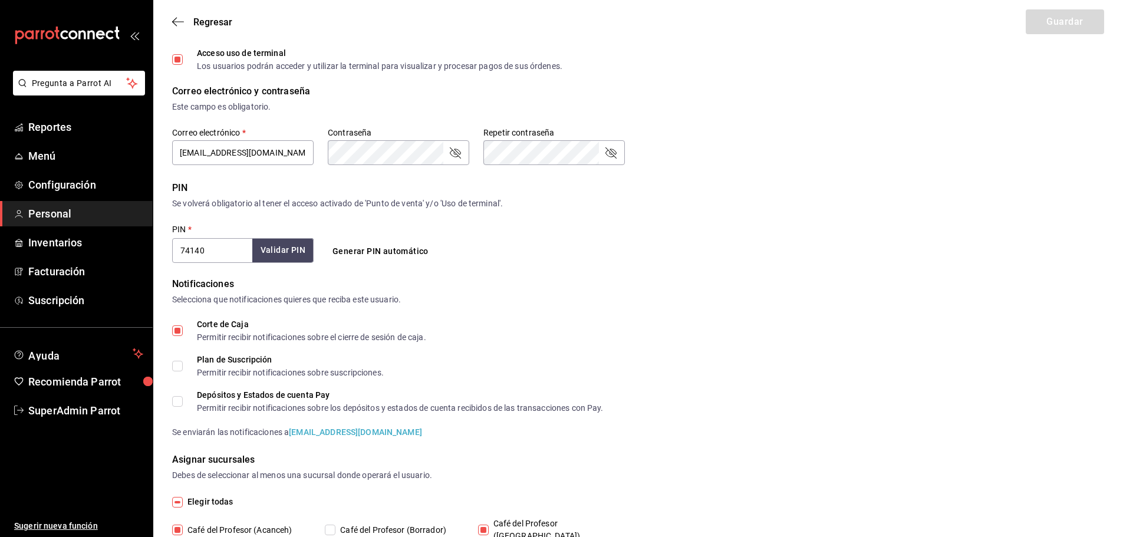
scroll to position [391, 0]
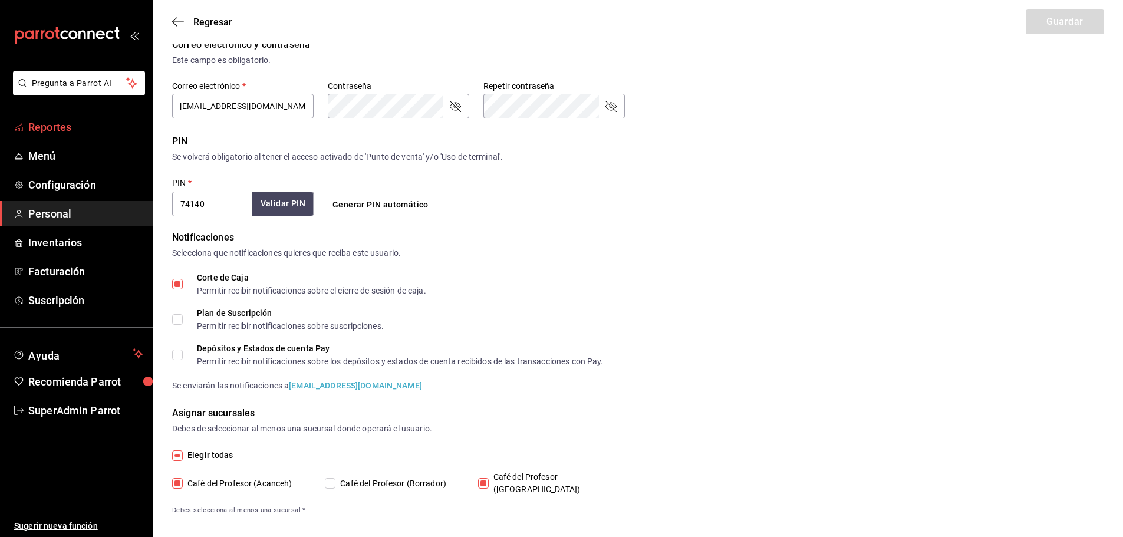
click at [70, 128] on span "Reportes" at bounding box center [85, 127] width 115 height 16
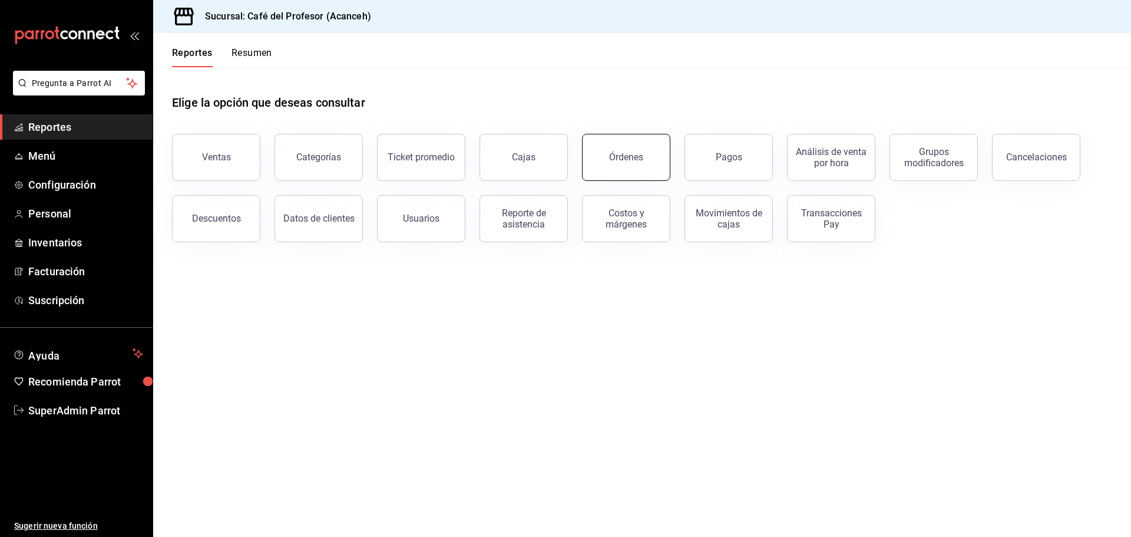
click at [618, 164] on button "Órdenes" at bounding box center [626, 157] width 88 height 47
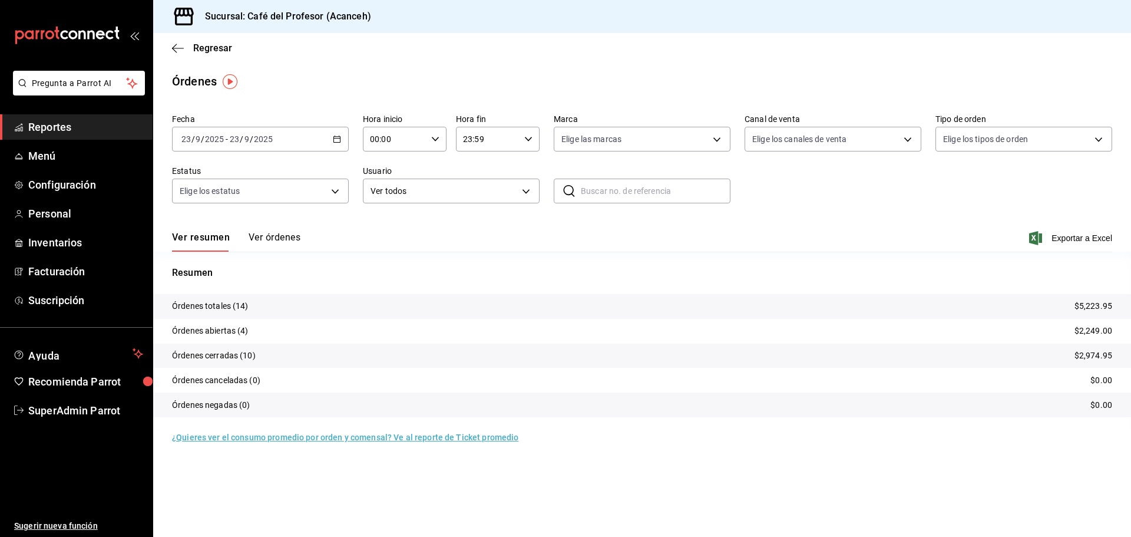
click at [75, 128] on span "Reportes" at bounding box center [85, 127] width 115 height 16
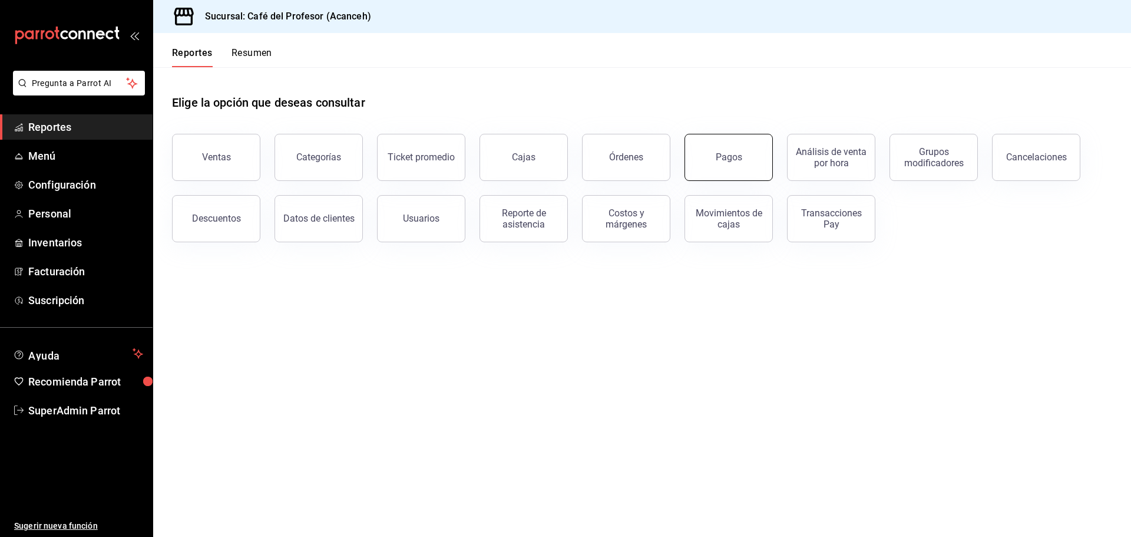
click at [729, 162] on div "Pagos" at bounding box center [729, 156] width 27 height 11
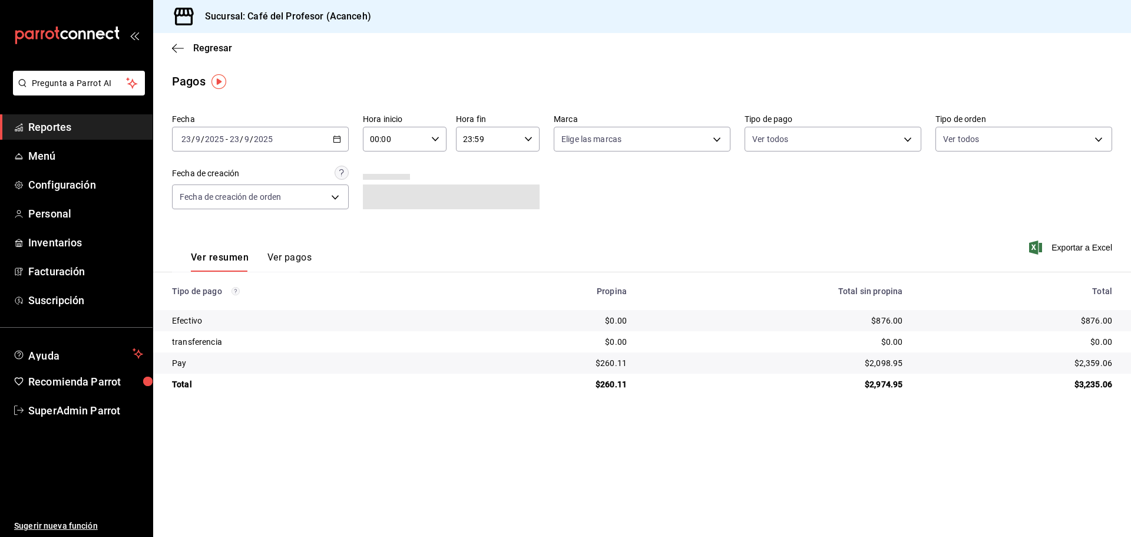
click at [297, 259] on button "Ver pagos" at bounding box center [290, 262] width 44 height 20
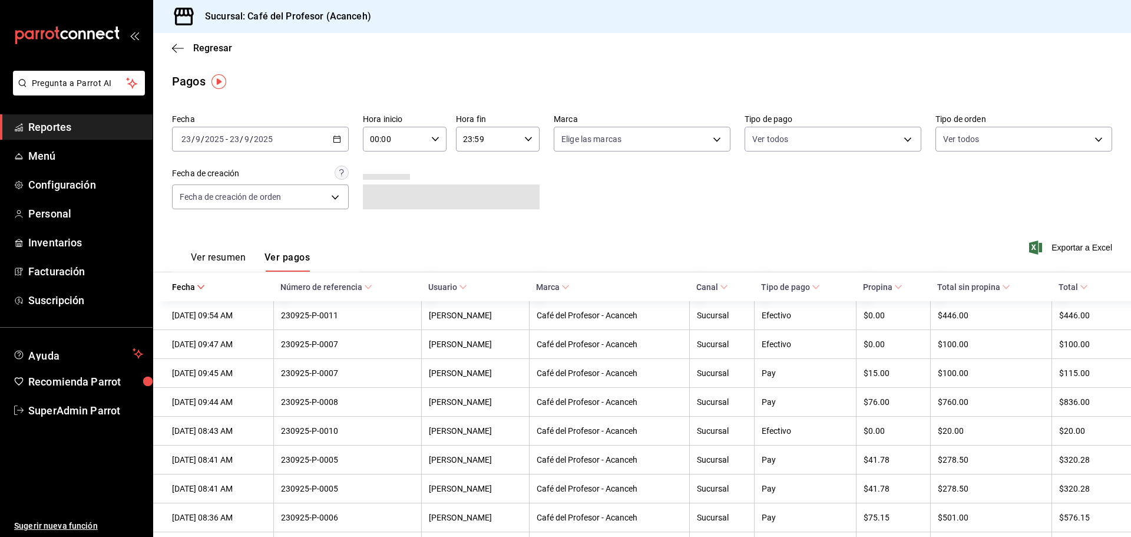
click at [431, 197] on span at bounding box center [451, 196] width 177 height 25
click at [289, 136] on div "[DATE] [DATE] - [DATE] [DATE]" at bounding box center [260, 139] width 177 height 25
click at [217, 256] on span "Mes actual" at bounding box center [227, 254] width 91 height 12
click at [324, 144] on div "[DATE] [DATE] - [DATE] [DATE]" at bounding box center [260, 139] width 177 height 25
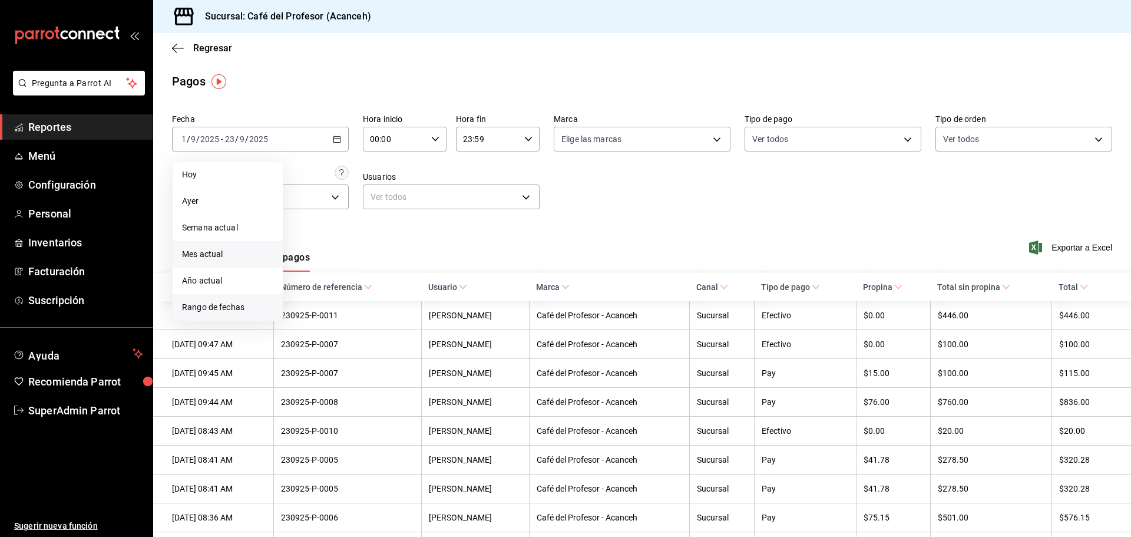
click at [199, 308] on span "Rango de fechas" at bounding box center [227, 307] width 91 height 12
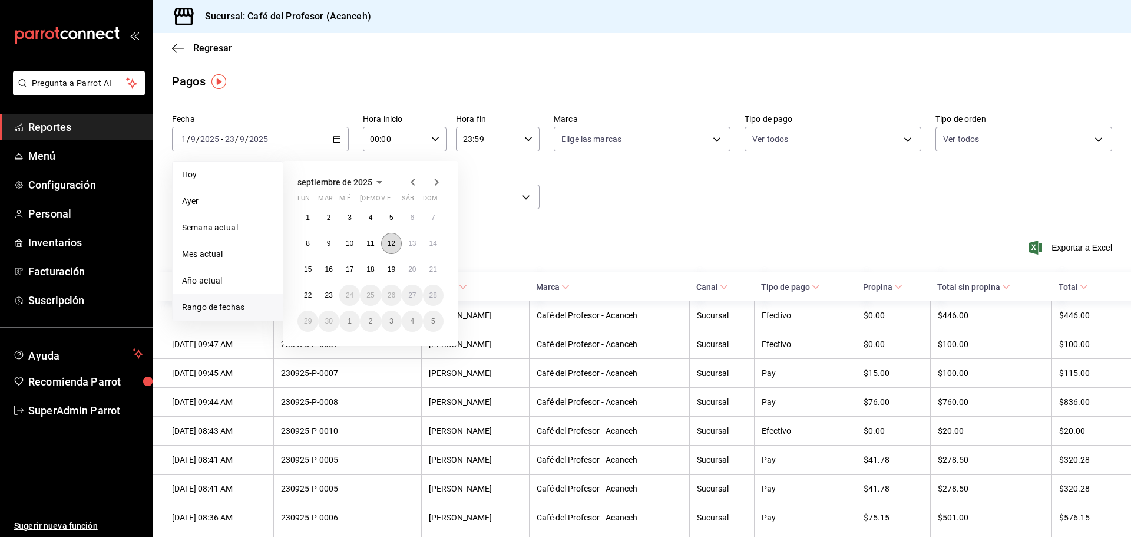
click at [396, 242] on button "12" at bounding box center [391, 243] width 21 height 21
click at [393, 239] on abbr "12" at bounding box center [392, 243] width 8 height 8
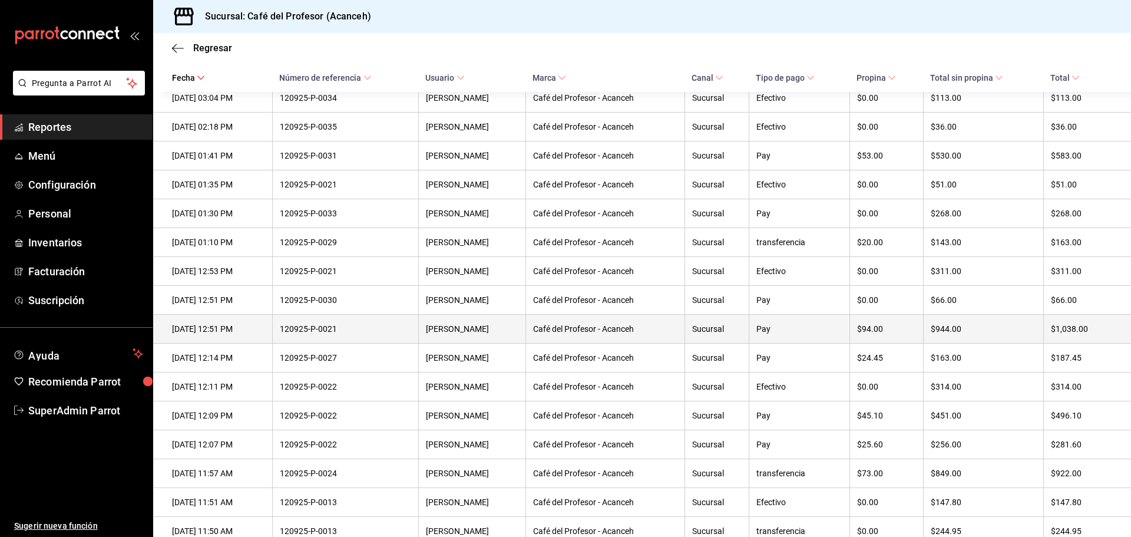
scroll to position [1316, 0]
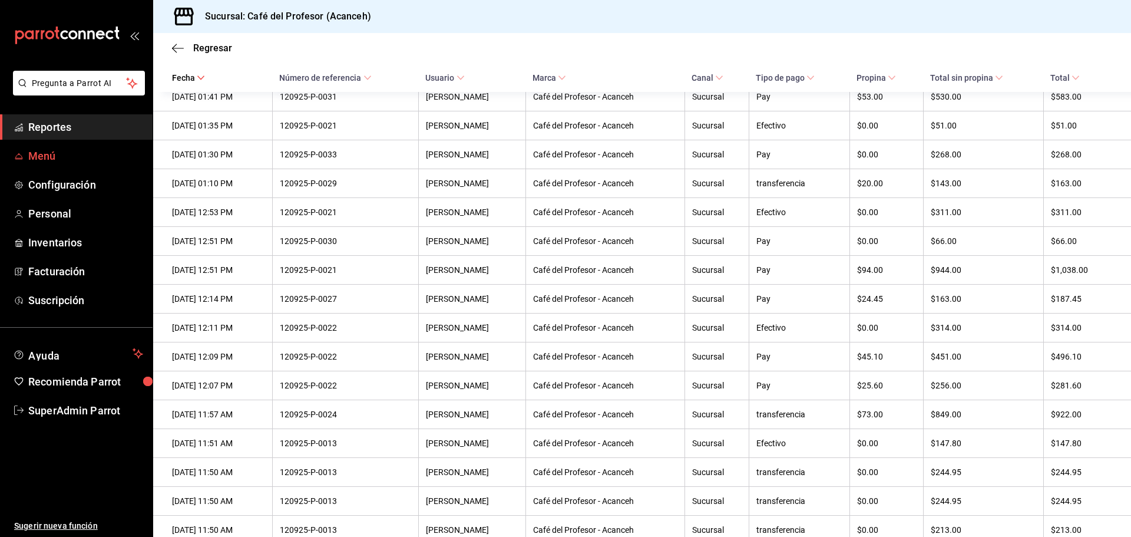
click at [69, 150] on span "Menú" at bounding box center [85, 156] width 115 height 16
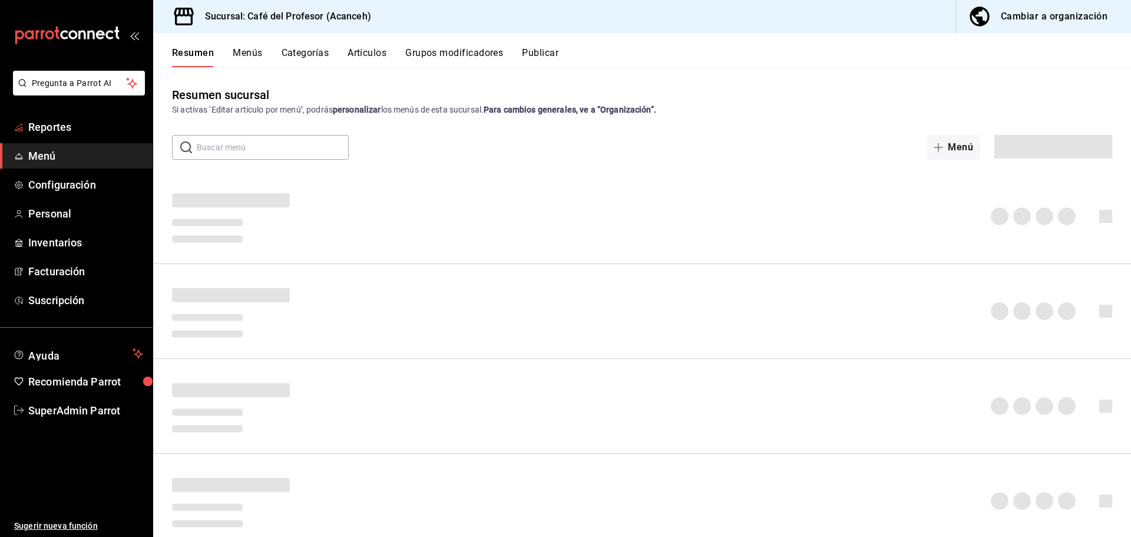
click at [60, 110] on li "Pregunta a Parrot AI" at bounding box center [76, 93] width 143 height 44
click at [57, 130] on span "Reportes" at bounding box center [85, 127] width 115 height 16
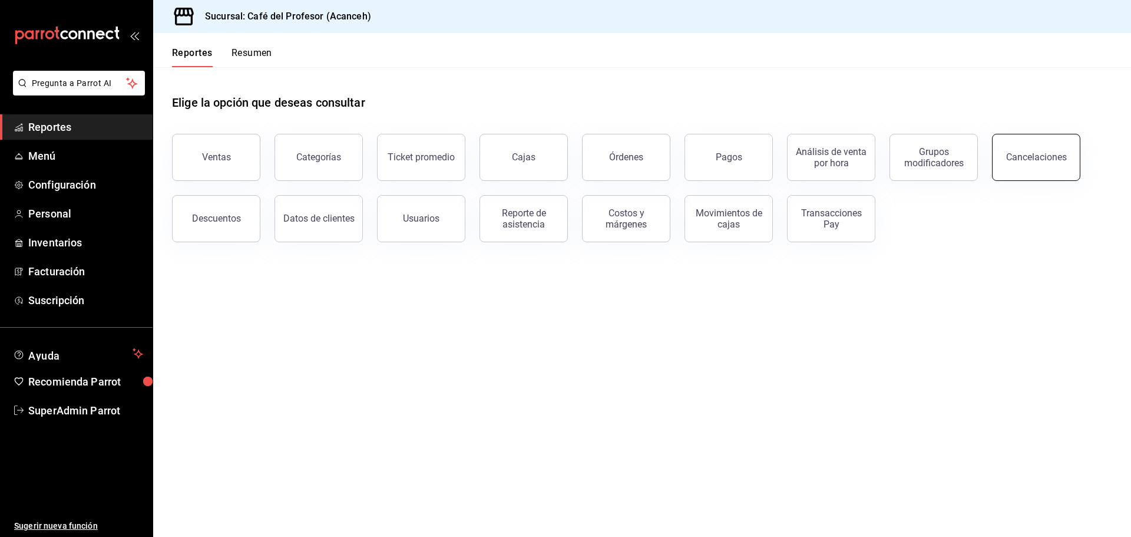
click at [1049, 166] on button "Cancelaciones" at bounding box center [1036, 157] width 88 height 47
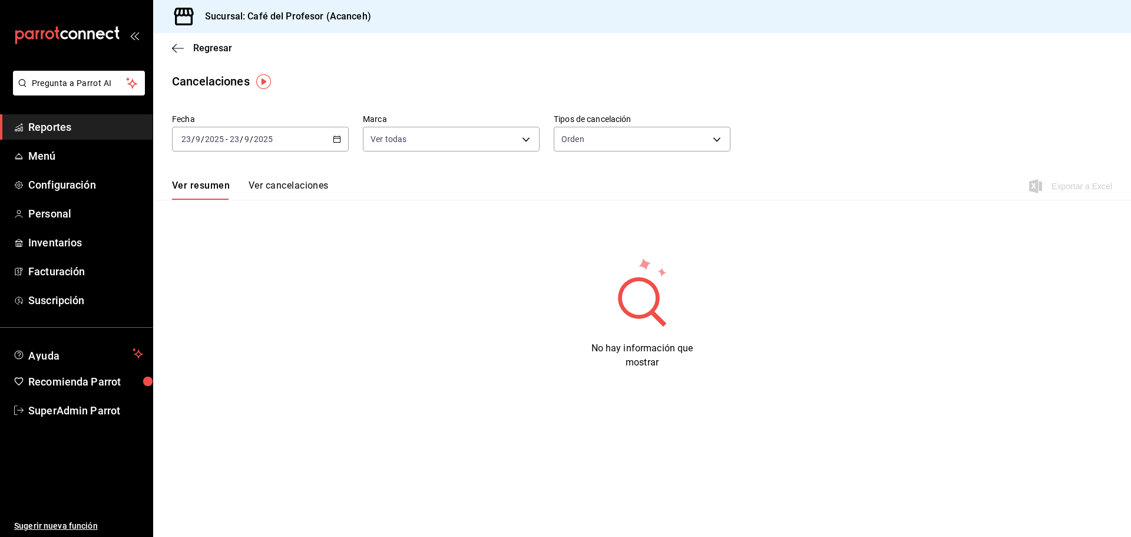
click at [285, 176] on div "Ver resumen Ver cancelaciones Exportar a Excel" at bounding box center [642, 183] width 978 height 34
click at [285, 189] on button "Ver cancelaciones" at bounding box center [289, 190] width 80 height 20
click at [321, 140] on div "[DATE] [DATE] - [DATE] [DATE]" at bounding box center [260, 139] width 177 height 25
click at [721, 139] on body "Pregunta a Parrot AI Reportes Menú Configuración Personal Inventarios Facturaci…" at bounding box center [565, 268] width 1131 height 537
click at [601, 210] on li "Pago" at bounding box center [643, 214] width 176 height 19
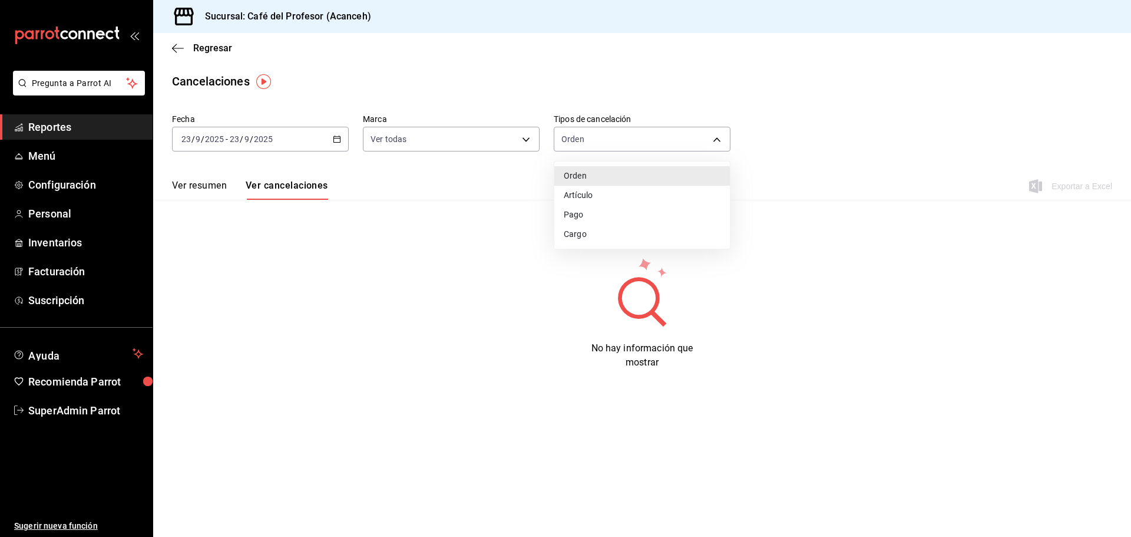
type input "ORDER_PAYMENT"
click at [335, 138] on \(Stroke\) "button" at bounding box center [337, 138] width 6 height 1
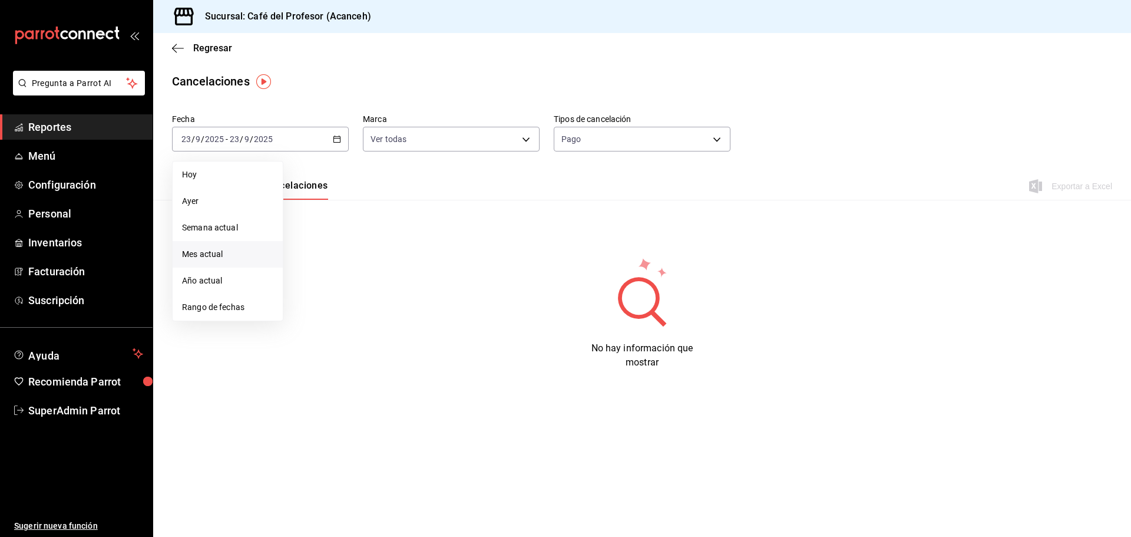
click at [197, 255] on span "Mes actual" at bounding box center [227, 254] width 91 height 12
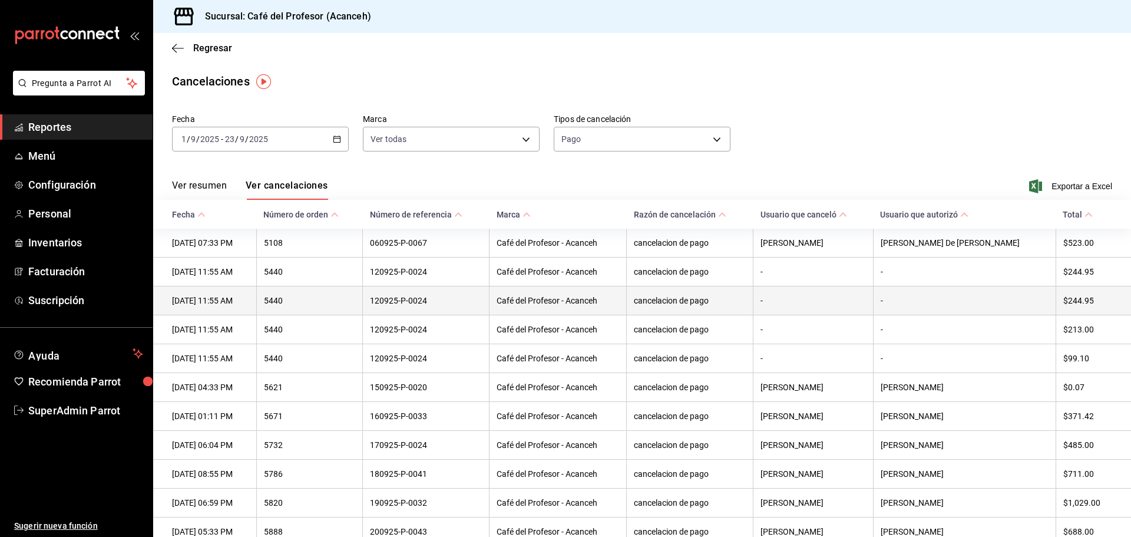
click at [754, 295] on th "cancelacion de pago" at bounding box center [690, 300] width 127 height 29
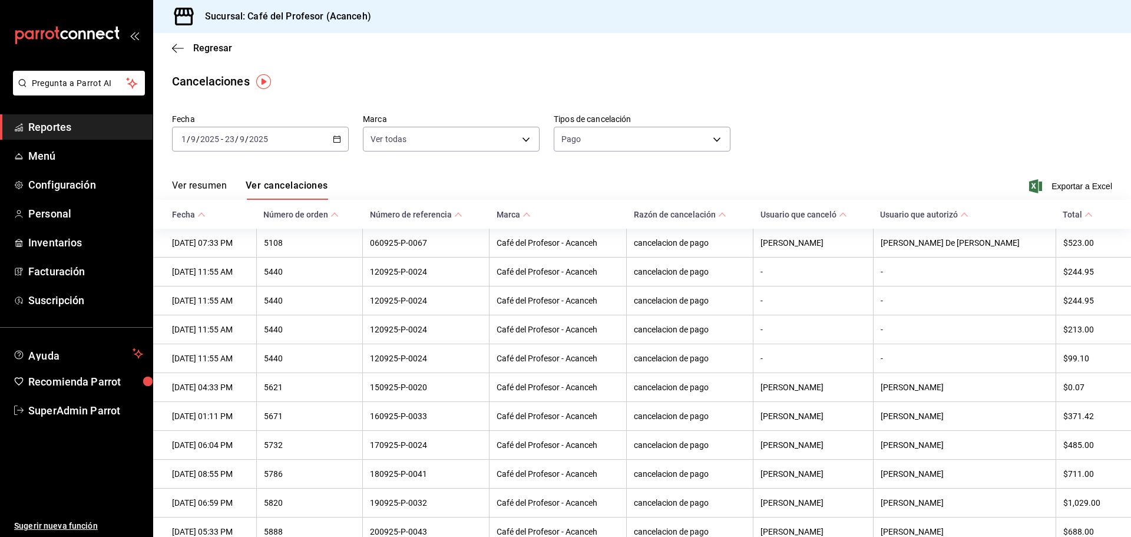
click at [183, 41] on div "Regresar" at bounding box center [642, 48] width 978 height 30
click at [170, 44] on div "Regresar" at bounding box center [642, 48] width 978 height 30
click at [182, 49] on icon "button" at bounding box center [178, 48] width 12 height 11
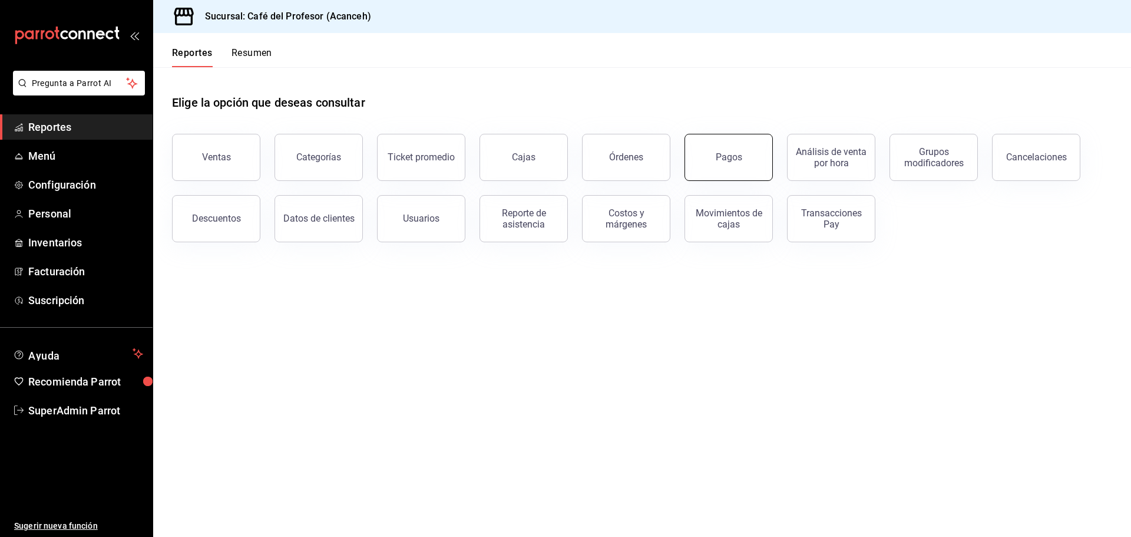
click at [753, 153] on button "Pagos" at bounding box center [729, 157] width 88 height 47
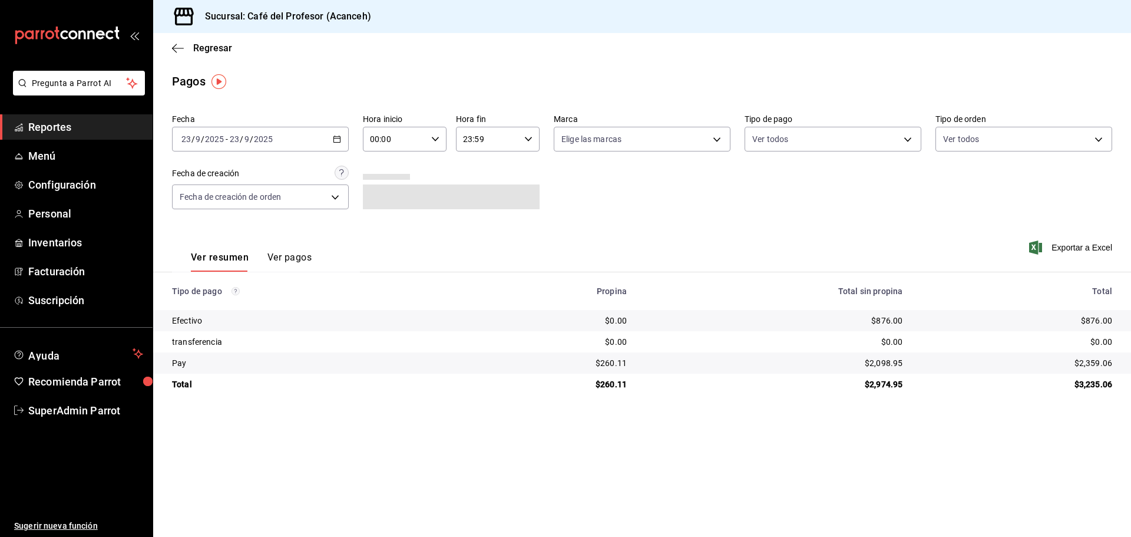
click at [290, 257] on button "Ver pagos" at bounding box center [290, 262] width 44 height 20
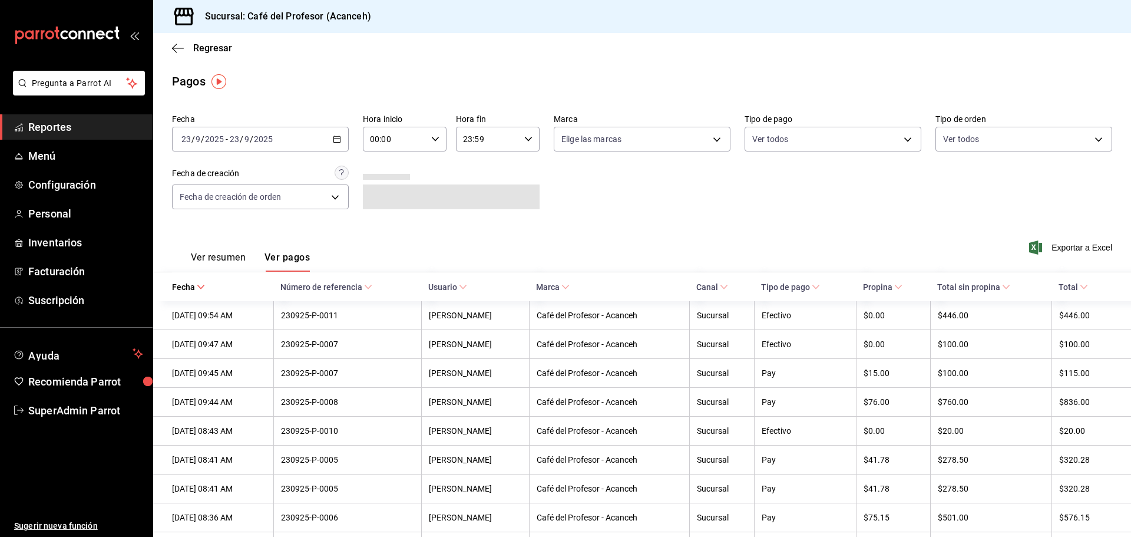
click at [338, 134] on div "[DATE] [DATE] - [DATE] [DATE]" at bounding box center [260, 139] width 177 height 25
click at [199, 307] on span "Rango de fechas" at bounding box center [227, 307] width 91 height 12
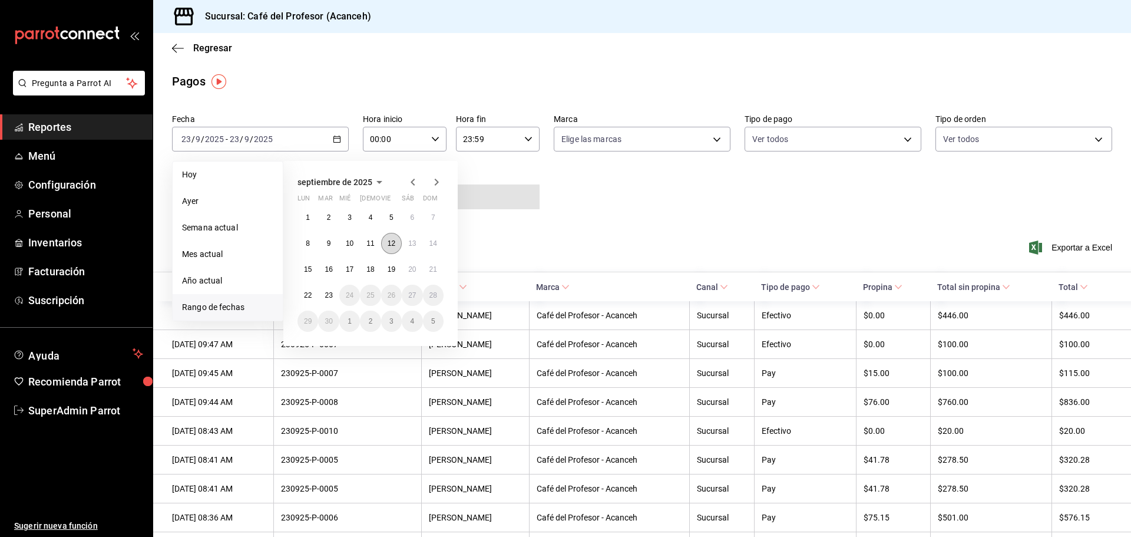
click at [388, 242] on abbr "12" at bounding box center [392, 243] width 8 height 8
click at [388, 243] on abbr "12" at bounding box center [392, 243] width 8 height 8
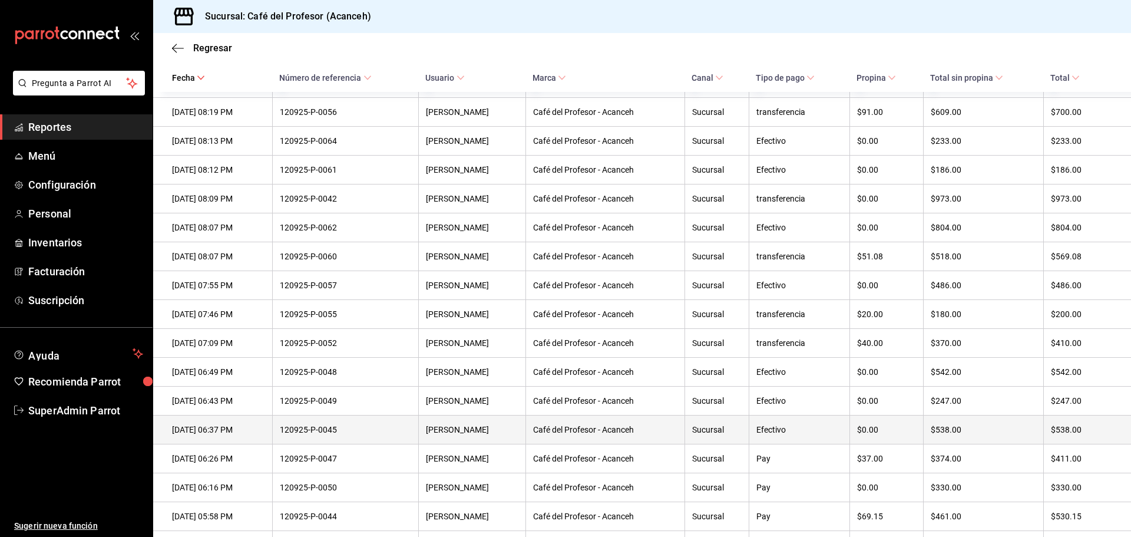
scroll to position [137, 0]
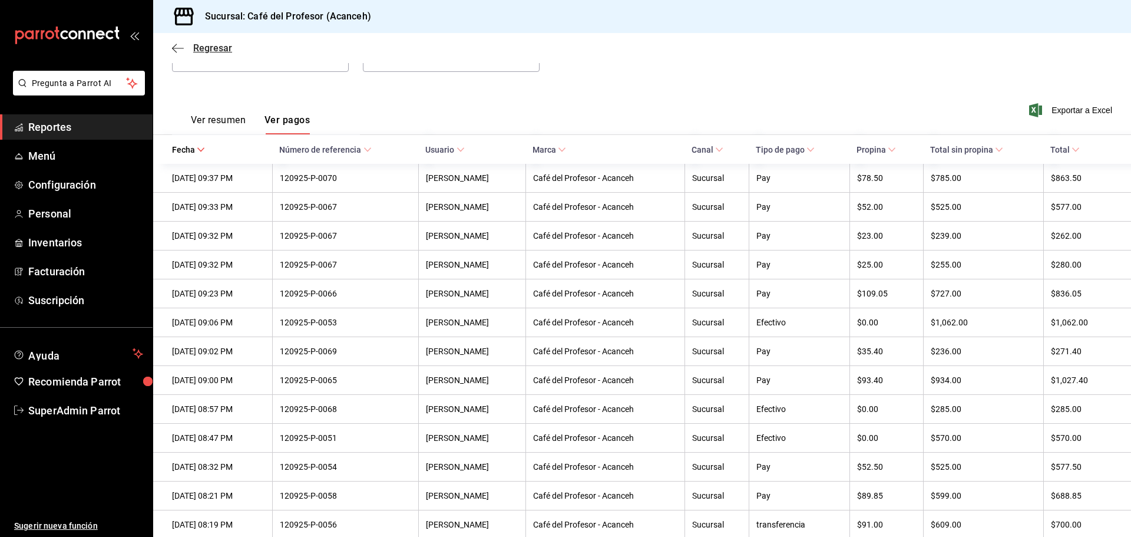
click at [176, 51] on icon "button" at bounding box center [174, 48] width 5 height 9
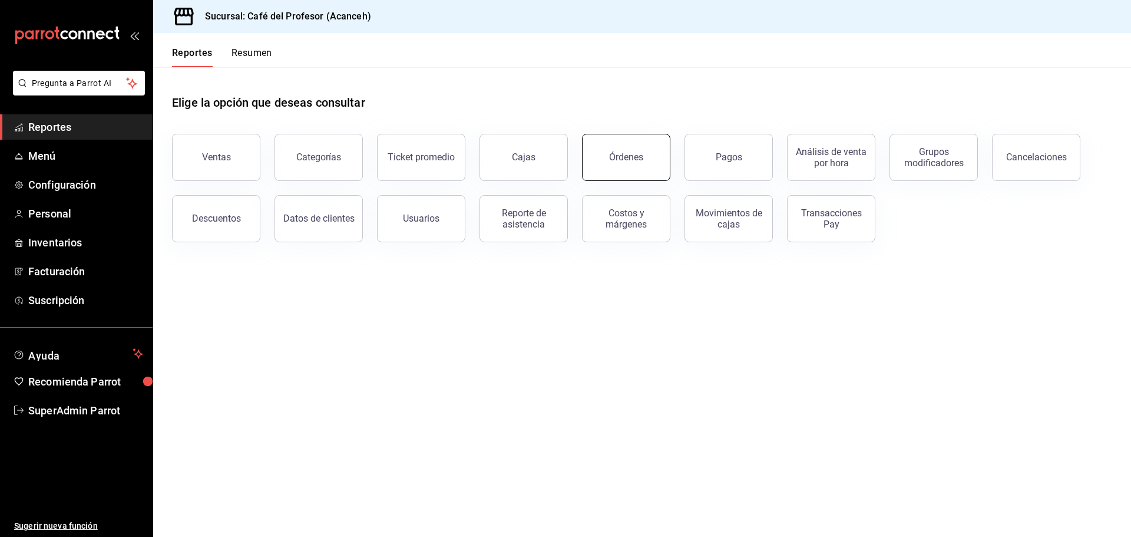
click at [646, 157] on button "Órdenes" at bounding box center [626, 157] width 88 height 47
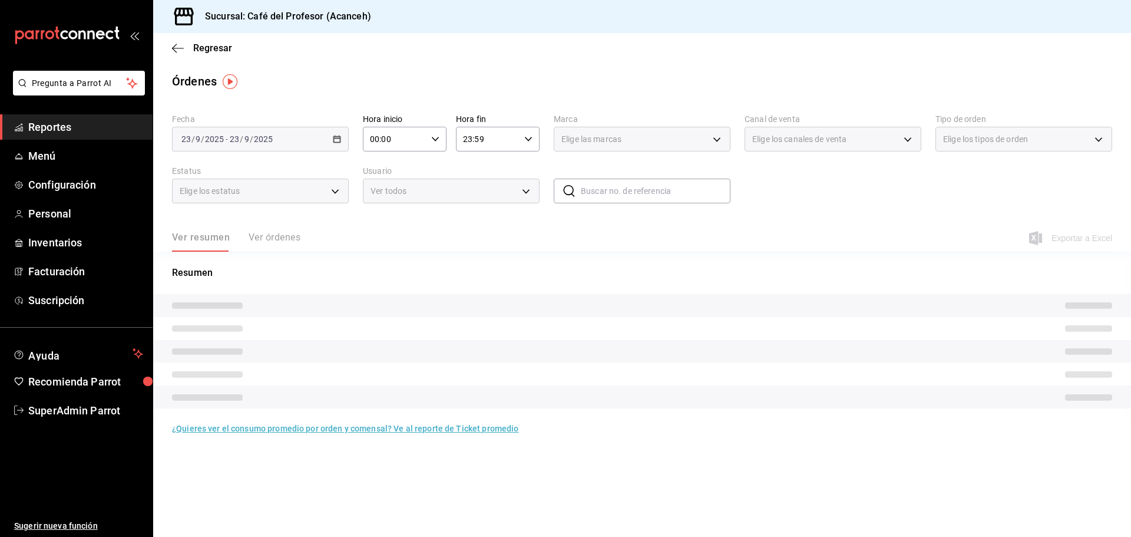
click at [288, 235] on div "Ver resumen Ver órdenes" at bounding box center [236, 242] width 128 height 20
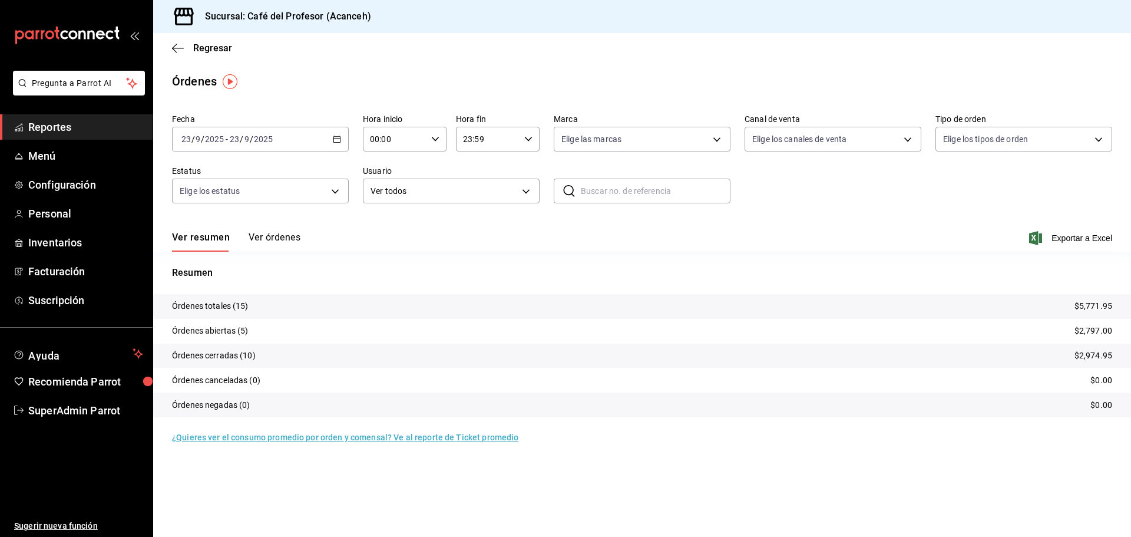
click at [269, 235] on button "Ver órdenes" at bounding box center [275, 242] width 52 height 20
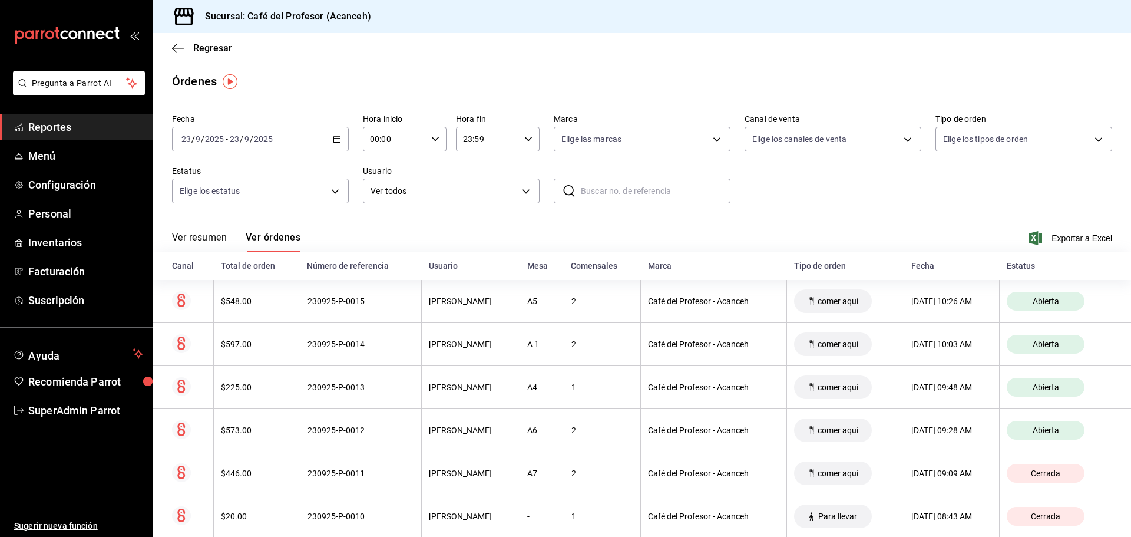
click at [334, 135] on icon "button" at bounding box center [337, 139] width 8 height 8
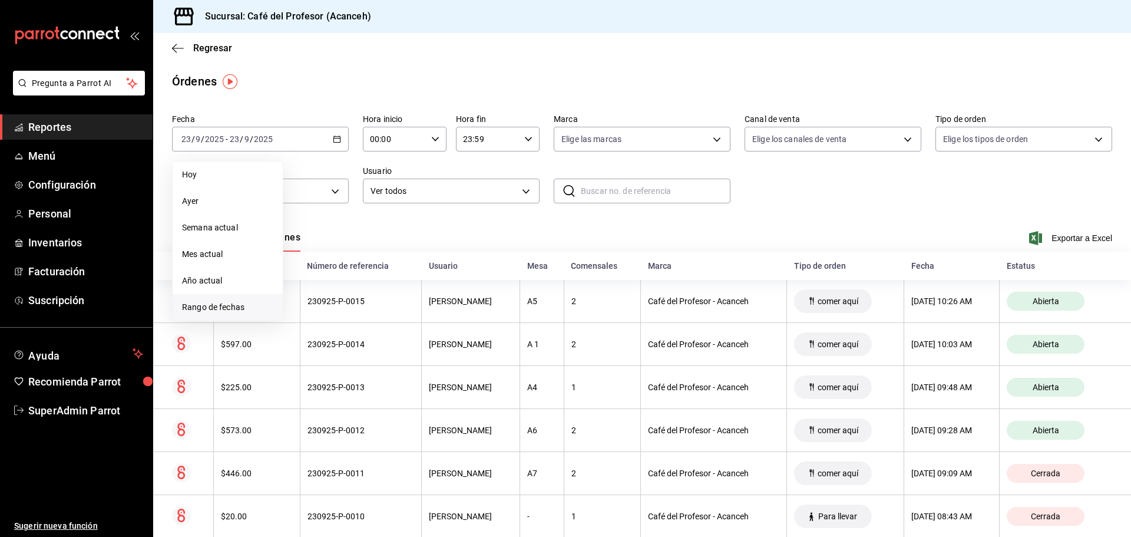
click at [195, 307] on span "Rango de fechas" at bounding box center [227, 307] width 91 height 12
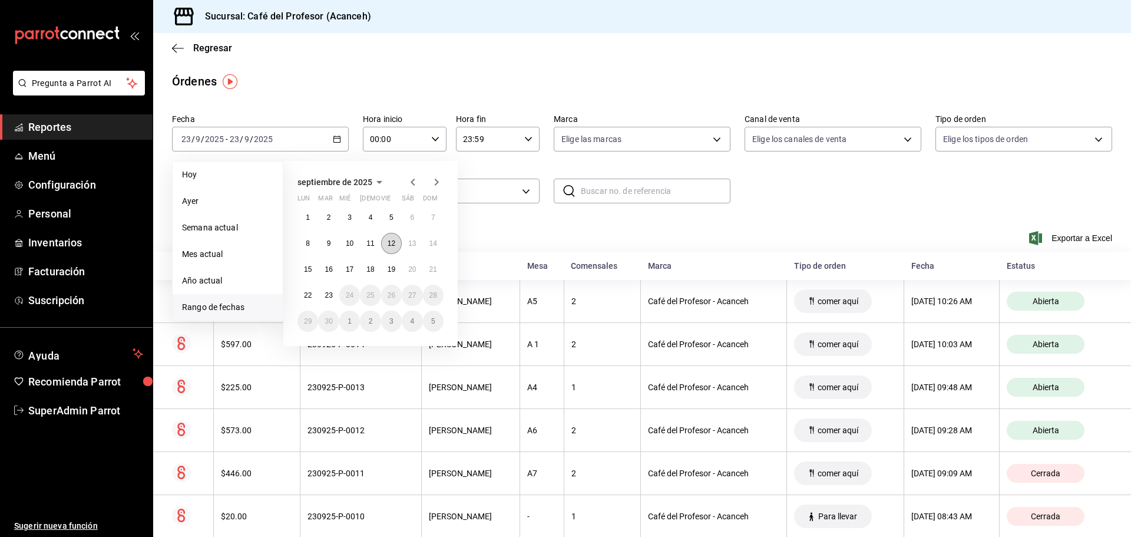
click at [388, 242] on button "12" at bounding box center [391, 243] width 21 height 21
click at [388, 242] on abbr "12" at bounding box center [392, 243] width 8 height 8
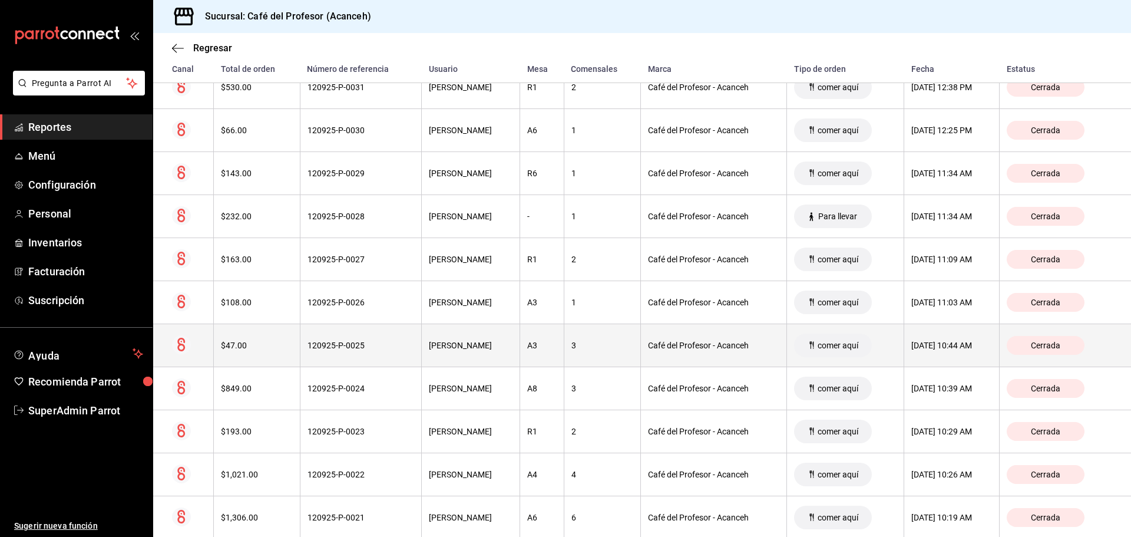
scroll to position [1967, 0]
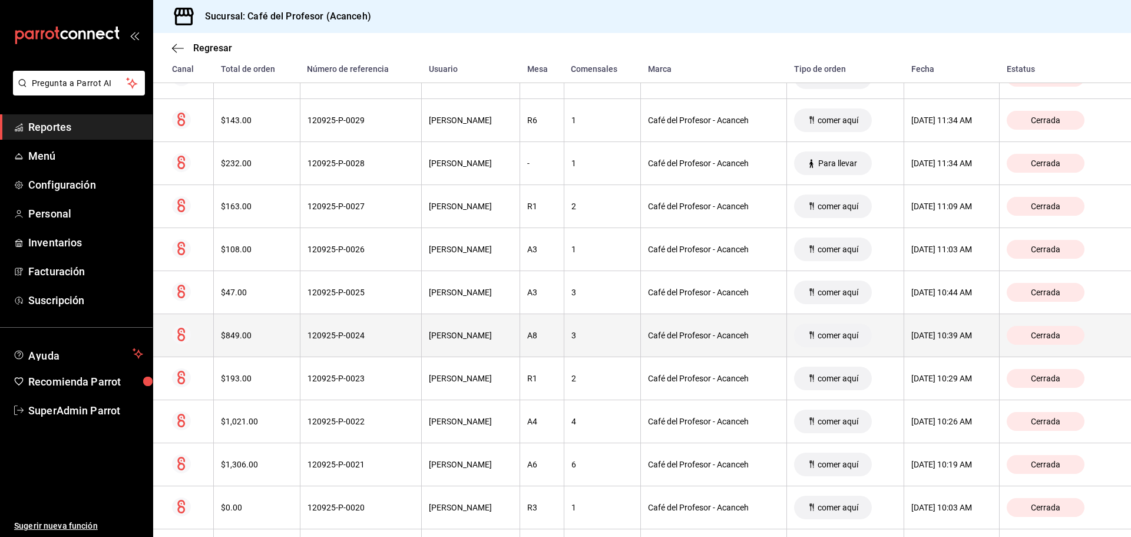
click at [334, 328] on th "120925-P-0024" at bounding box center [360, 335] width 121 height 43
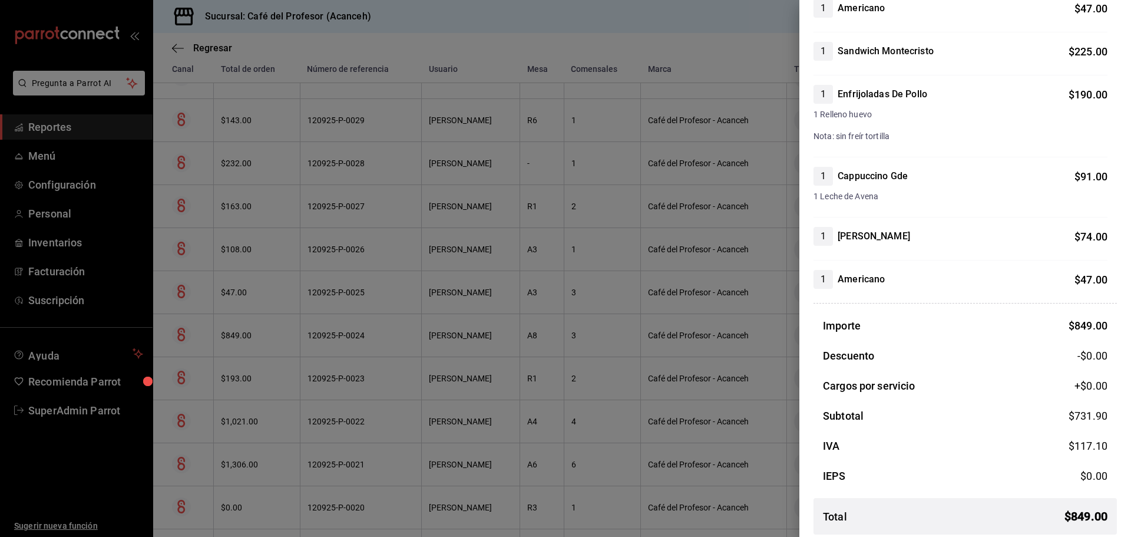
scroll to position [207, 0]
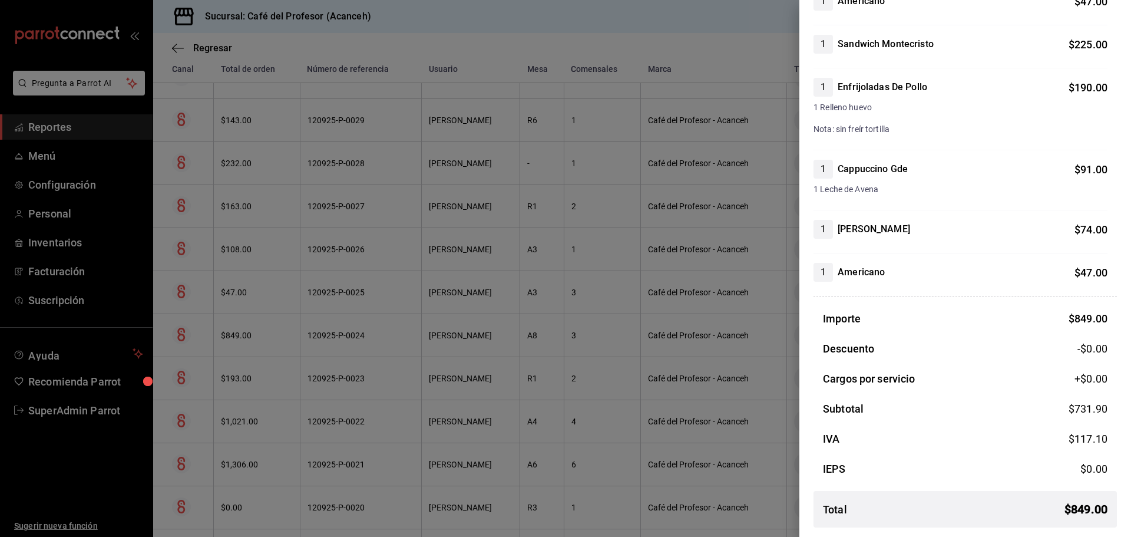
click at [444, 197] on div at bounding box center [565, 268] width 1131 height 537
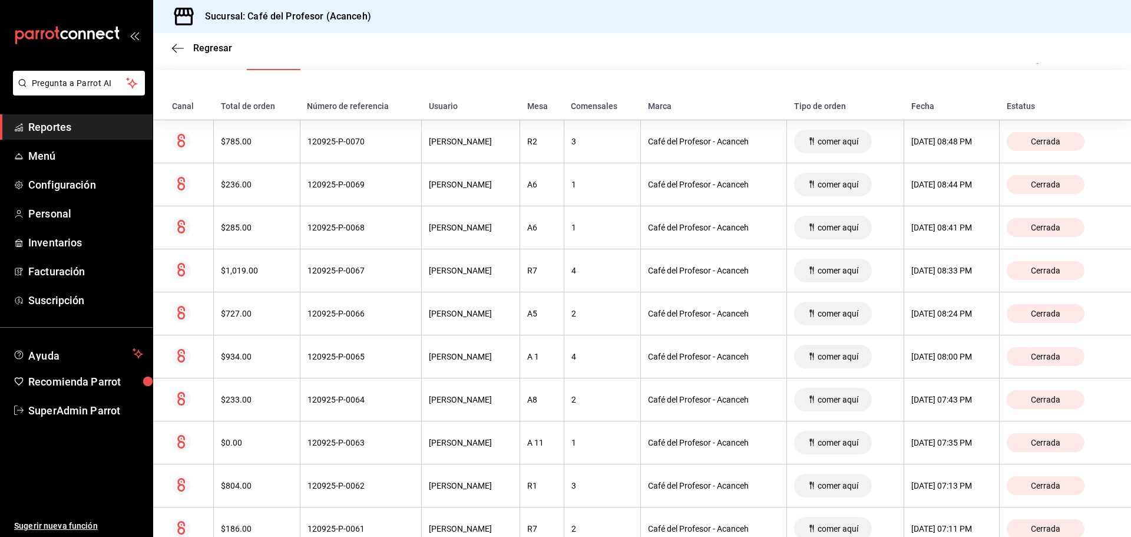
scroll to position [0, 0]
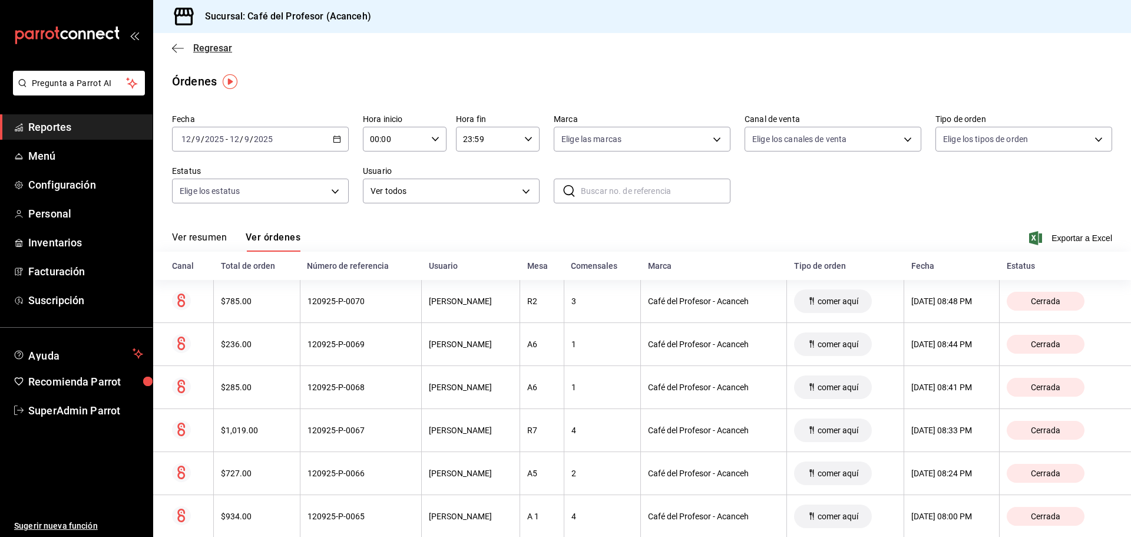
click at [179, 52] on icon "button" at bounding box center [178, 48] width 12 height 11
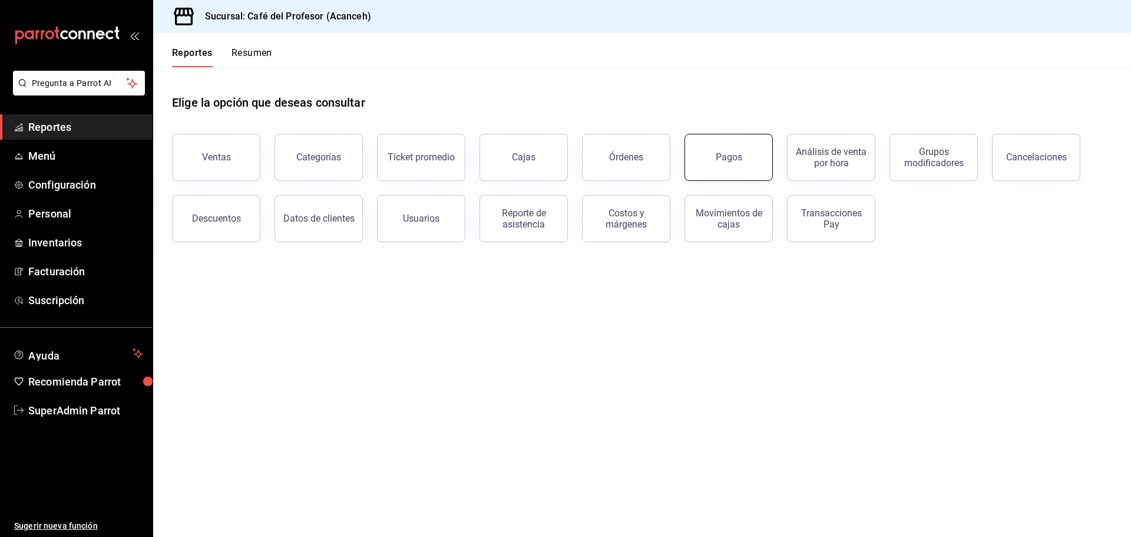
click at [735, 161] on div "Pagos" at bounding box center [729, 156] width 27 height 11
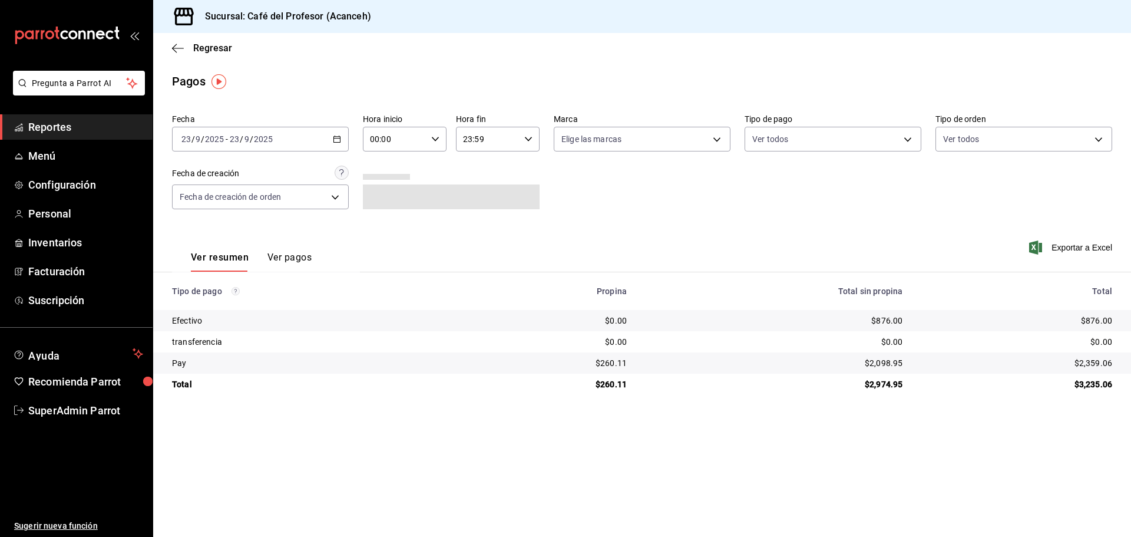
click at [332, 141] on div "[DATE] [DATE] - [DATE] [DATE]" at bounding box center [260, 139] width 177 height 25
click at [207, 311] on span "Rango de fechas" at bounding box center [227, 307] width 91 height 12
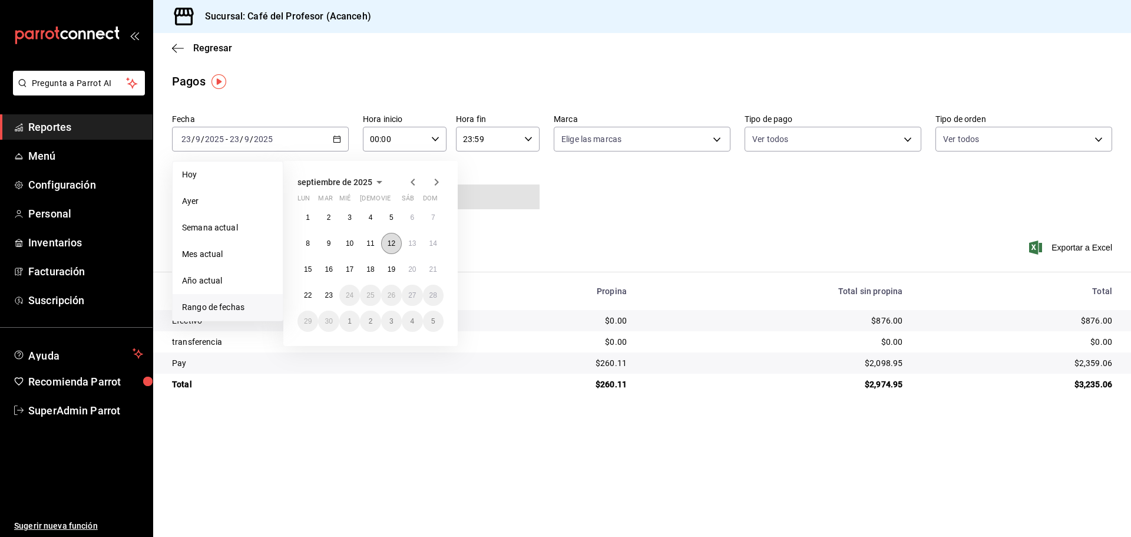
click at [388, 247] on abbr "12" at bounding box center [392, 243] width 8 height 8
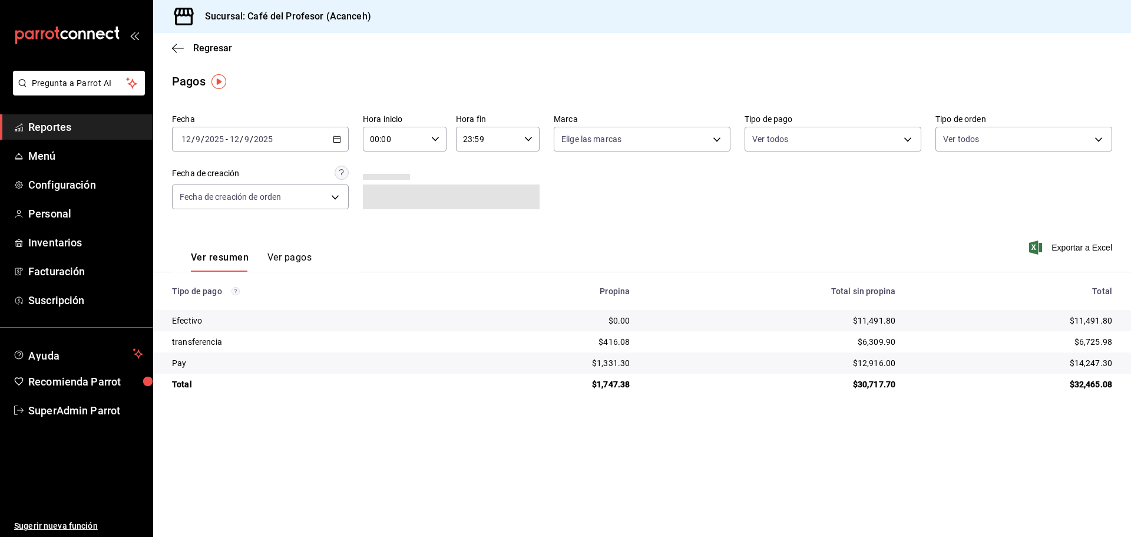
click at [293, 254] on button "Ver pagos" at bounding box center [290, 262] width 44 height 20
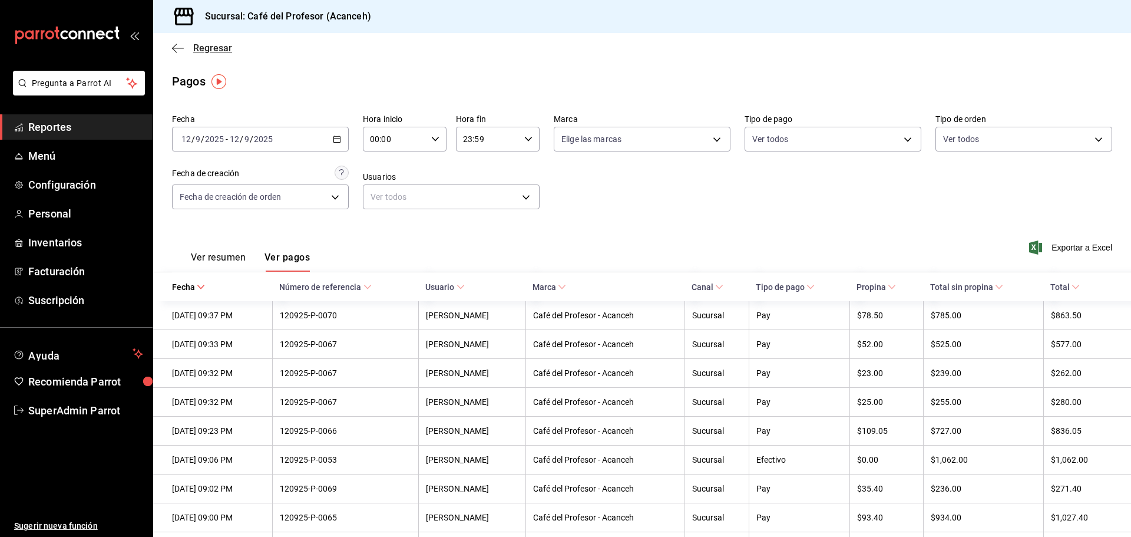
click at [174, 48] on icon "button" at bounding box center [178, 48] width 12 height 11
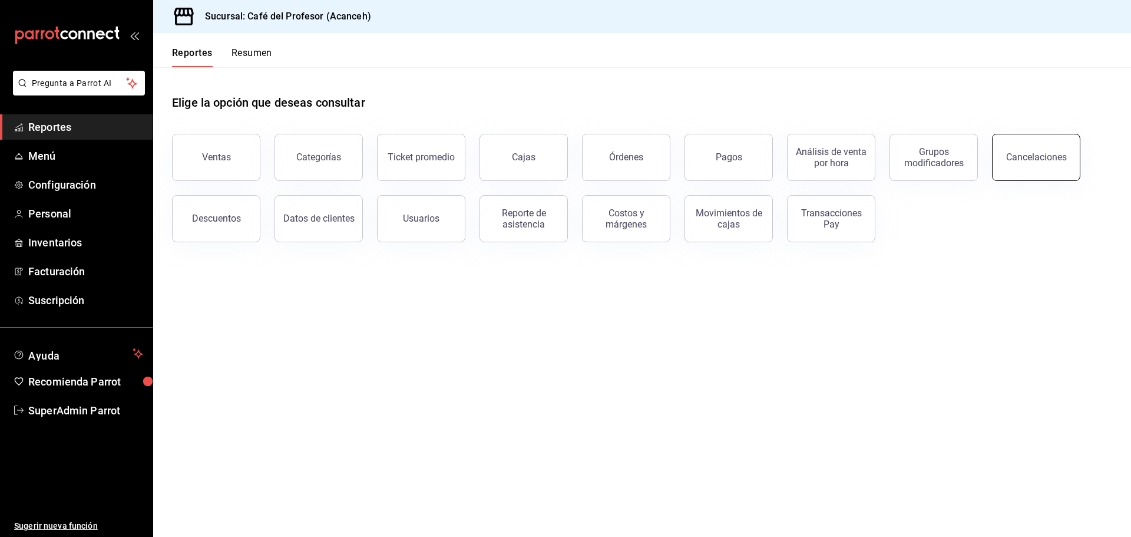
click at [1001, 159] on button "Cancelaciones" at bounding box center [1036, 157] width 88 height 47
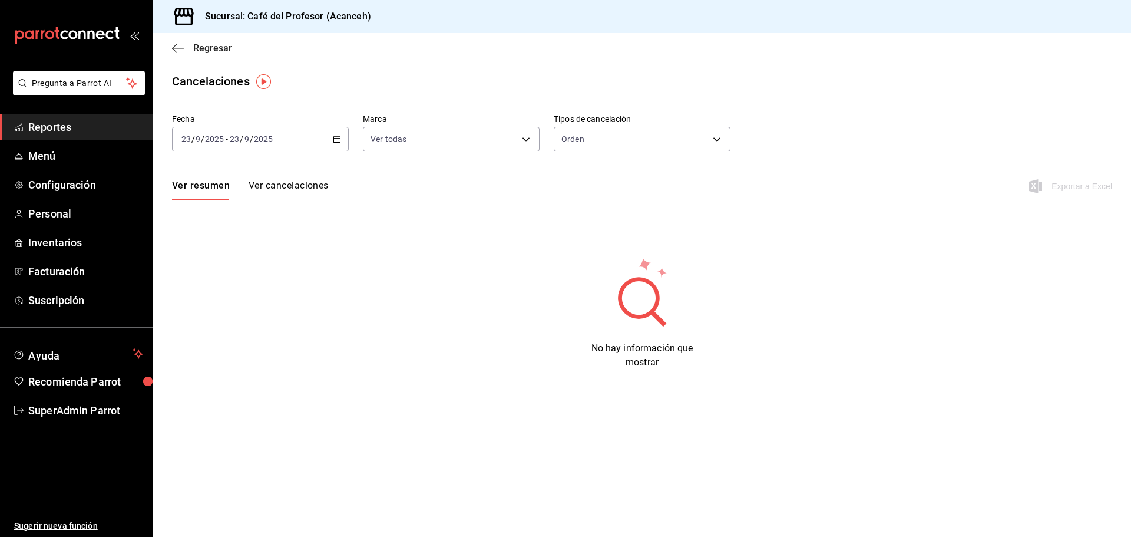
click at [176, 45] on icon "button" at bounding box center [178, 48] width 12 height 11
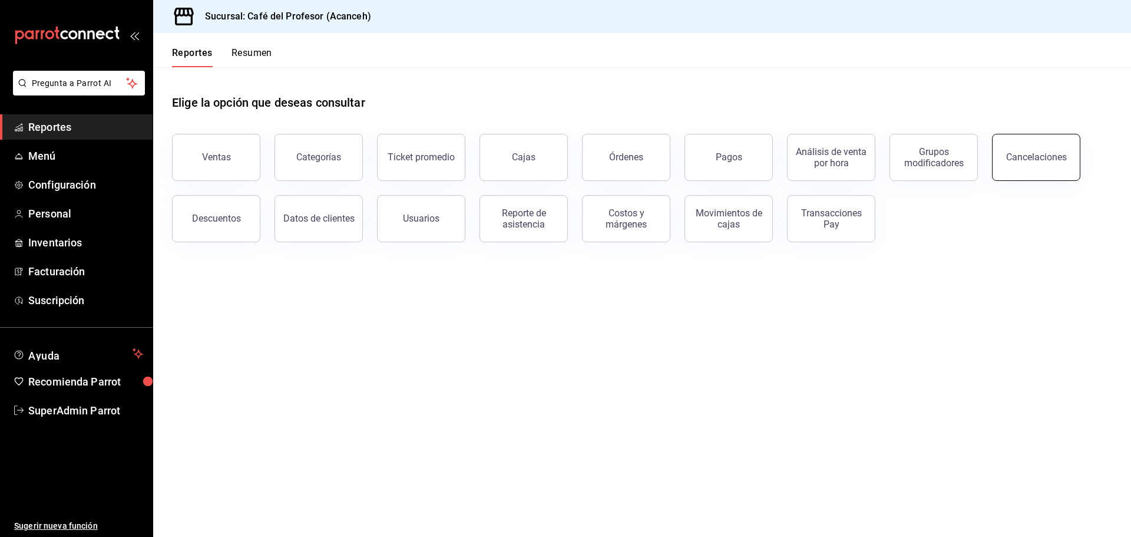
click at [1030, 159] on div "Cancelaciones" at bounding box center [1037, 156] width 61 height 11
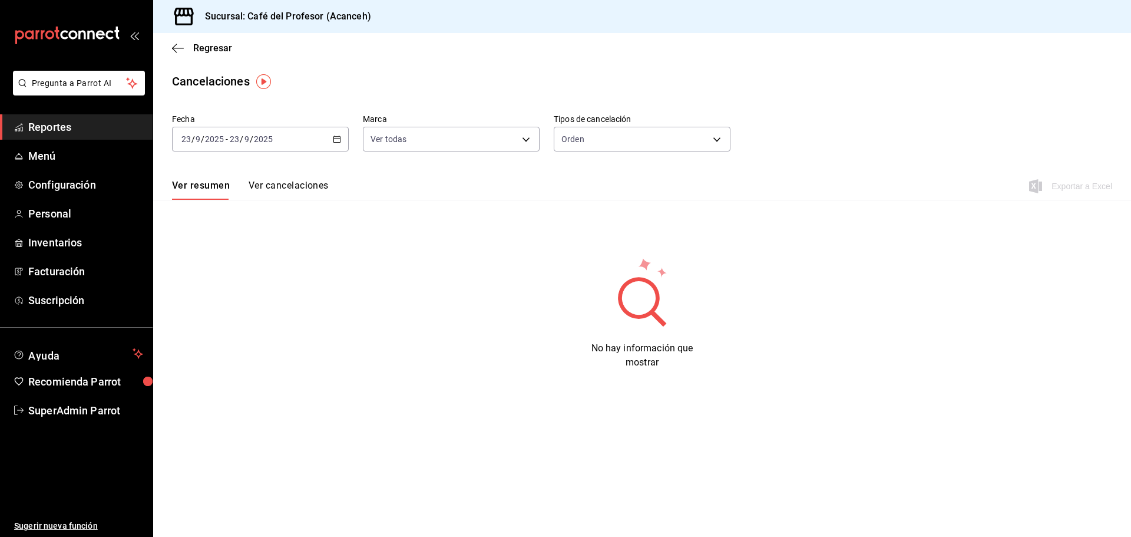
click at [338, 143] on div "[DATE] [DATE] - [DATE] [DATE]" at bounding box center [260, 139] width 177 height 25
click at [212, 259] on span "Mes actual" at bounding box center [227, 254] width 91 height 12
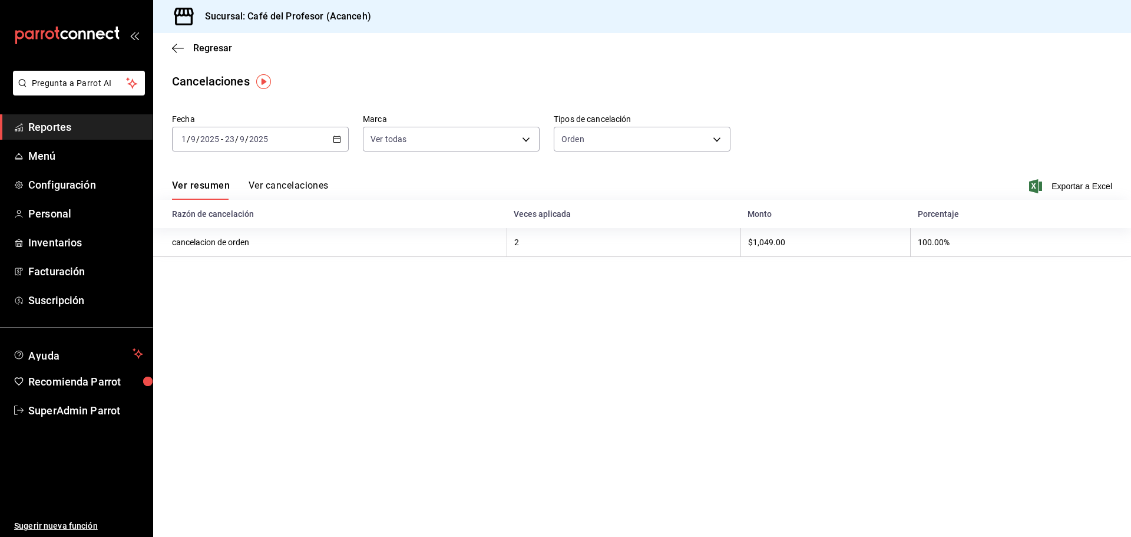
click at [289, 182] on button "Ver cancelaciones" at bounding box center [289, 190] width 80 height 20
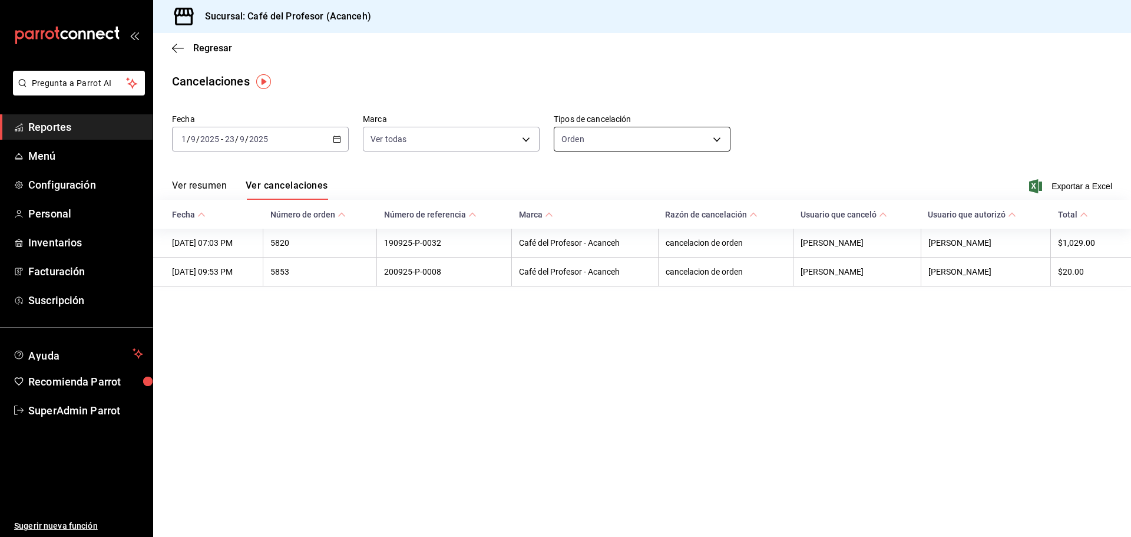
click at [722, 136] on body "Pregunta a Parrot AI Reportes Menú Configuración Personal Inventarios Facturaci…" at bounding box center [565, 268] width 1131 height 537
click at [579, 207] on li "Pago" at bounding box center [643, 214] width 176 height 19
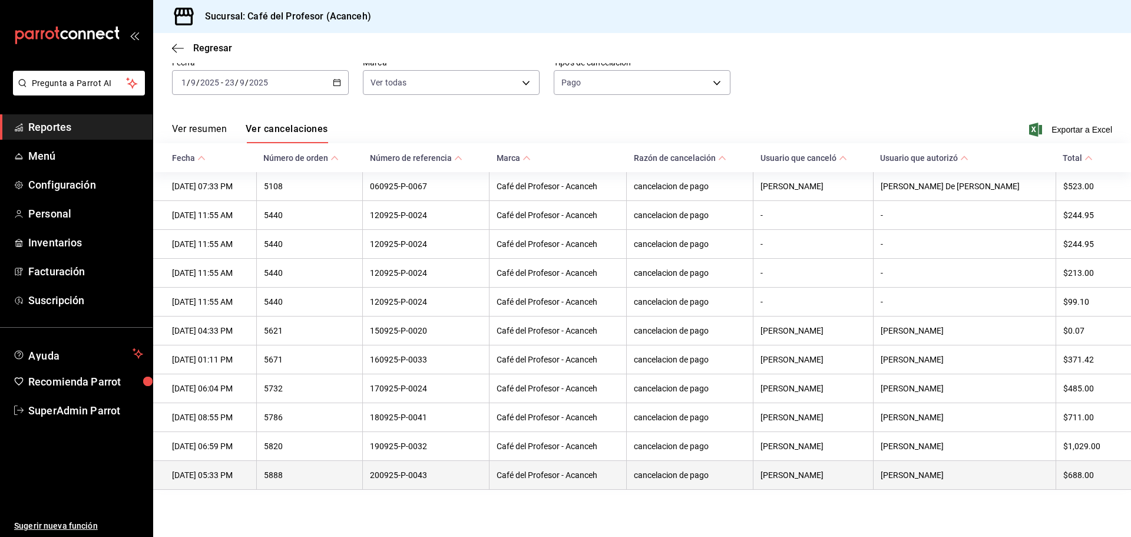
scroll to position [64, 0]
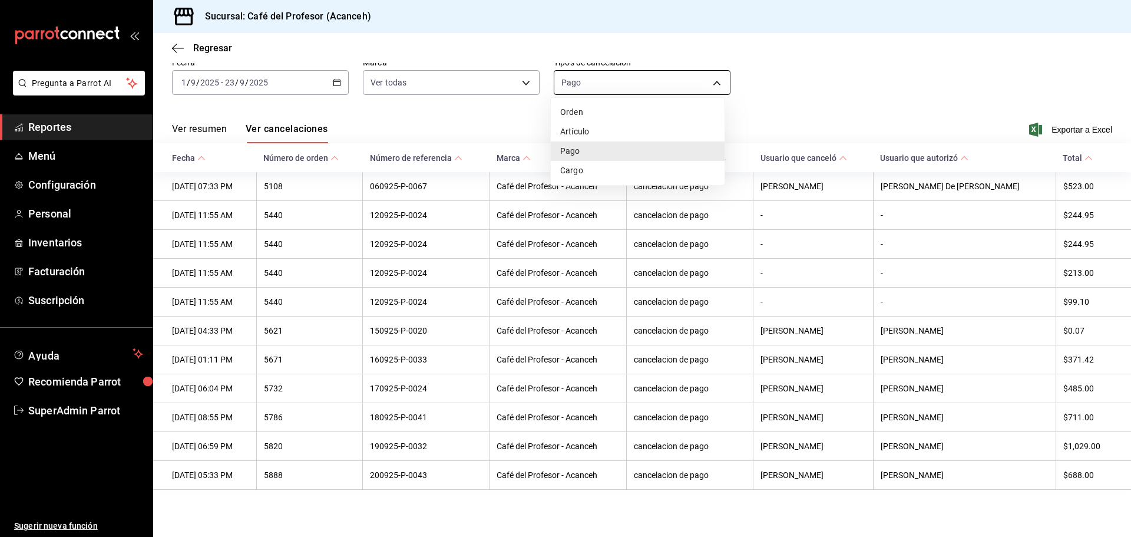
click at [696, 67] on body "Pregunta a Parrot AI Reportes Menú Configuración Personal Inventarios Facturaci…" at bounding box center [565, 268] width 1131 height 537
click at [580, 169] on li "Cargo" at bounding box center [638, 170] width 174 height 19
type input "SERVICE_CHARGE"
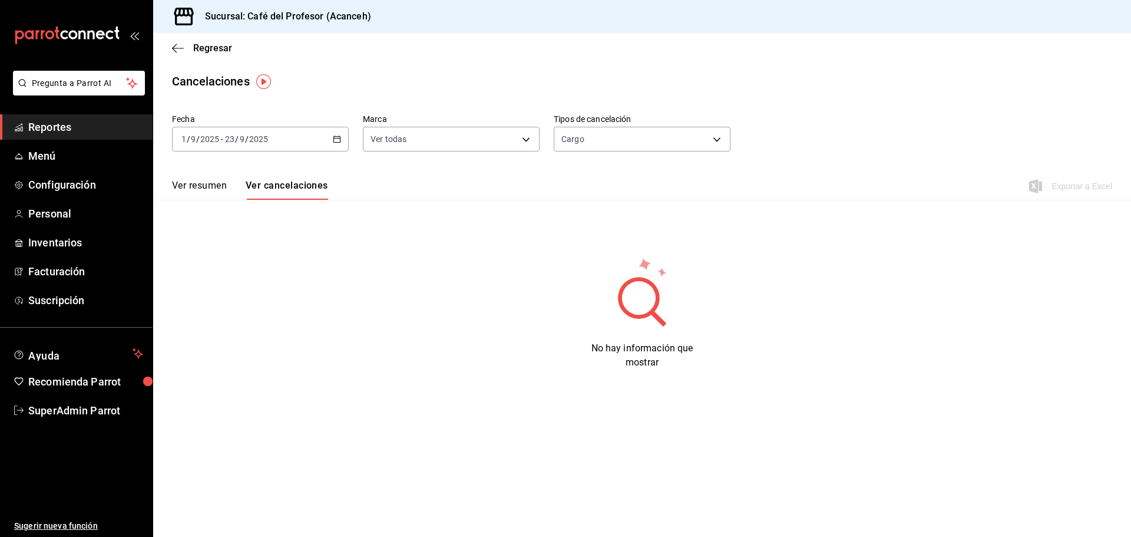
click at [336, 134] on div "[DATE] [DATE] - [DATE] [DATE]" at bounding box center [260, 139] width 177 height 25
click at [207, 282] on span "Año actual" at bounding box center [227, 281] width 91 height 12
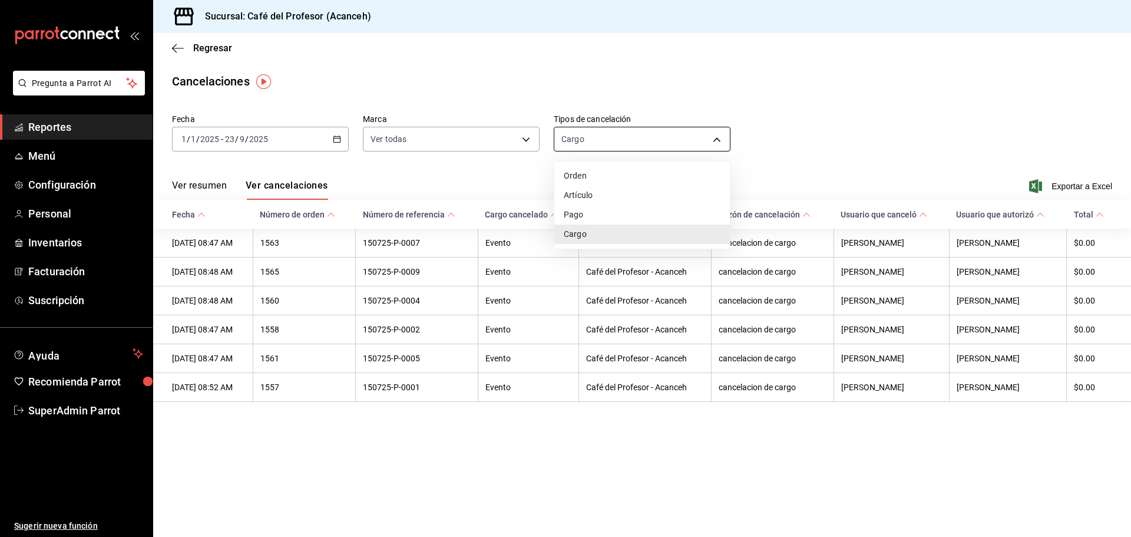
click at [714, 140] on body "Pregunta a Parrot AI Reportes Menú Configuración Personal Inventarios Facturaci…" at bounding box center [565, 268] width 1131 height 537
click at [38, 217] on div at bounding box center [565, 268] width 1131 height 537
click at [47, 211] on span "Personal" at bounding box center [85, 214] width 115 height 16
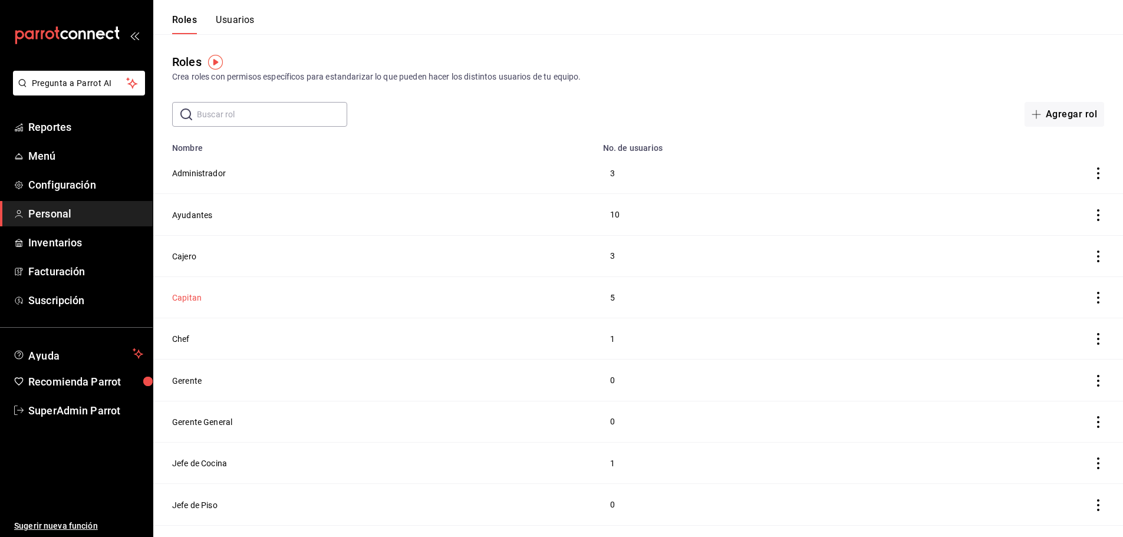
click at [193, 292] on button "Capitan" at bounding box center [186, 298] width 29 height 12
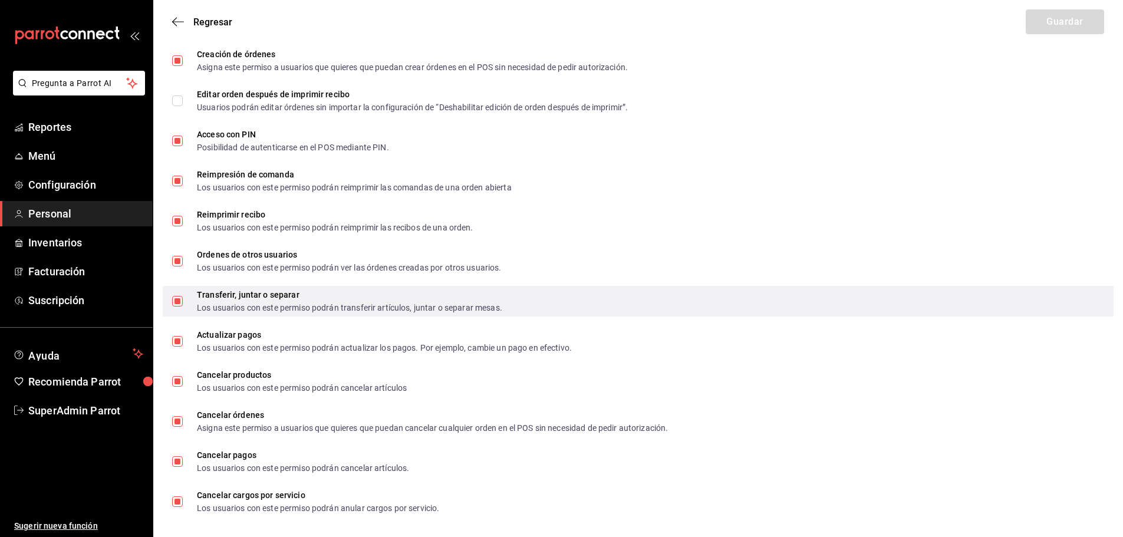
scroll to position [1935, 0]
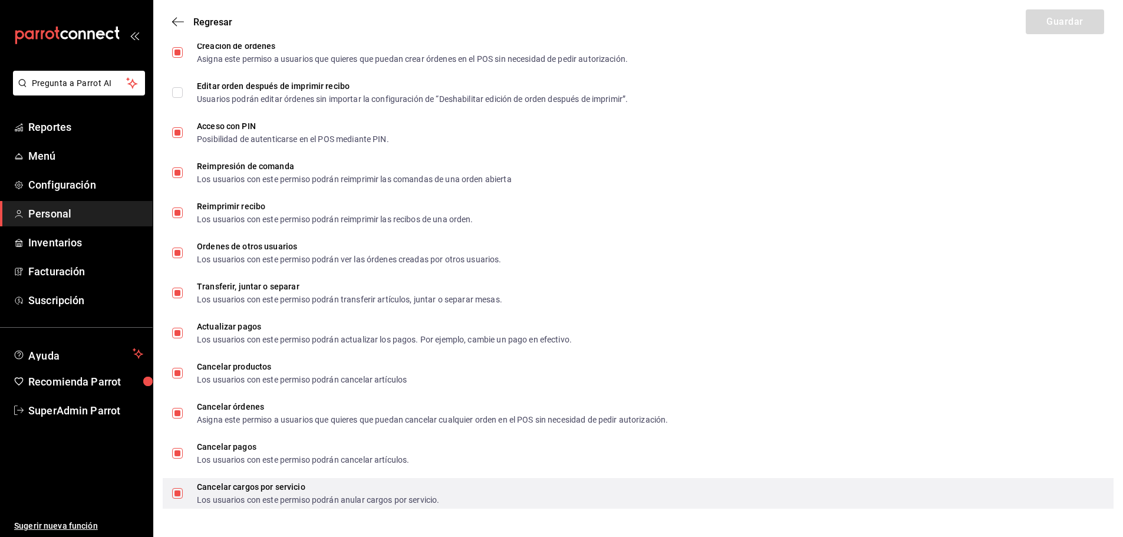
click at [173, 490] on input "Cancelar cargos por servicio Los usuarios con este permiso podrán anular cargos…" at bounding box center [177, 493] width 11 height 11
checkbox input "false"
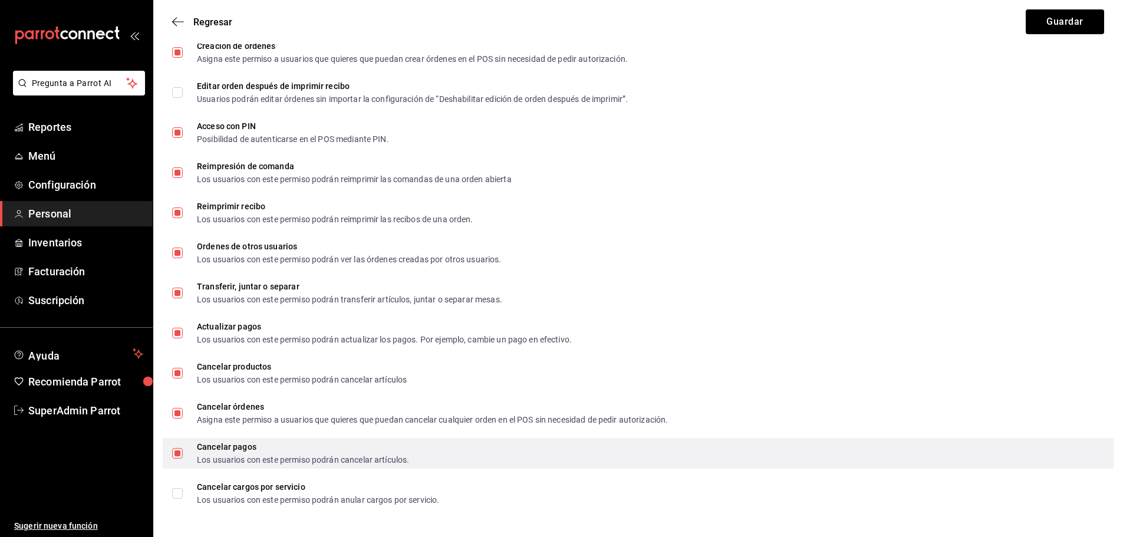
click at [179, 451] on input "Cancelar pagos Los usuarios con este permiso podrán cancelar artículos." at bounding box center [177, 453] width 11 height 11
checkbox input "false"
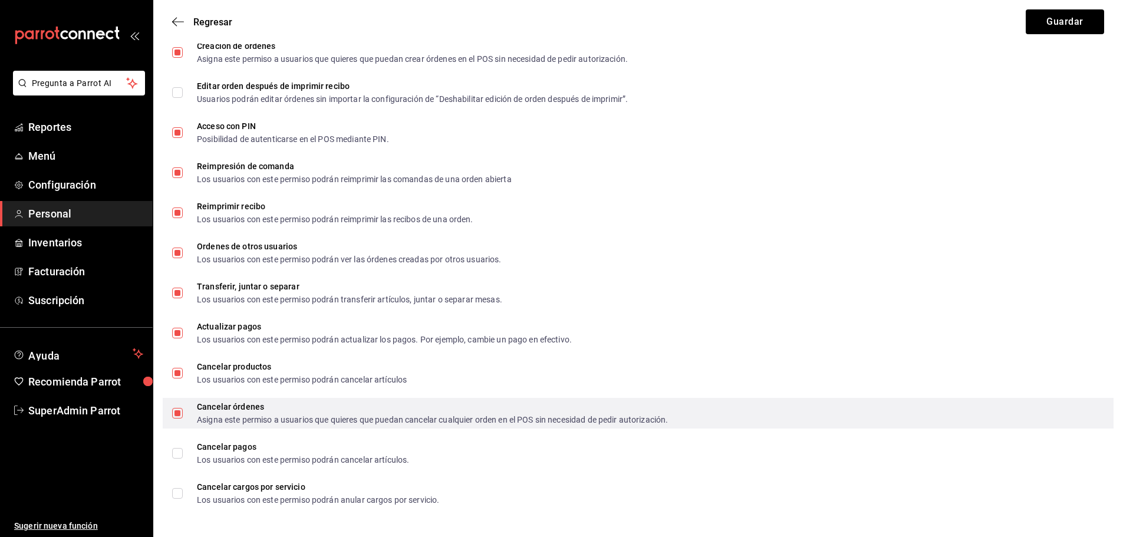
click at [182, 408] on input "Cancelar órdenes Asigna este permiso a usuarios que quieres que puedan cancelar…" at bounding box center [177, 413] width 11 height 11
checkbox input "false"
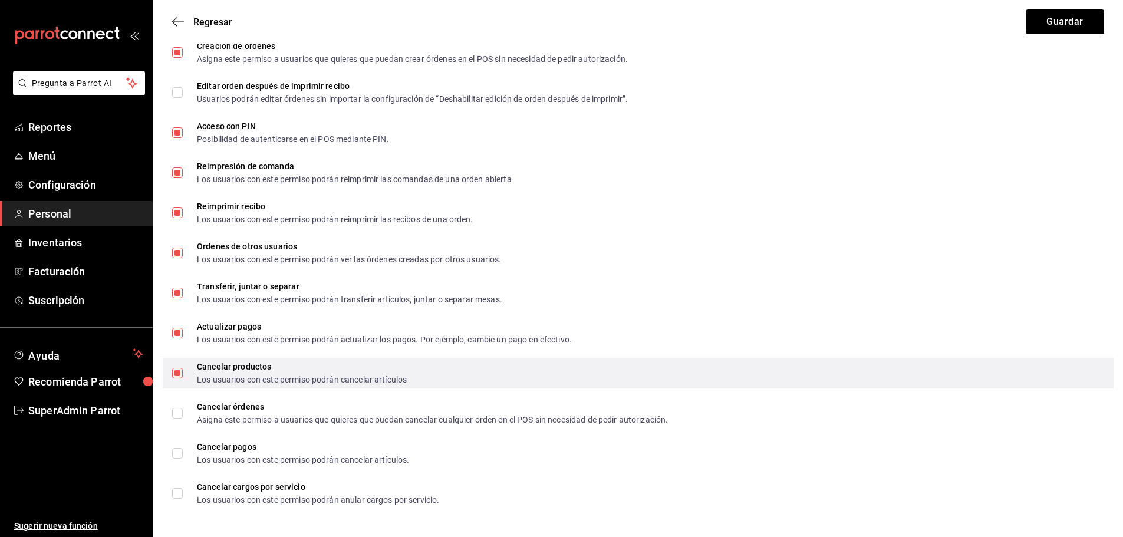
click at [175, 372] on input "Cancelar productos Los usuarios con este permiso podrán cancelar artículos" at bounding box center [177, 373] width 11 height 11
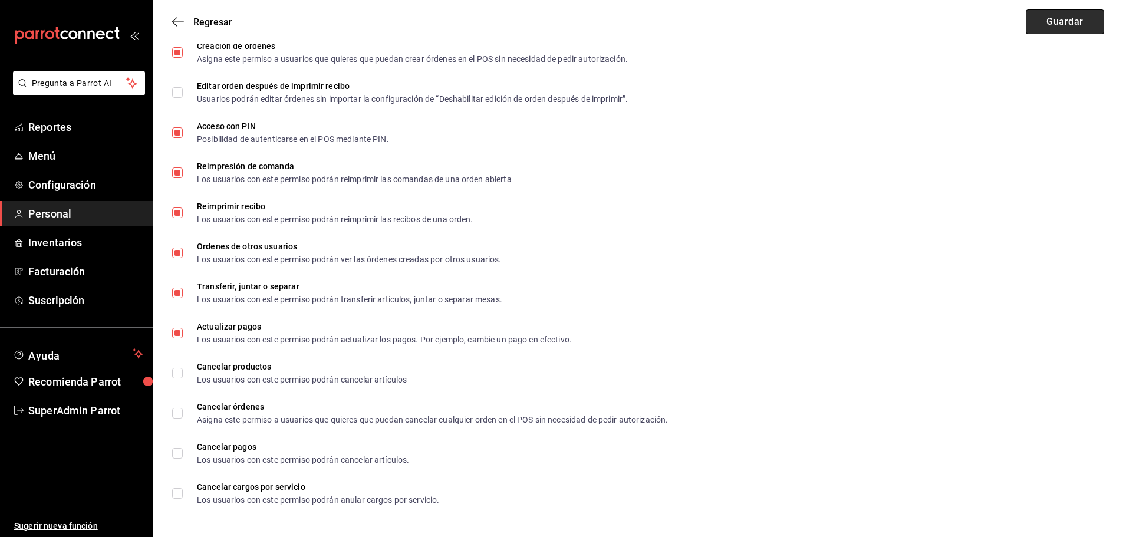
click at [1059, 18] on button "Guardar" at bounding box center [1064, 21] width 78 height 25
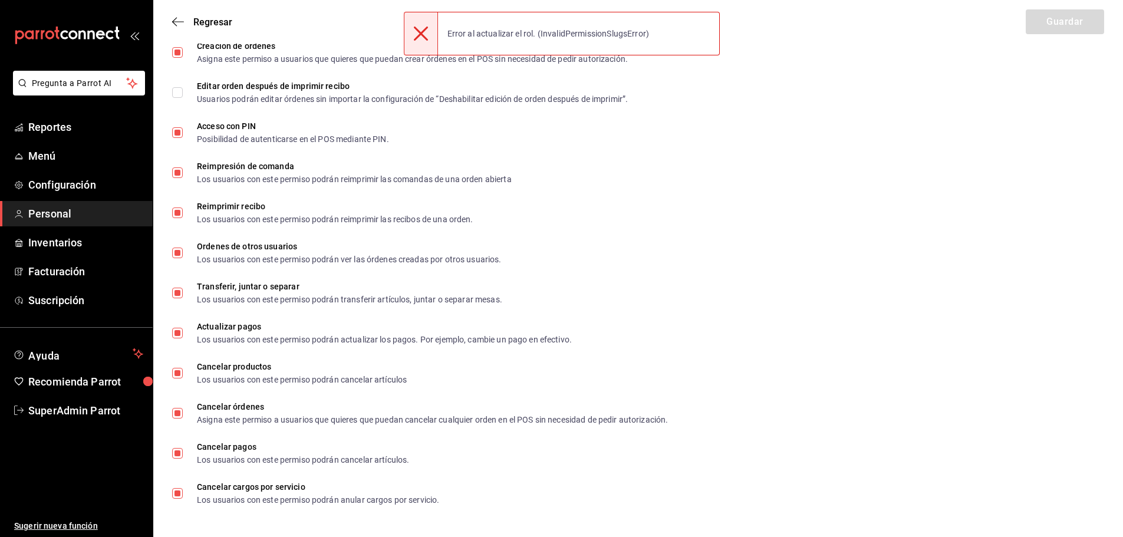
checkbox input "true"
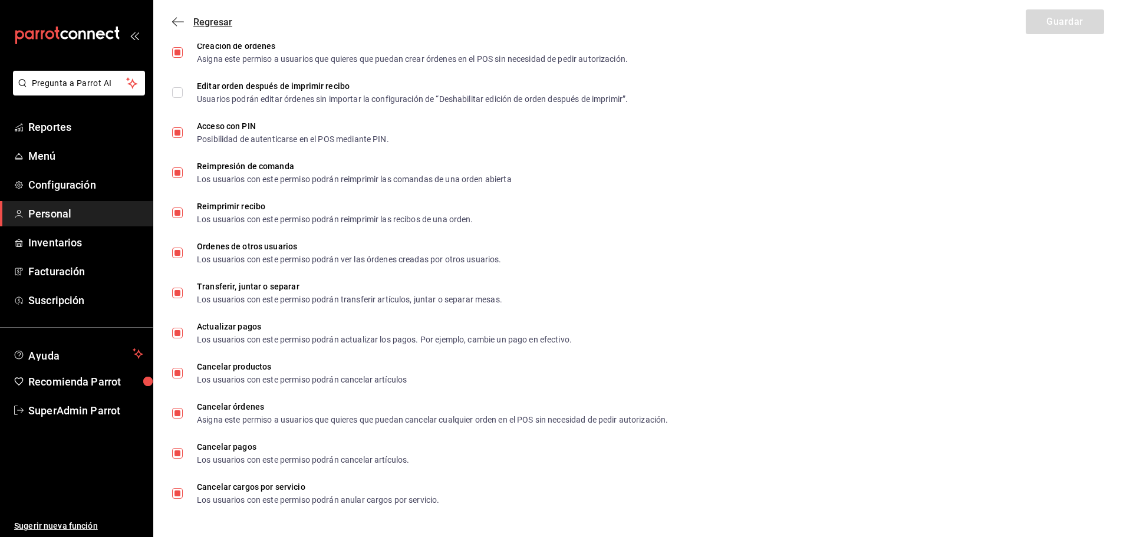
click at [183, 17] on icon "button" at bounding box center [178, 22] width 12 height 11
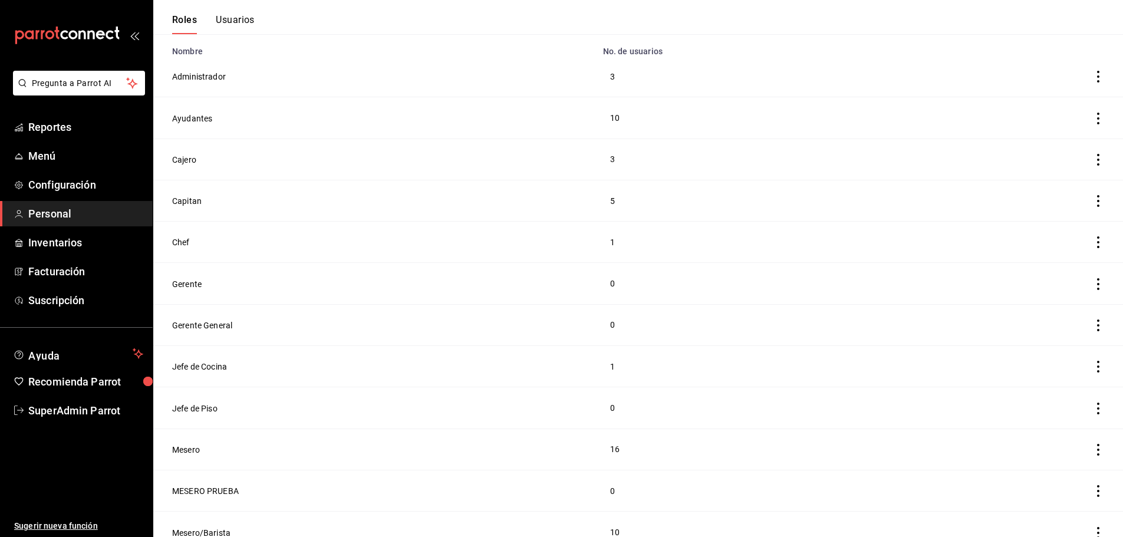
scroll to position [147, 0]
